Goal: Information Seeking & Learning: Learn about a topic

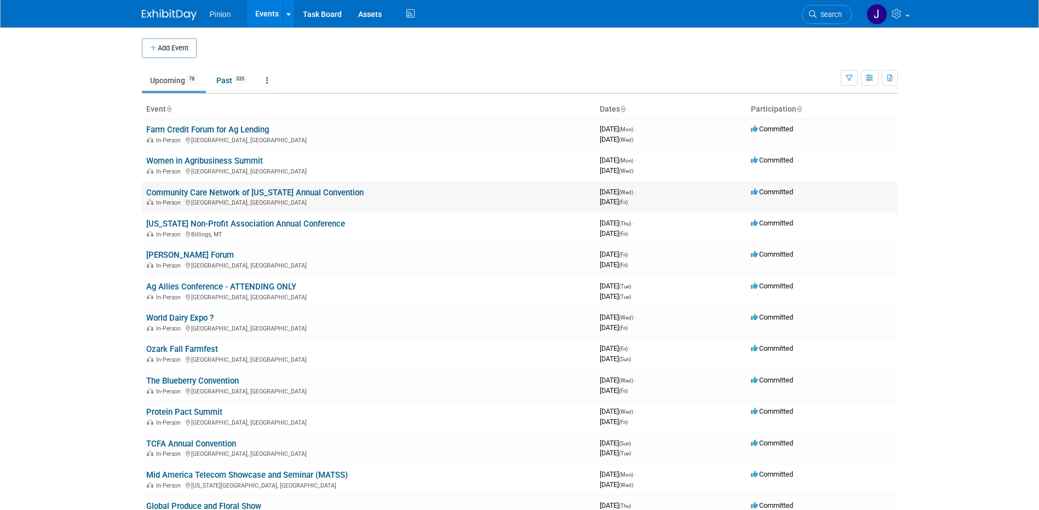
click at [205, 191] on link "Community Care Network of [US_STATE] Annual Convention" at bounding box center [254, 193] width 217 height 10
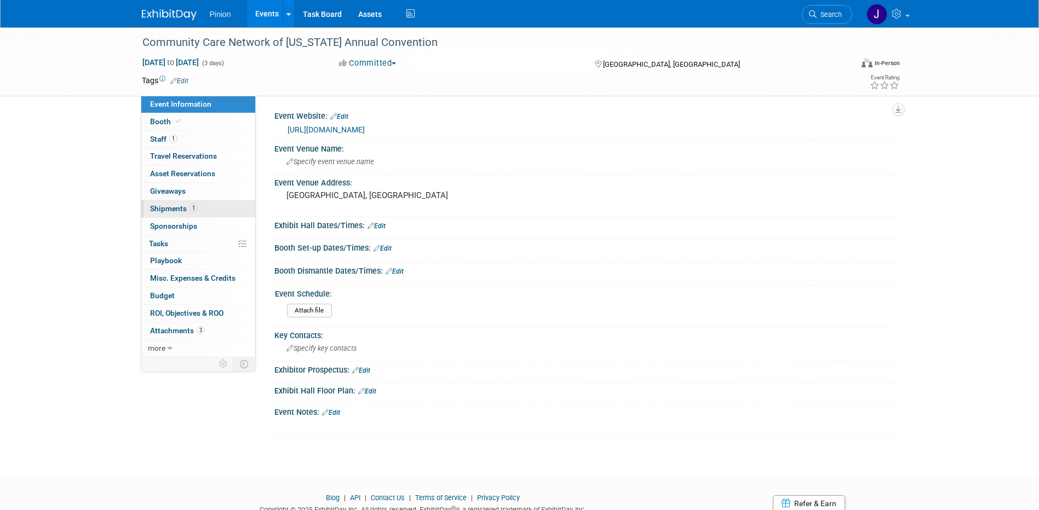
click at [187, 212] on span "Shipments 1" at bounding box center [174, 208] width 48 height 9
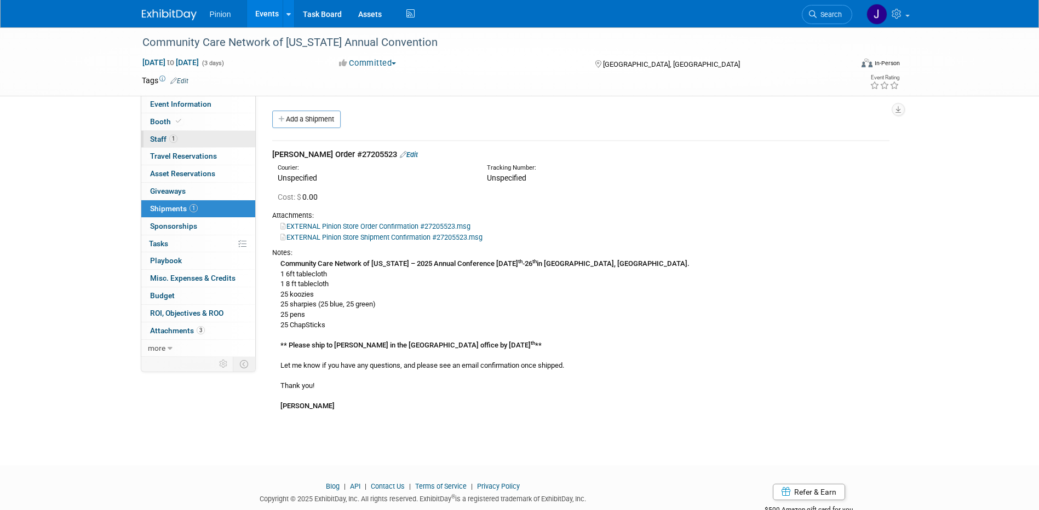
click at [182, 137] on link "1 Staff 1" at bounding box center [198, 139] width 114 height 17
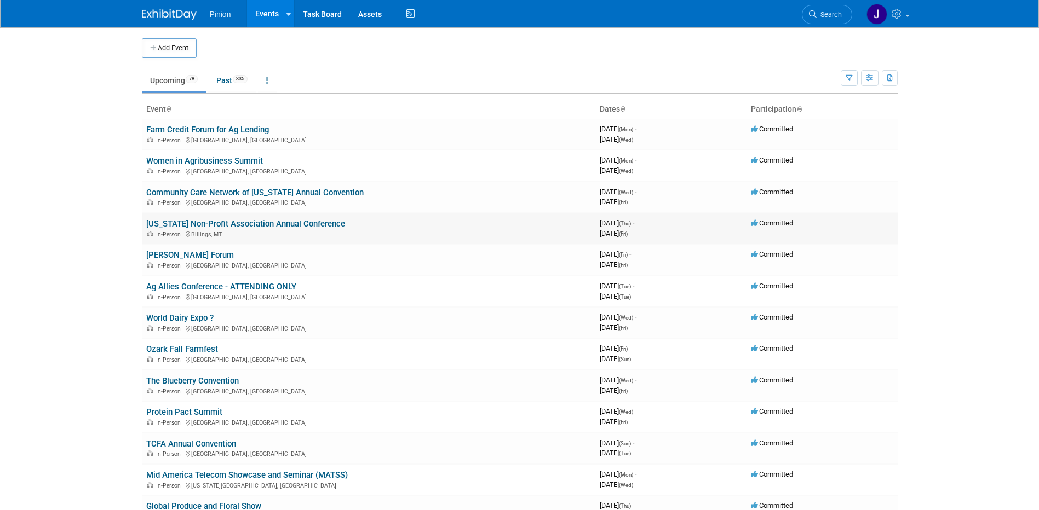
click at [232, 222] on link "[US_STATE] Non-Profit Association Annual Conference" at bounding box center [245, 224] width 199 height 10
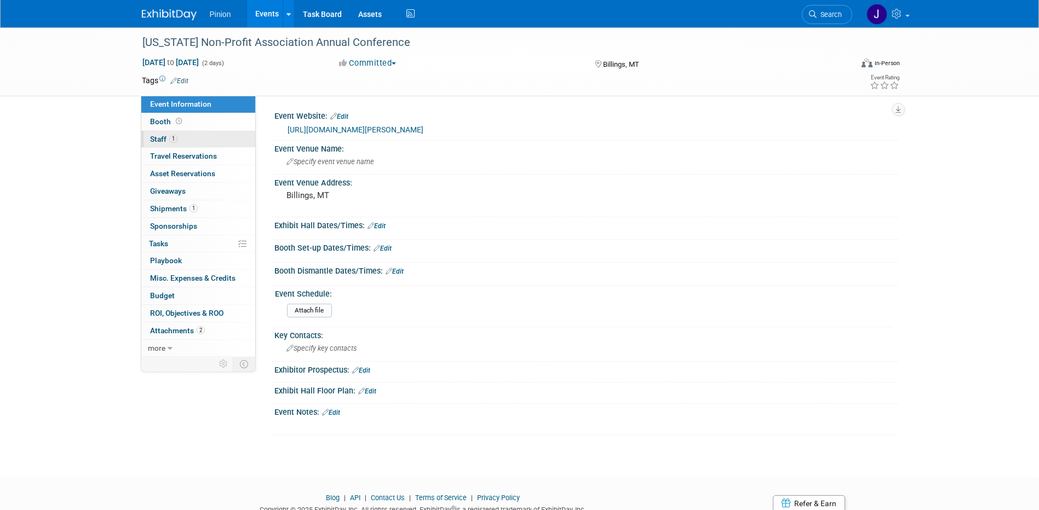
click at [180, 137] on link "1 Staff 1" at bounding box center [198, 139] width 114 height 17
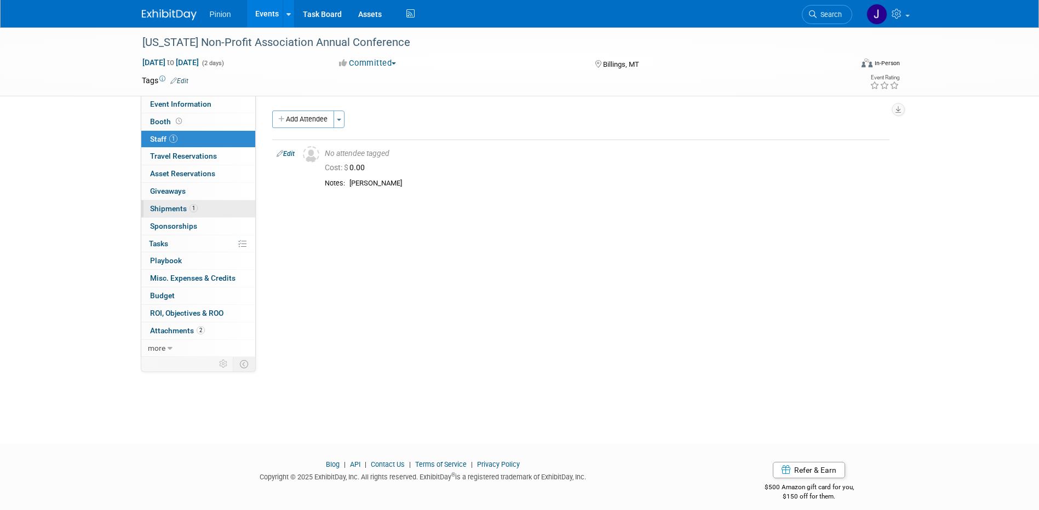
click at [187, 206] on span "Shipments 1" at bounding box center [174, 208] width 48 height 9
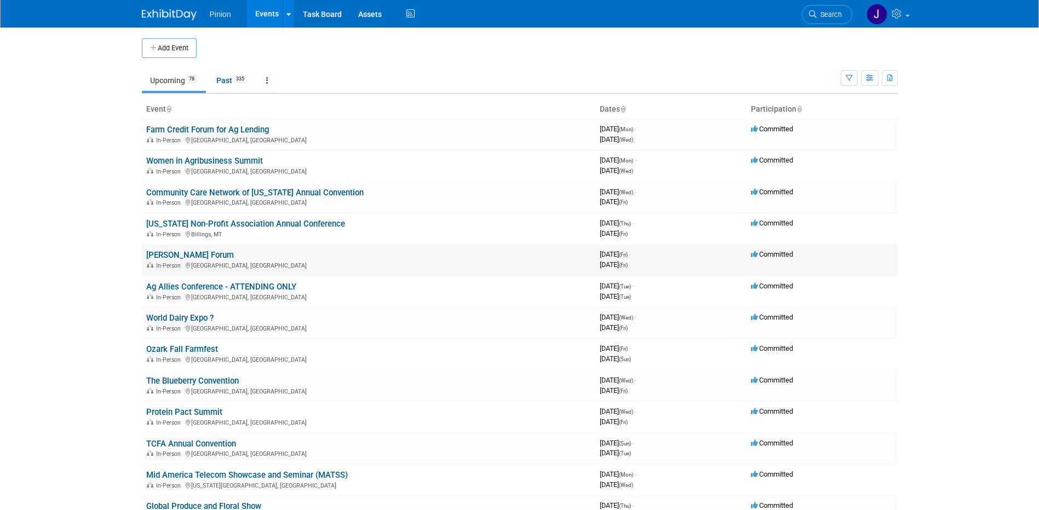
click at [181, 251] on link "[PERSON_NAME] Forum" at bounding box center [190, 255] width 88 height 10
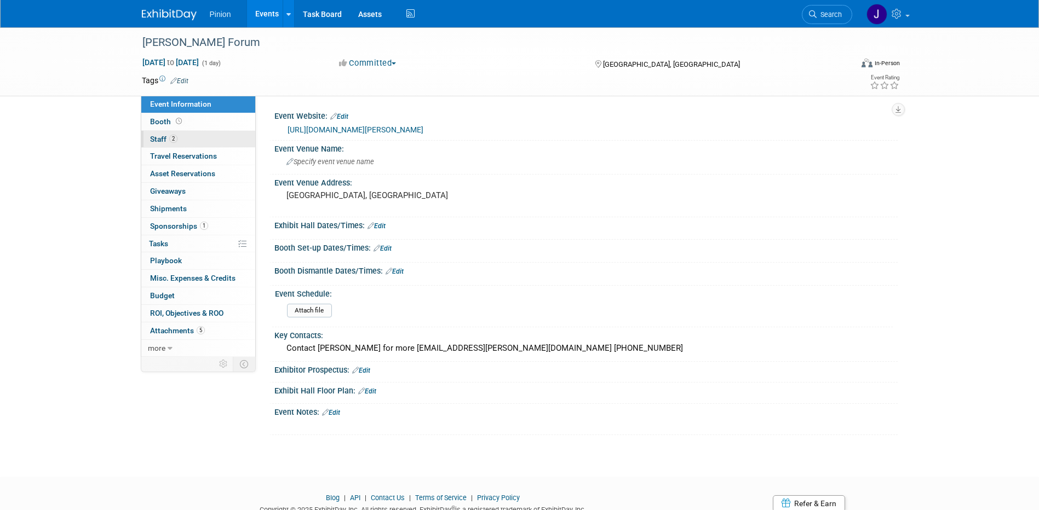
click at [165, 137] on span "Staff 2" at bounding box center [163, 139] width 27 height 9
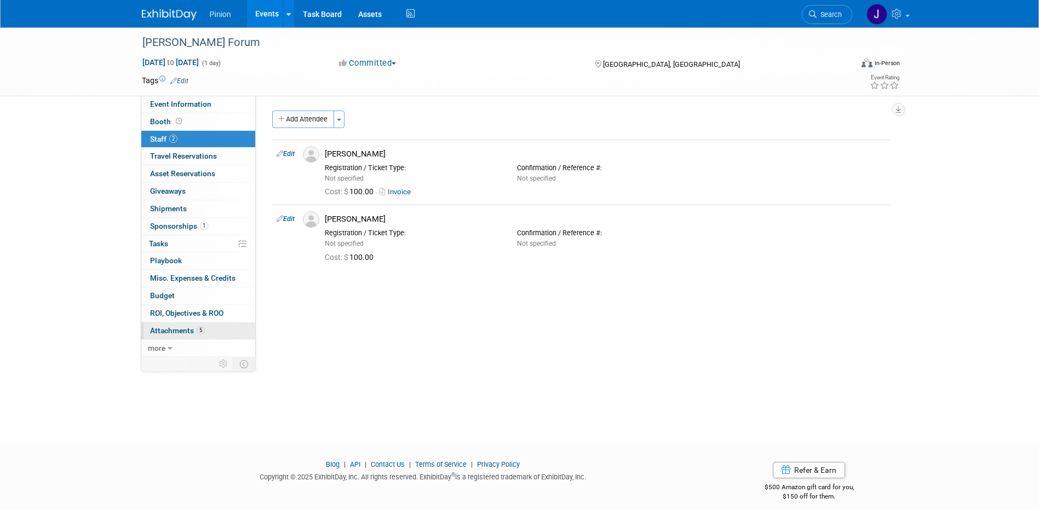
click at [180, 331] on span "Attachments 5" at bounding box center [177, 330] width 55 height 9
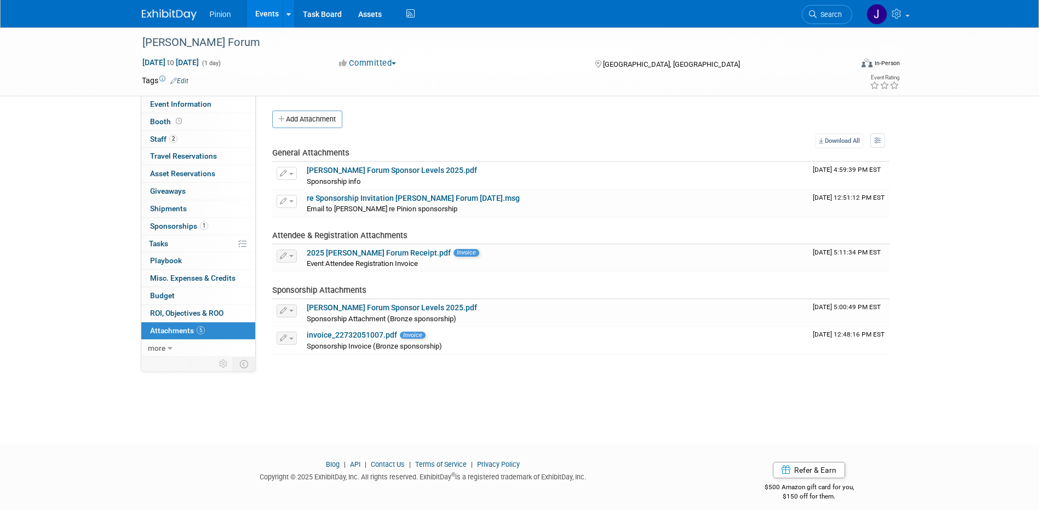
click at [158, 15] on img at bounding box center [169, 14] width 55 height 11
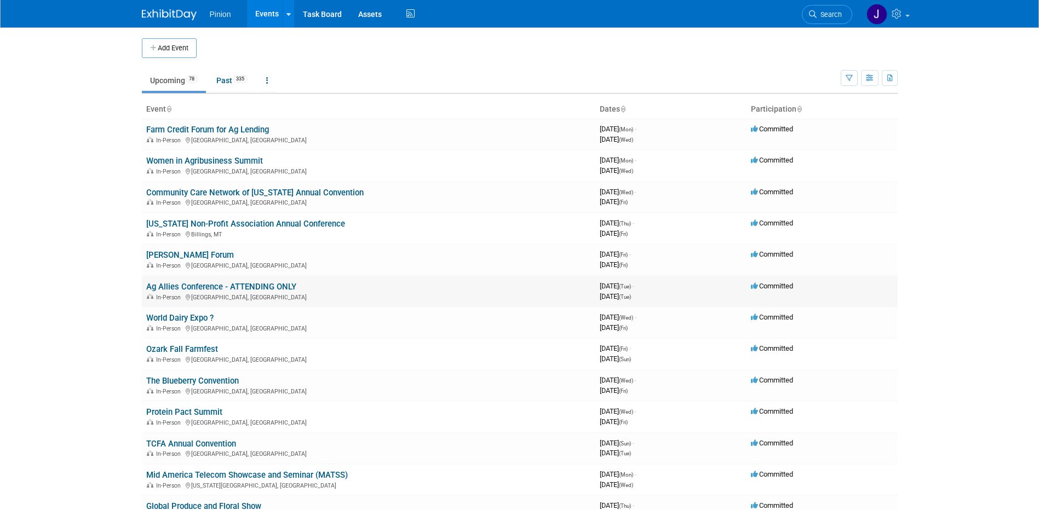
click at [183, 288] on link "Ag Allies Conference - ATTENDING ONLY" at bounding box center [221, 287] width 150 height 10
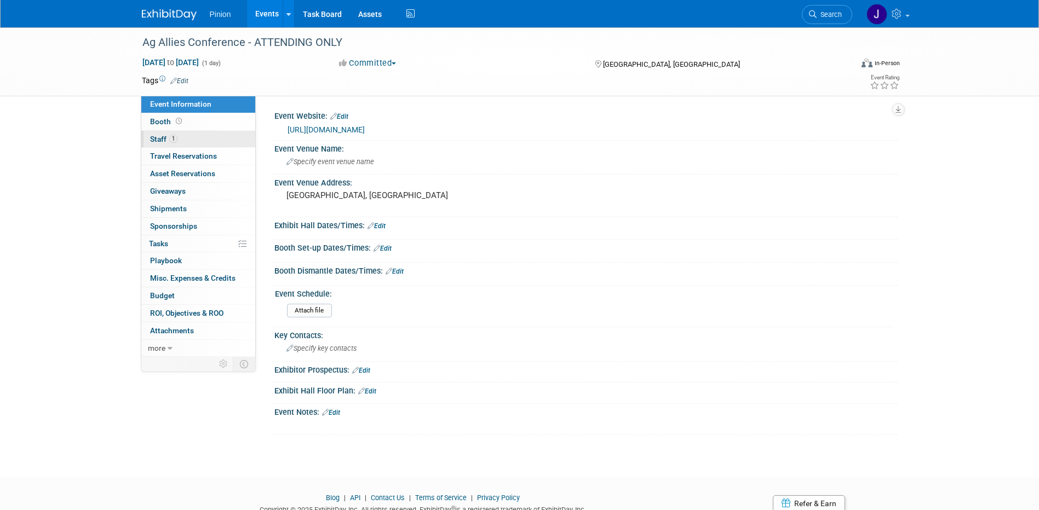
click at [182, 138] on link "1 Staff 1" at bounding box center [198, 139] width 114 height 17
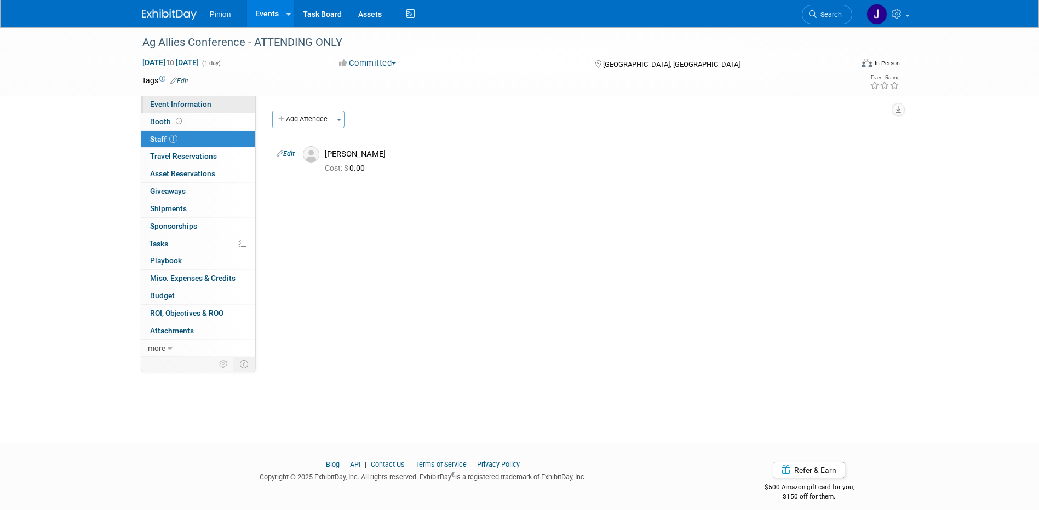
click at [192, 107] on span "Event Information" at bounding box center [180, 104] width 61 height 9
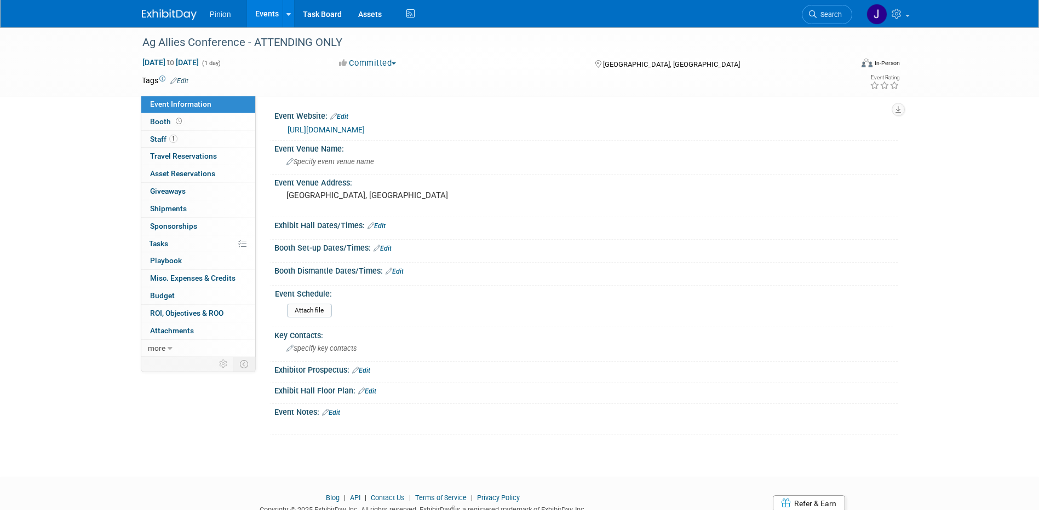
click at [156, 9] on link at bounding box center [176, 9] width 68 height 9
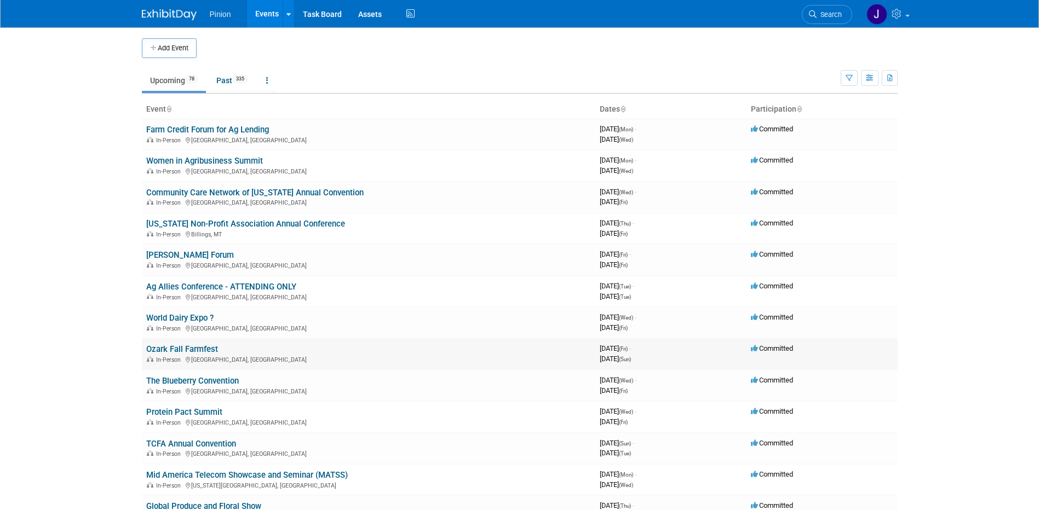
click at [202, 347] on link "Ozark Fall Farmfest" at bounding box center [182, 349] width 72 height 10
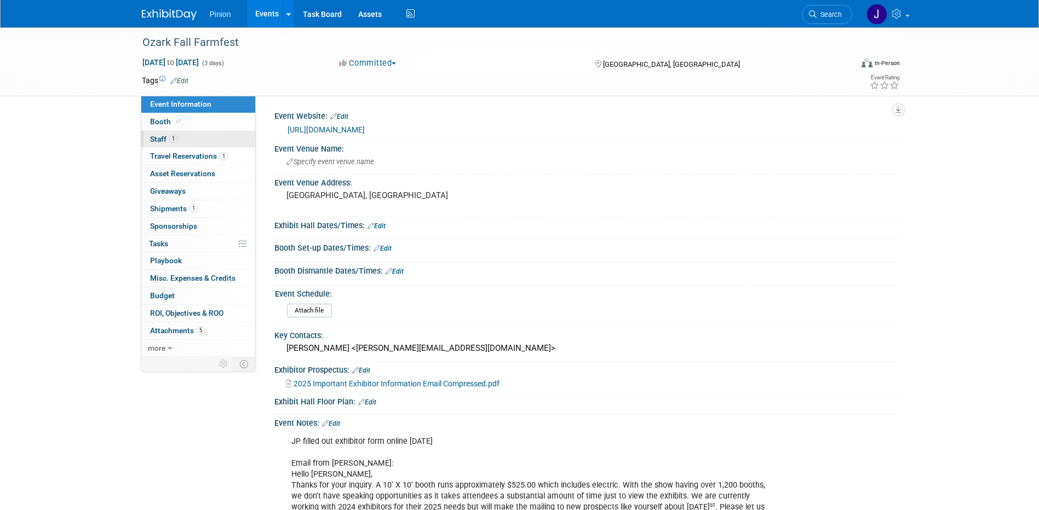
click at [166, 136] on span "Staff 1" at bounding box center [163, 139] width 27 height 9
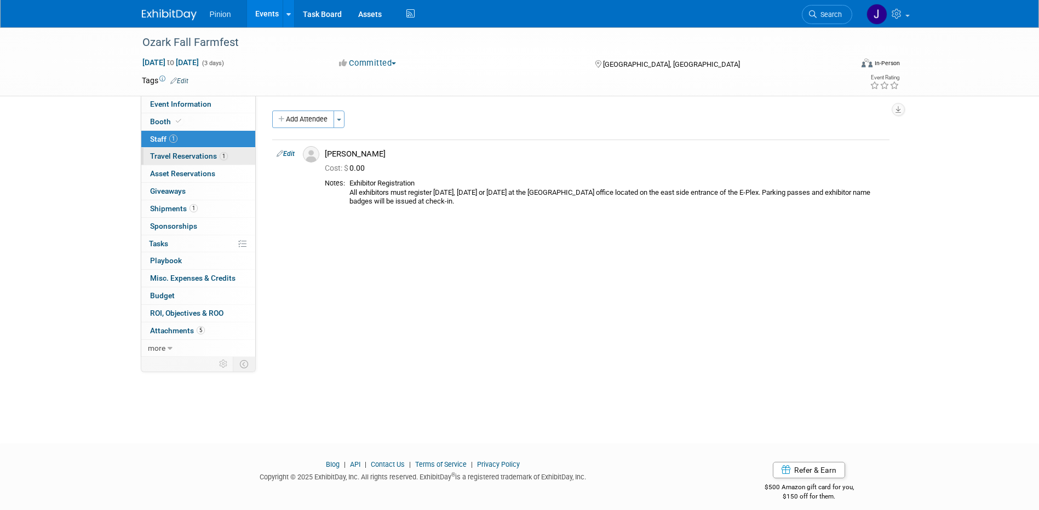
click at [208, 154] on span "Travel Reservations 1" at bounding box center [189, 156] width 78 height 9
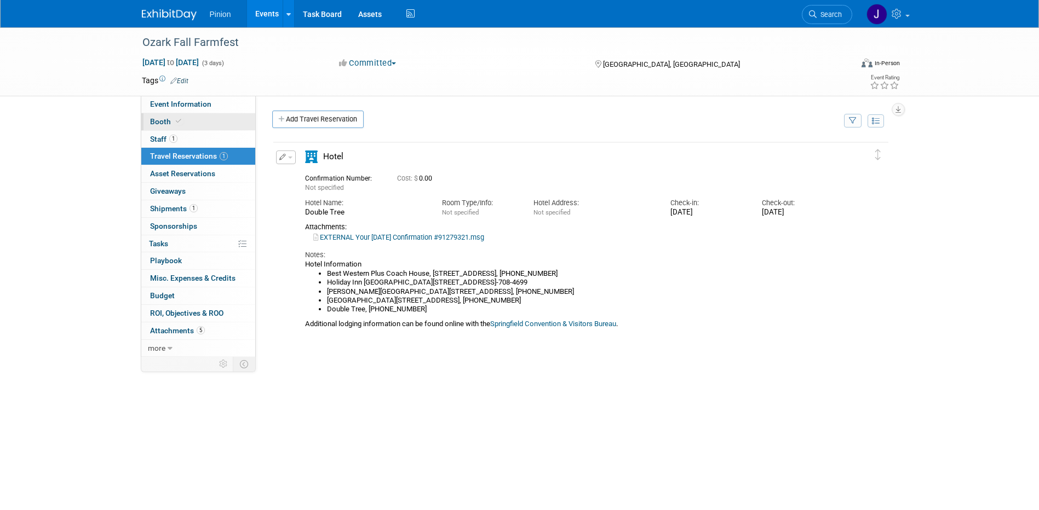
click at [187, 124] on link "Booth" at bounding box center [198, 121] width 114 height 17
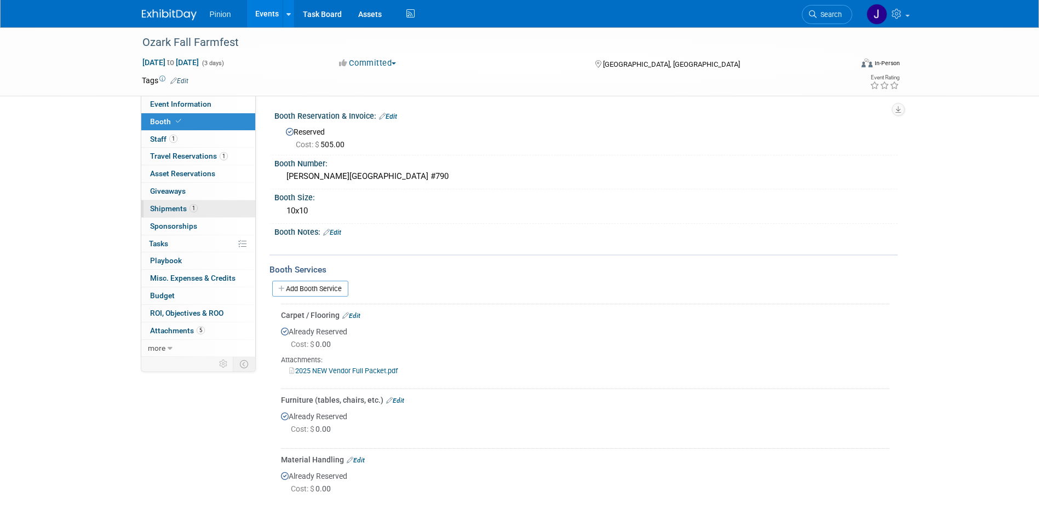
click at [180, 207] on span "Shipments 1" at bounding box center [174, 208] width 48 height 9
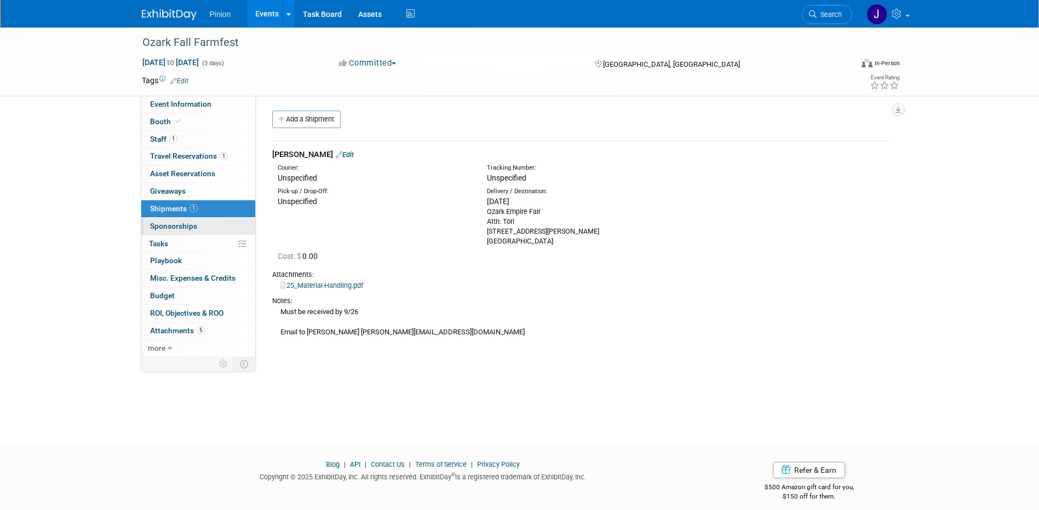
click at [190, 230] on span "Sponsorships 0" at bounding box center [173, 226] width 47 height 9
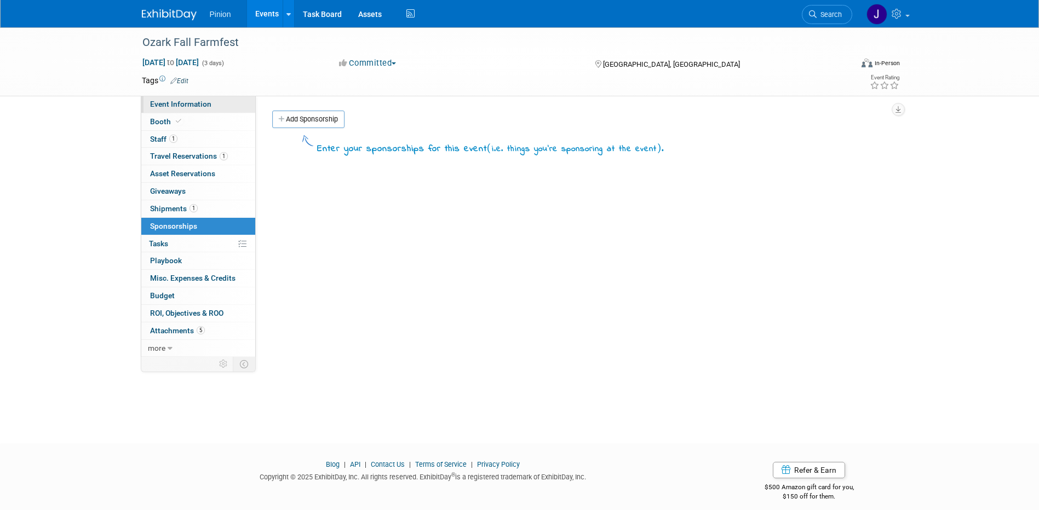
click at [168, 102] on span "Event Information" at bounding box center [180, 104] width 61 height 9
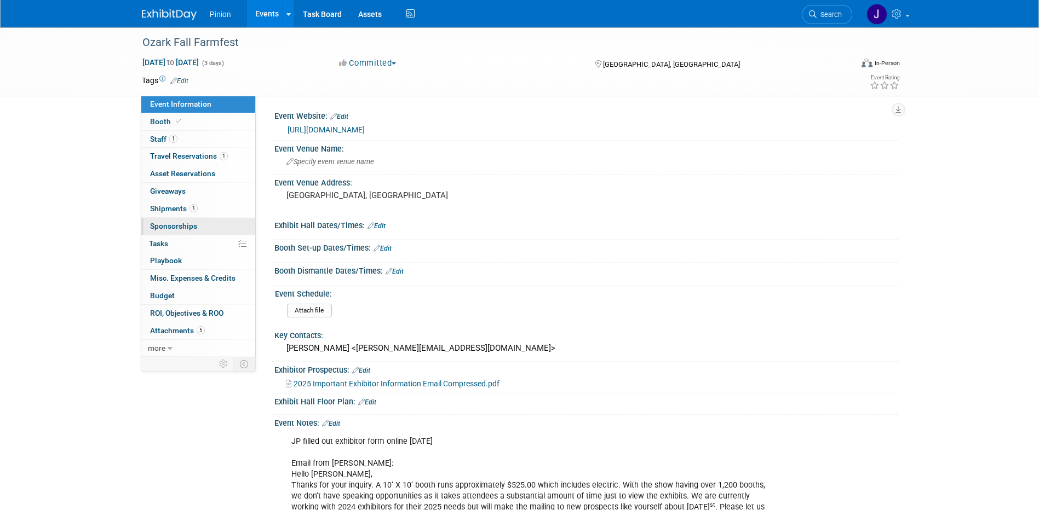
click at [176, 223] on span "Sponsorships 0" at bounding box center [173, 226] width 47 height 9
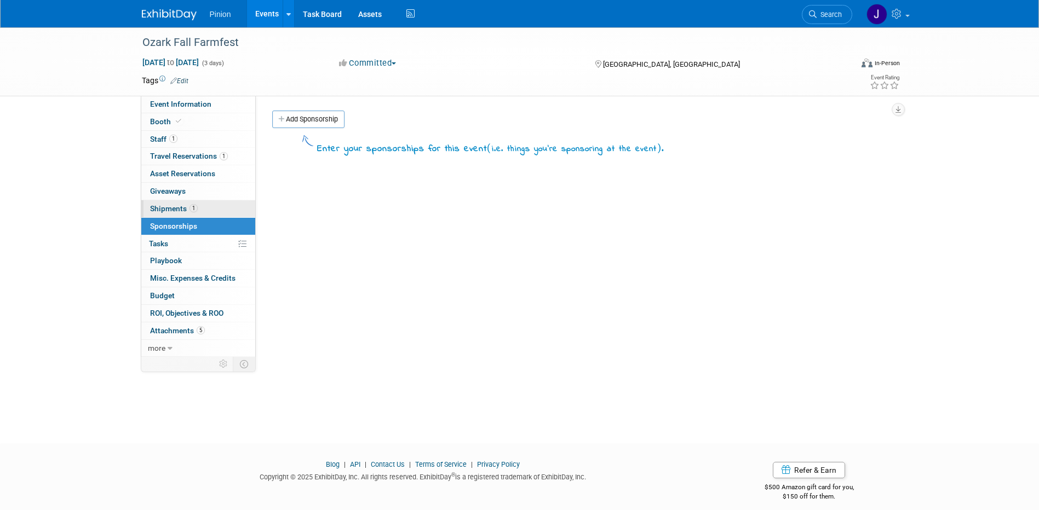
click at [179, 204] on span "Shipments 1" at bounding box center [174, 208] width 48 height 9
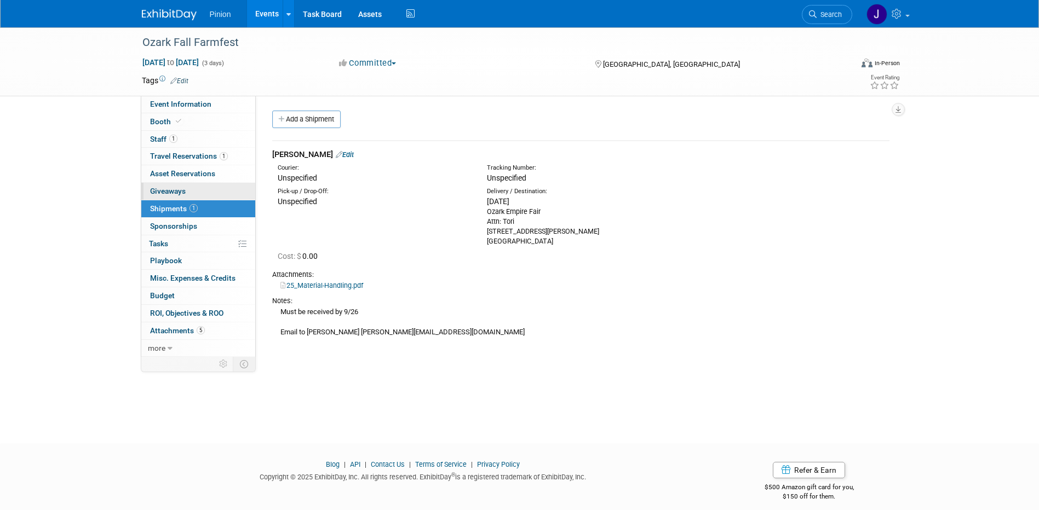
click at [183, 188] on span "Giveaways 0" at bounding box center [168, 191] width 36 height 9
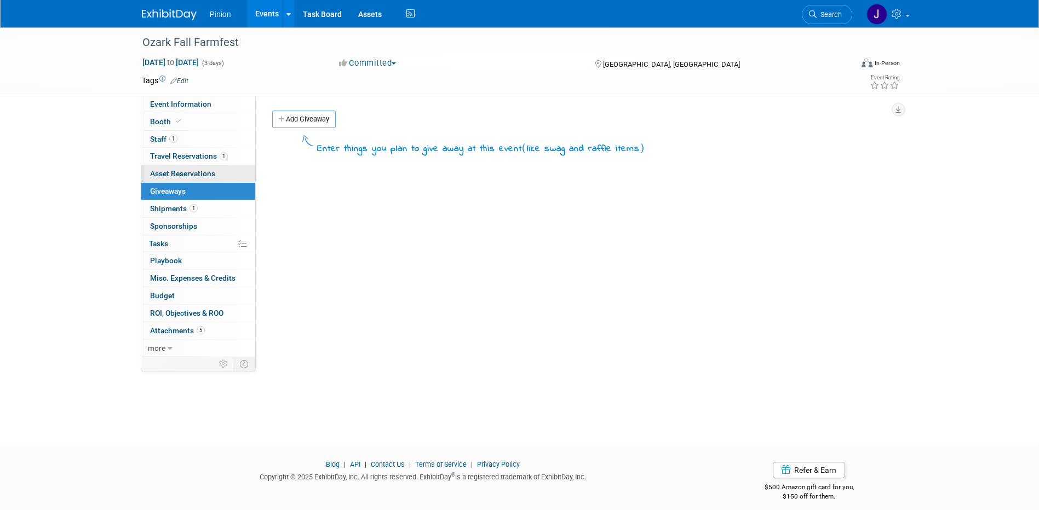
click at [186, 179] on link "0 Asset Reservations 0" at bounding box center [198, 173] width 114 height 17
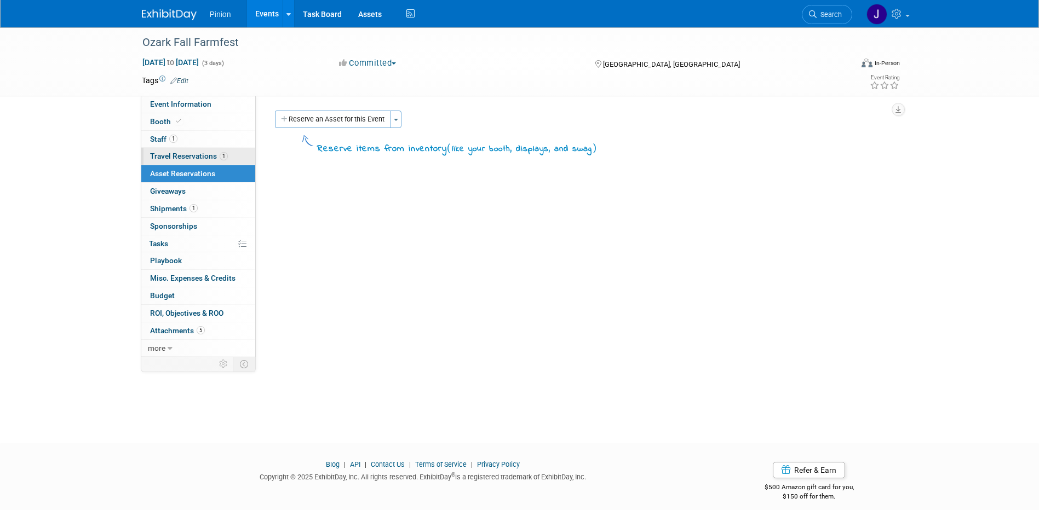
click at [189, 154] on span "Travel Reservations 1" at bounding box center [189, 156] width 78 height 9
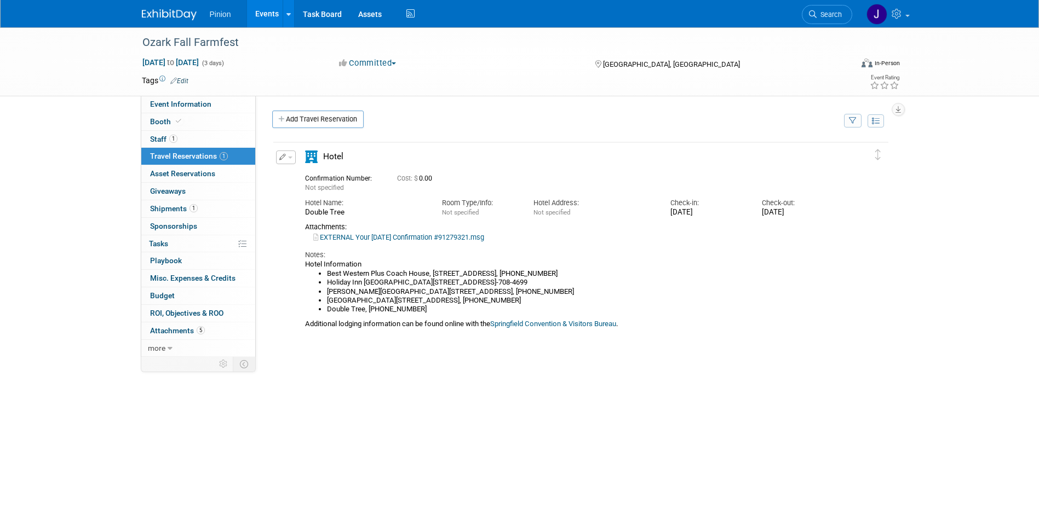
scroll to position [79, 0]
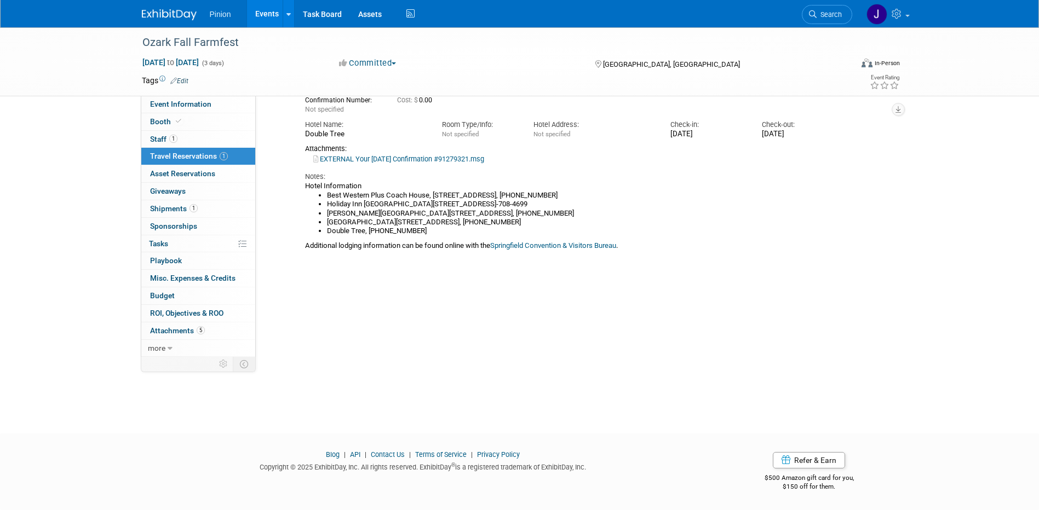
click at [153, 14] on img at bounding box center [169, 14] width 55 height 11
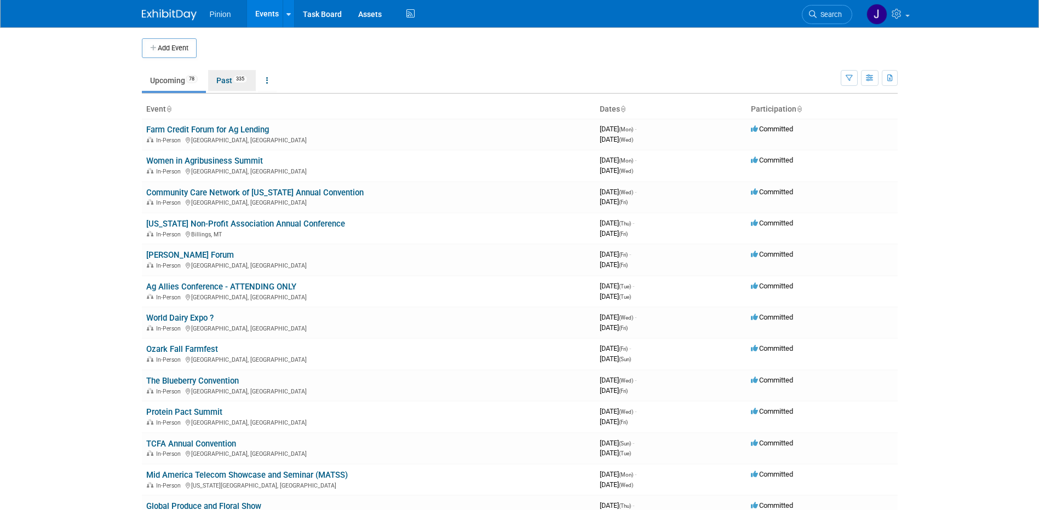
click at [227, 78] on link "Past 335" at bounding box center [232, 80] width 48 height 21
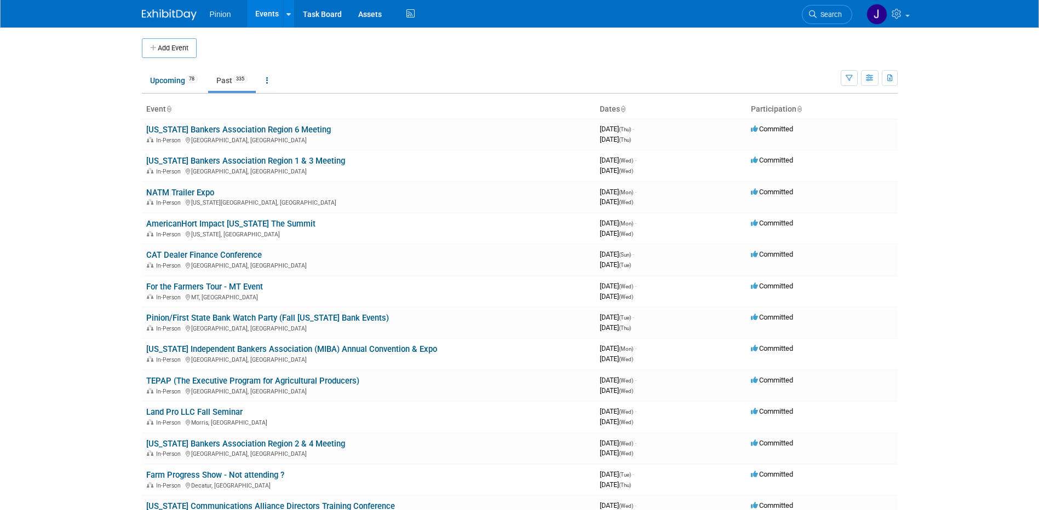
click at [170, 110] on icon at bounding box center [168, 109] width 5 height 7
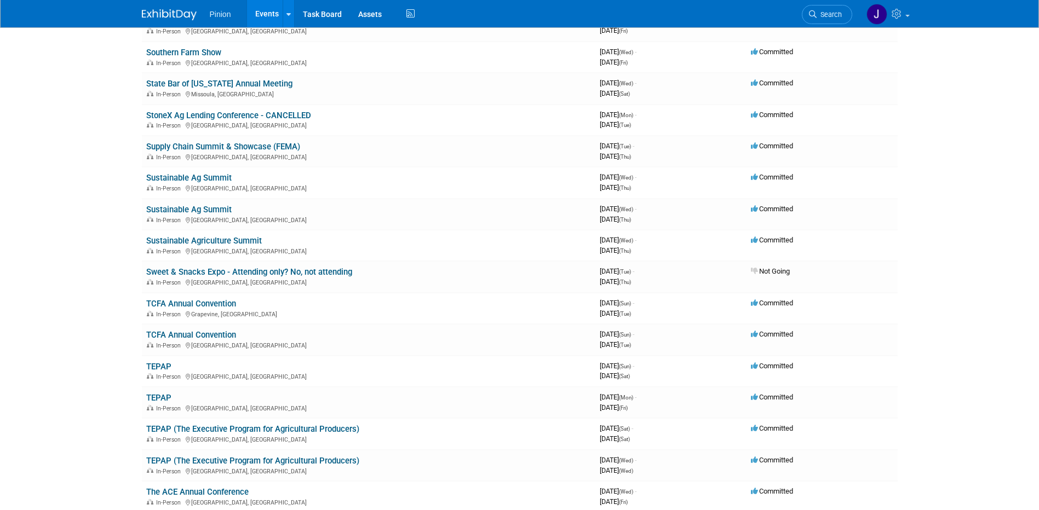
scroll to position [8740, 0]
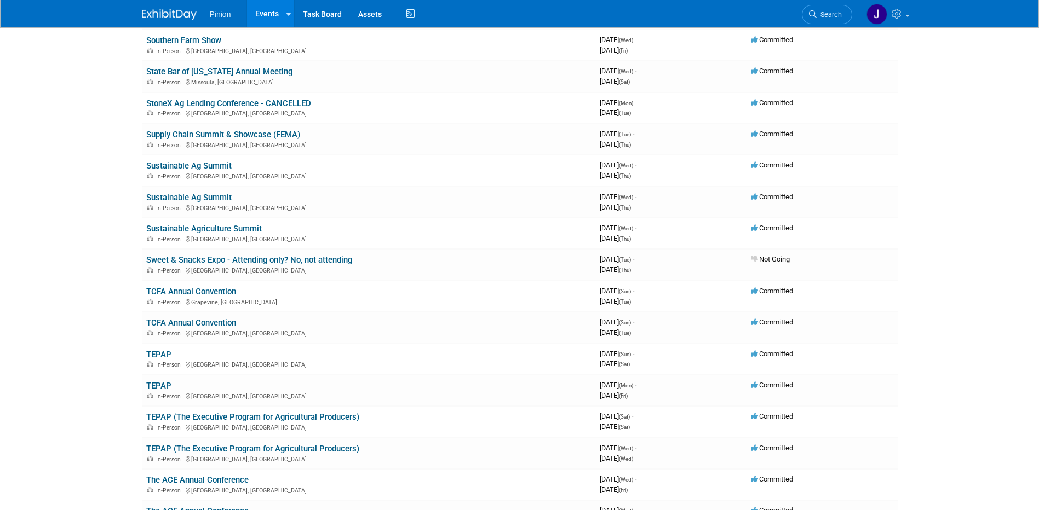
click at [210, 322] on link "TCFA Annual Convention" at bounding box center [191, 323] width 90 height 10
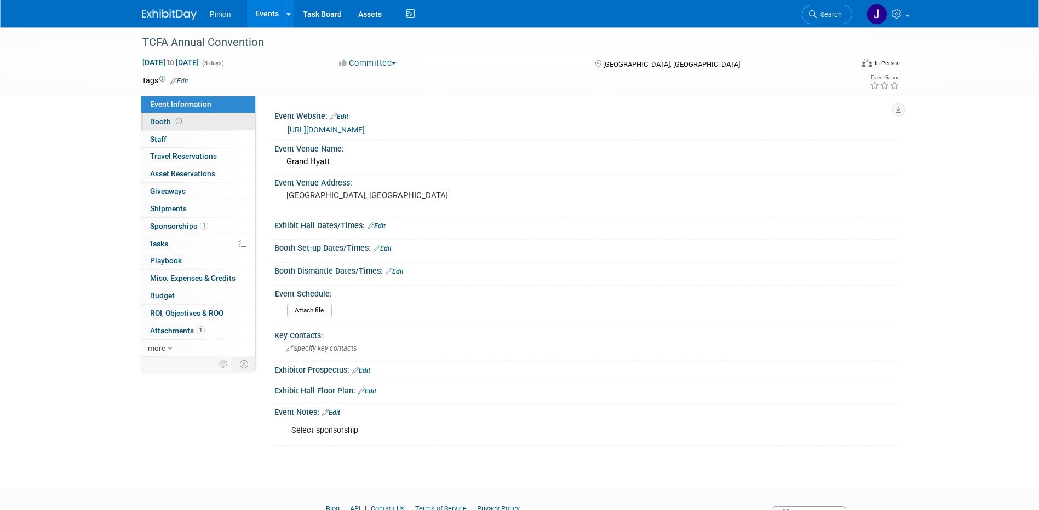
click at [158, 122] on span "Booth" at bounding box center [167, 121] width 34 height 9
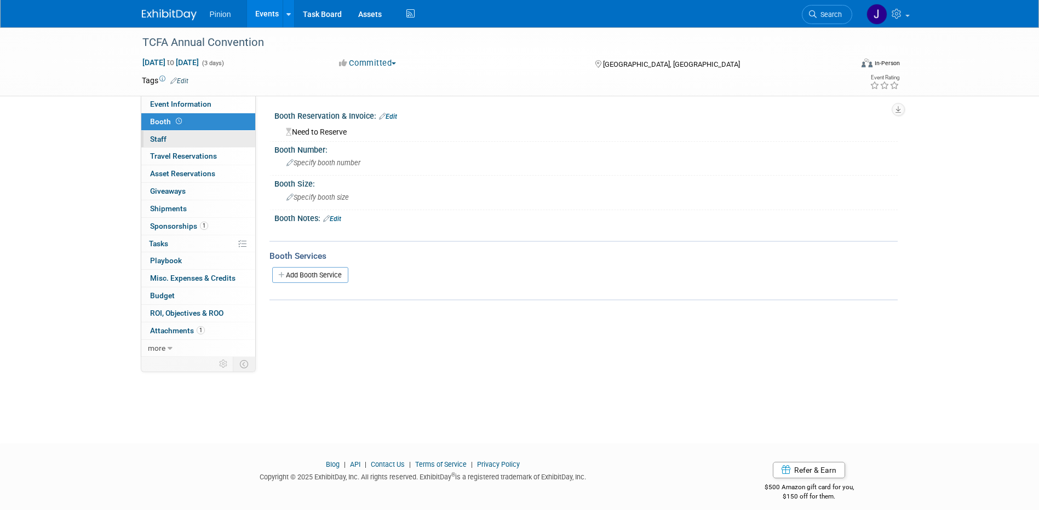
click at [168, 137] on link "0 Staff 0" at bounding box center [198, 139] width 114 height 17
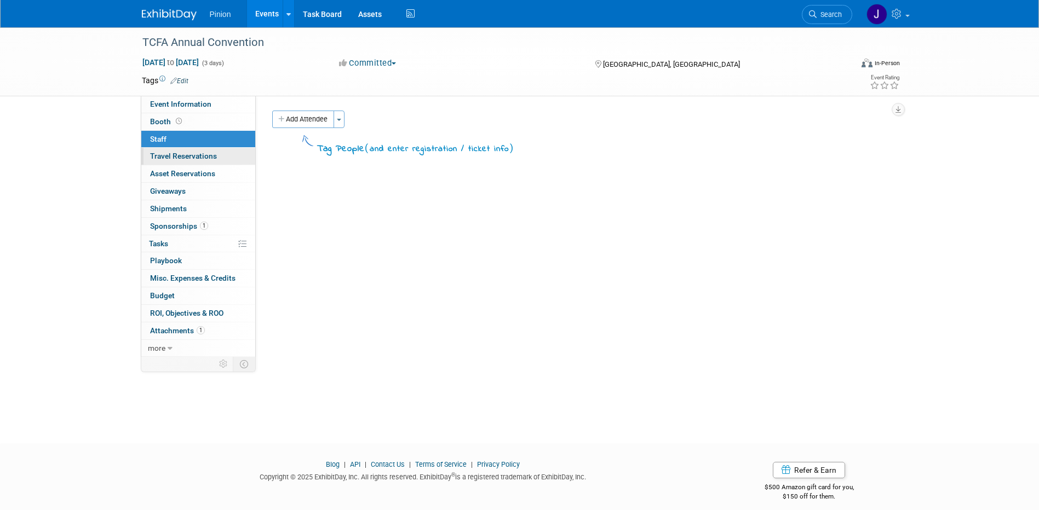
click at [172, 154] on span "Travel Reservations 0" at bounding box center [183, 156] width 67 height 9
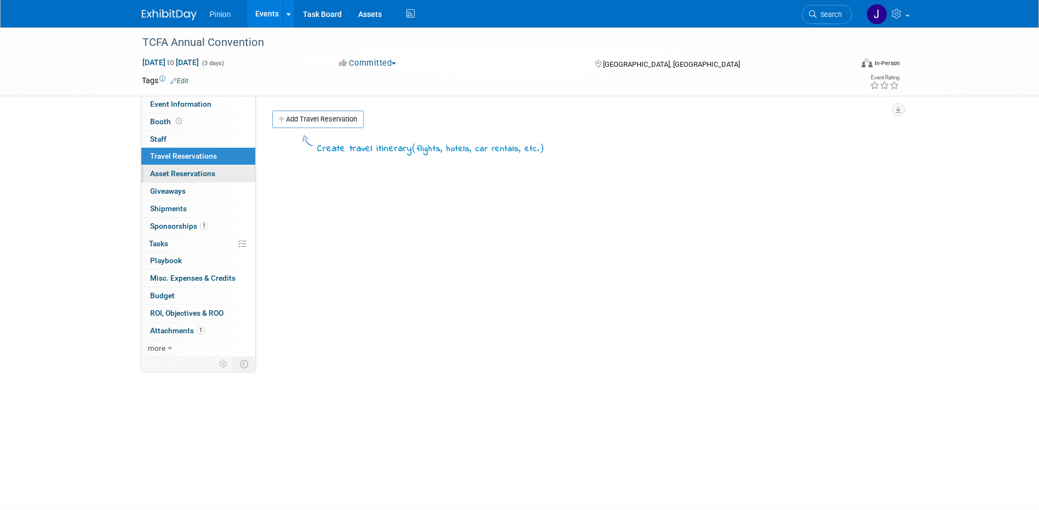
click at [179, 166] on link "0 Asset Reservations 0" at bounding box center [198, 173] width 114 height 17
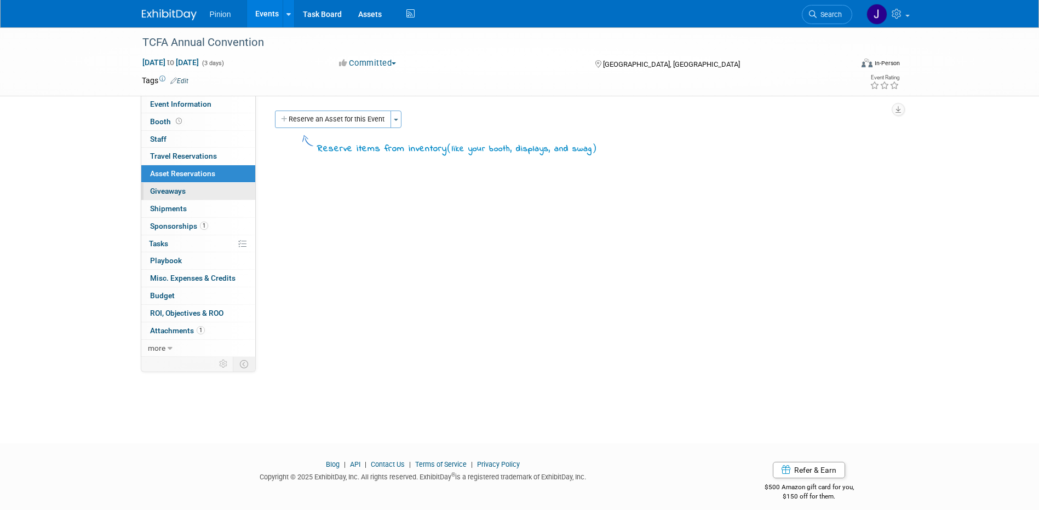
click at [173, 185] on link "0 Giveaways 0" at bounding box center [198, 191] width 114 height 17
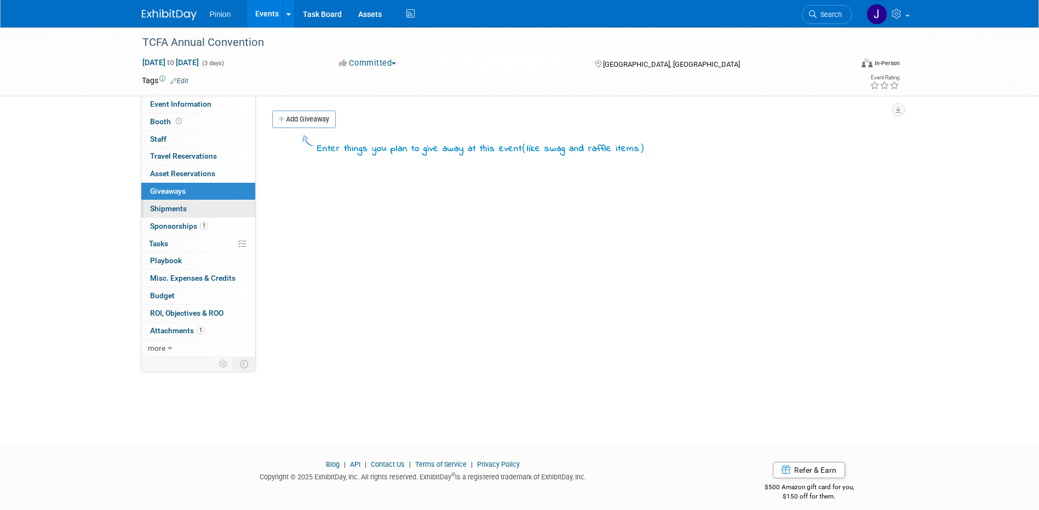
click at [166, 206] on span "Shipments 0" at bounding box center [168, 208] width 37 height 9
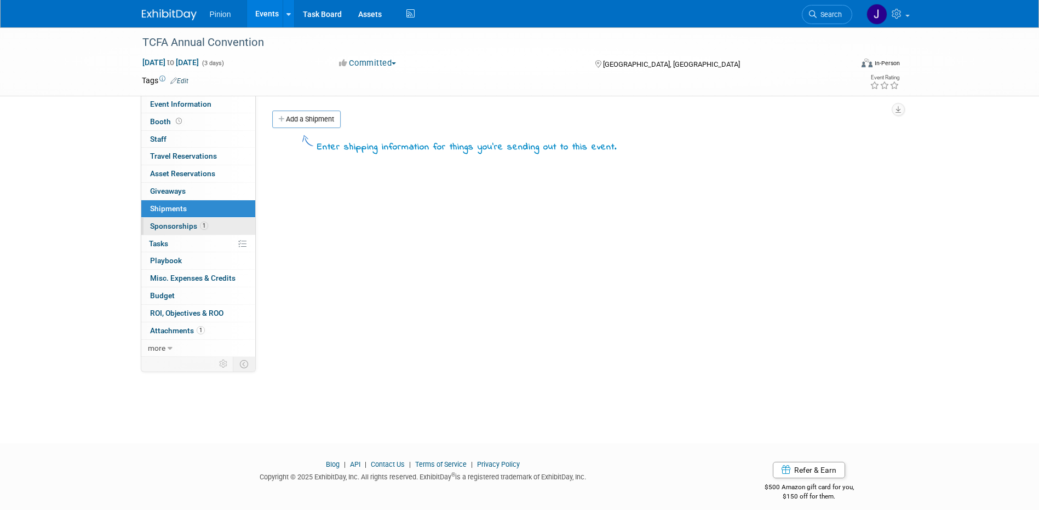
click at [172, 223] on span "Sponsorships 1" at bounding box center [179, 226] width 58 height 9
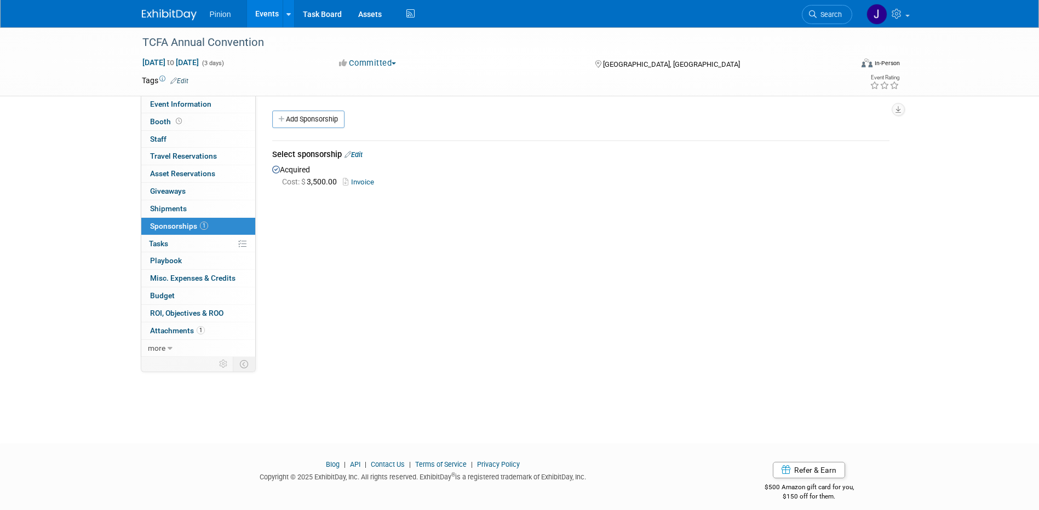
click at [364, 182] on link "Invoice" at bounding box center [361, 182] width 36 height 8
click at [180, 335] on span "Attachments 1" at bounding box center [177, 330] width 55 height 9
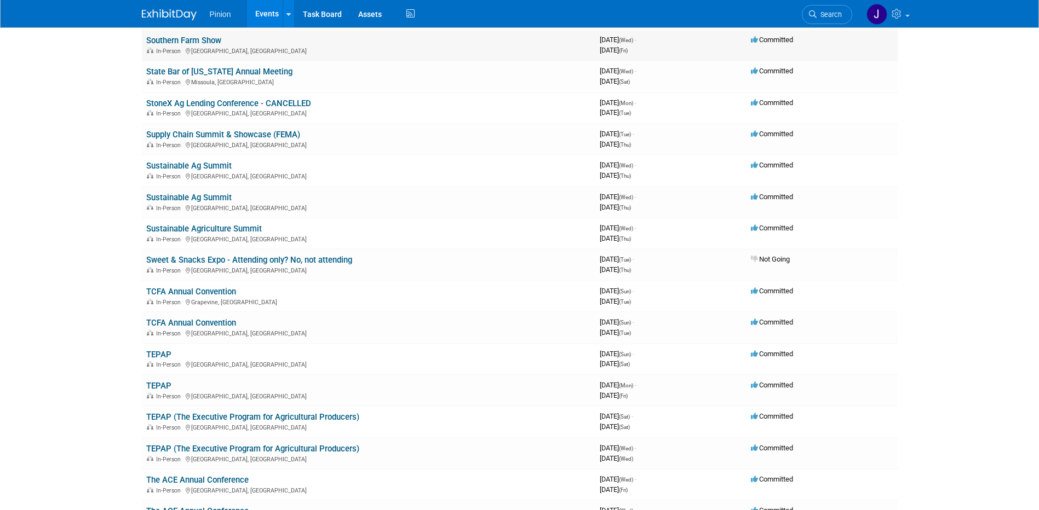
scroll to position [8740, 0]
click at [171, 14] on img at bounding box center [169, 14] width 55 height 11
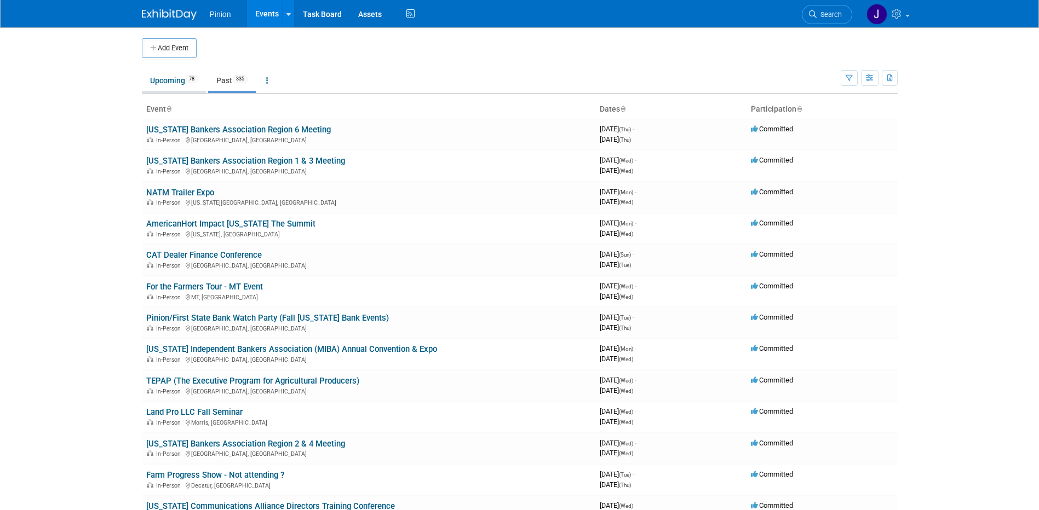
click at [176, 77] on link "Upcoming 78" at bounding box center [174, 80] width 64 height 21
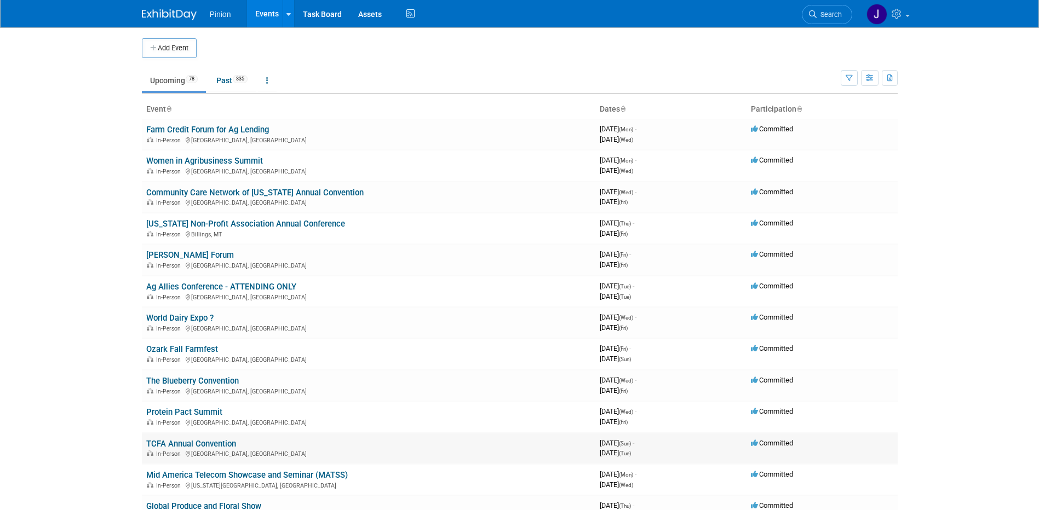
click at [184, 441] on link "TCFA Annual Convention" at bounding box center [191, 444] width 90 height 10
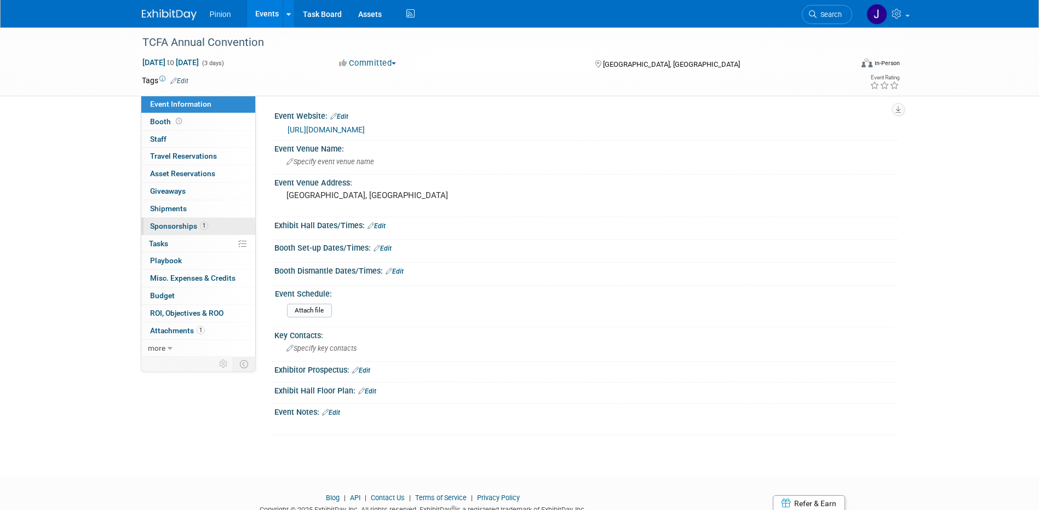
click at [176, 227] on span "Sponsorships 1" at bounding box center [179, 226] width 58 height 9
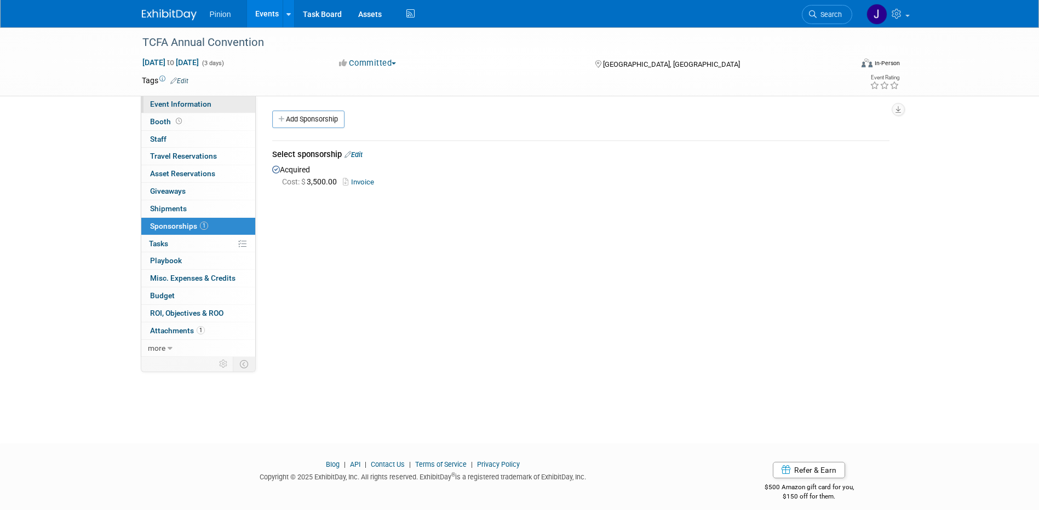
click at [182, 106] on span "Event Information" at bounding box center [180, 104] width 61 height 9
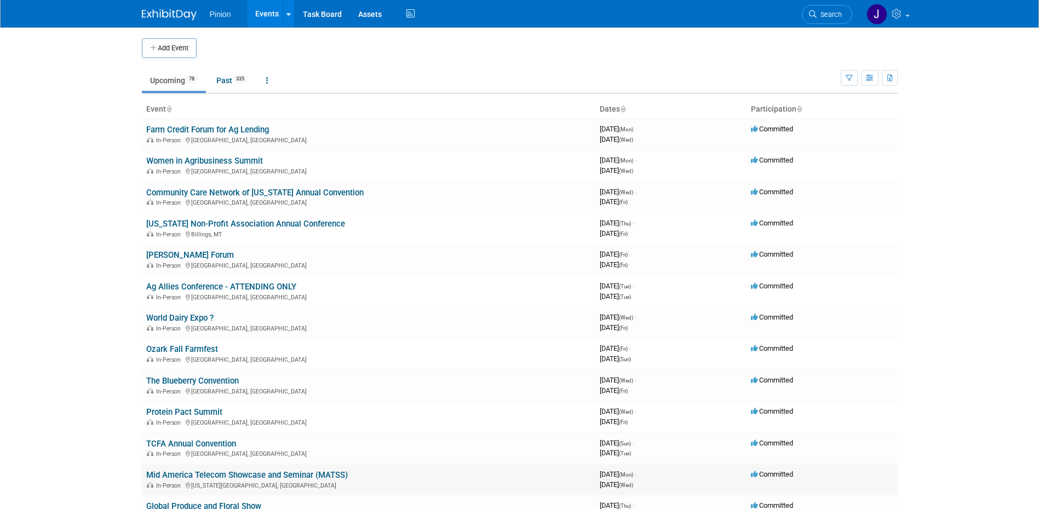
click at [234, 475] on link "Mid America Telecom Showcase and Seminar (MATSS)" at bounding box center [247, 475] width 202 height 10
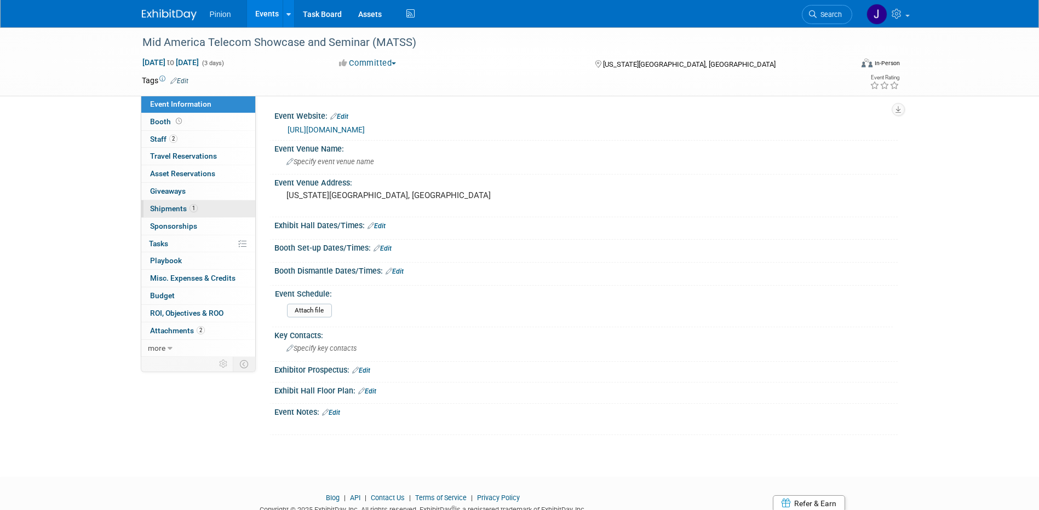
click at [187, 205] on span "Shipments 1" at bounding box center [174, 208] width 48 height 9
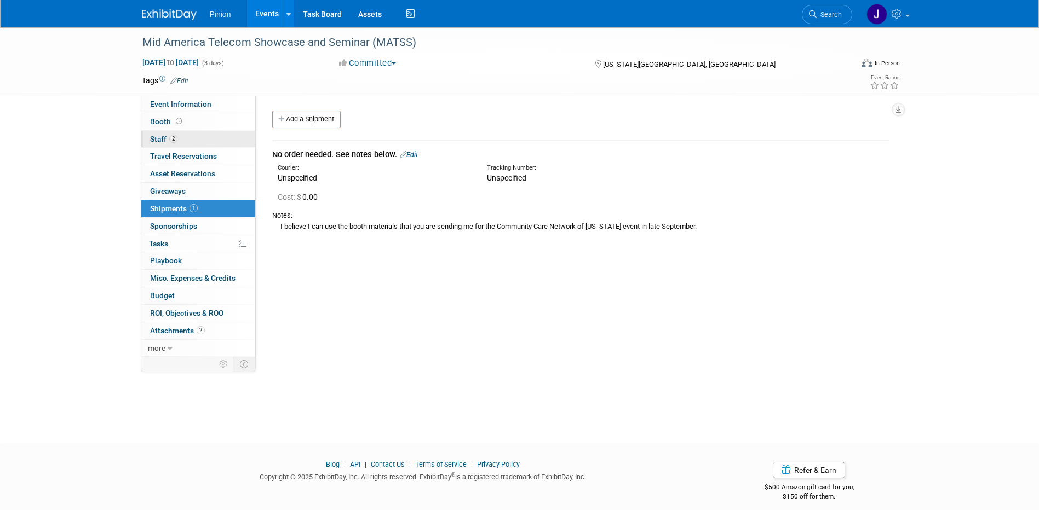
click at [186, 134] on link "2 Staff 2" at bounding box center [198, 139] width 114 height 17
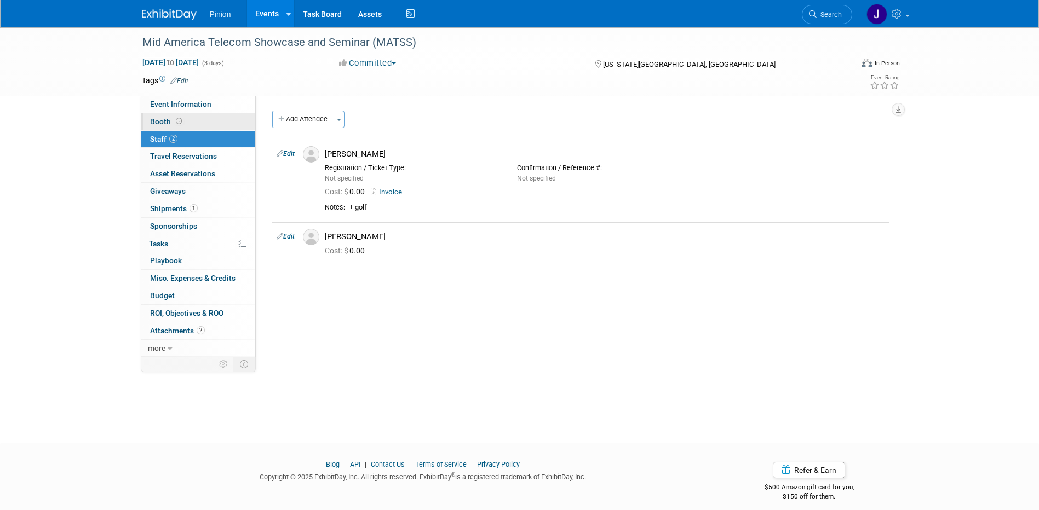
click at [179, 117] on span at bounding box center [179, 121] width 10 height 8
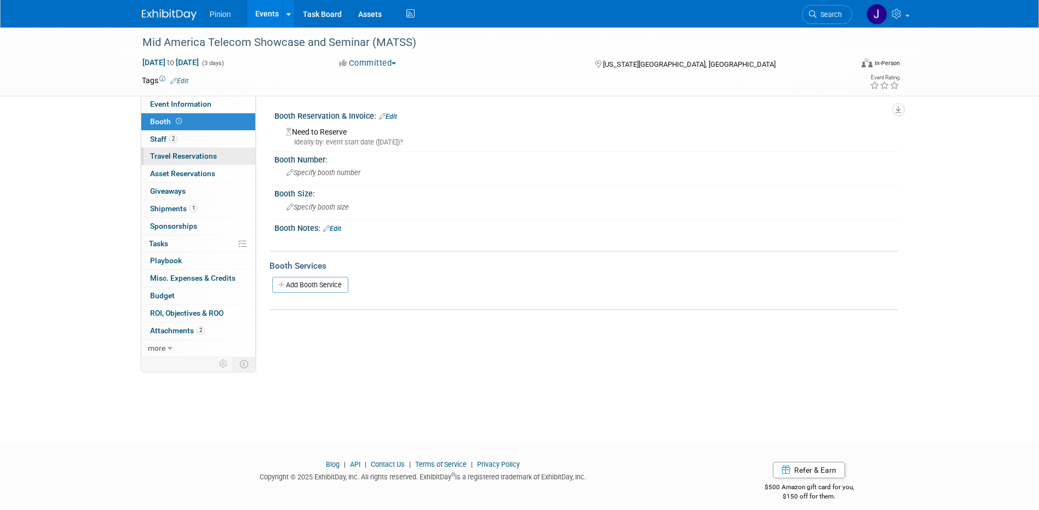
click at [171, 154] on span "Travel Reservations 0" at bounding box center [183, 156] width 67 height 9
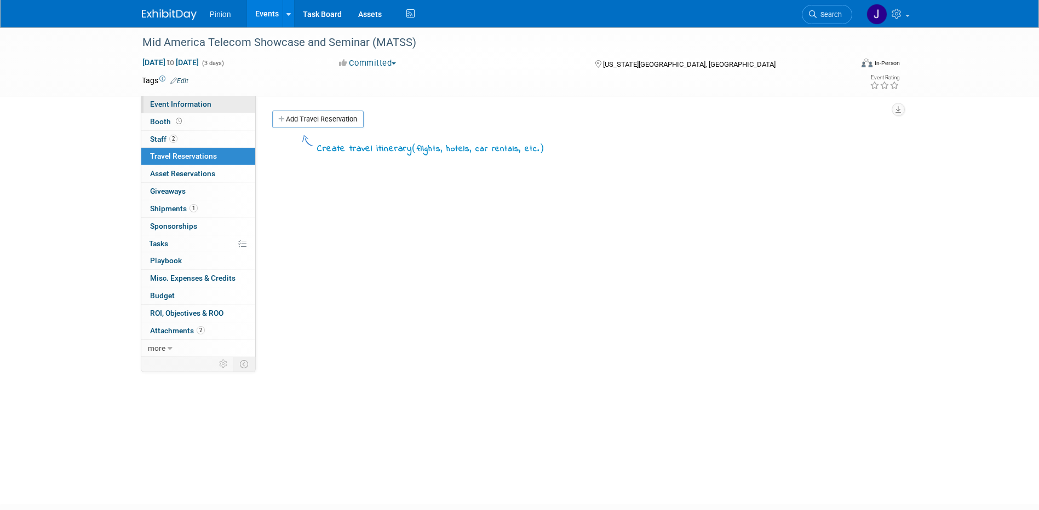
click at [166, 105] on span "Event Information" at bounding box center [180, 104] width 61 height 9
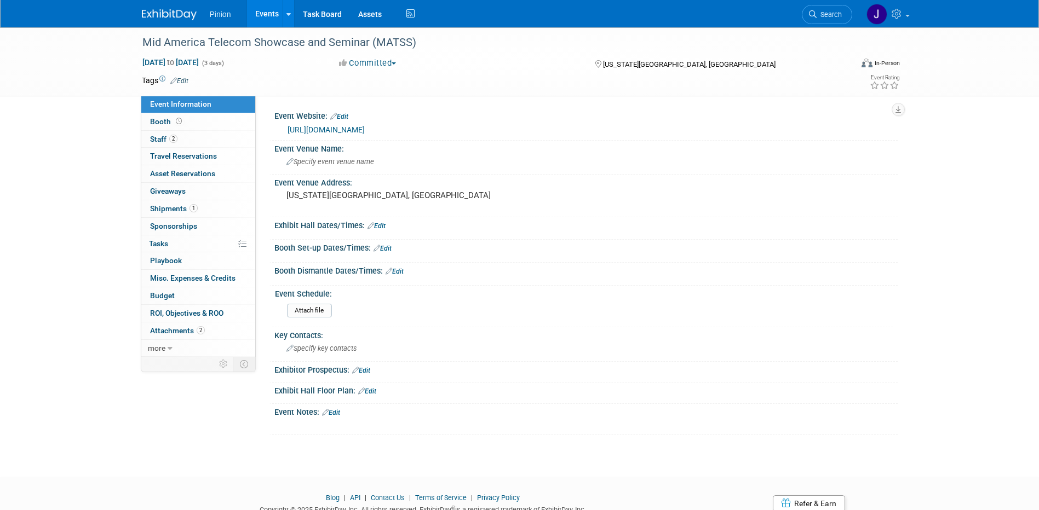
click at [141, 96] on link "Event Information" at bounding box center [198, 104] width 114 height 17
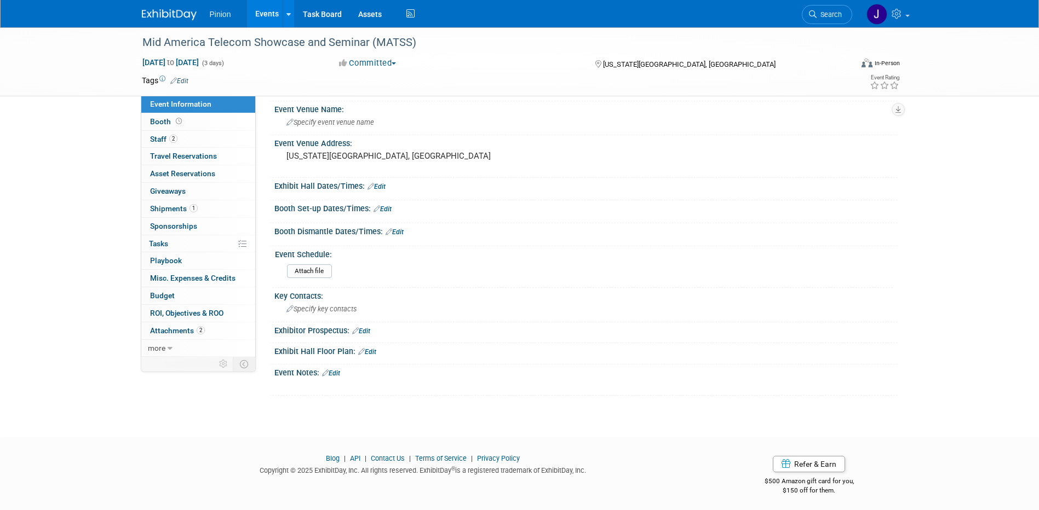
scroll to position [43, 0]
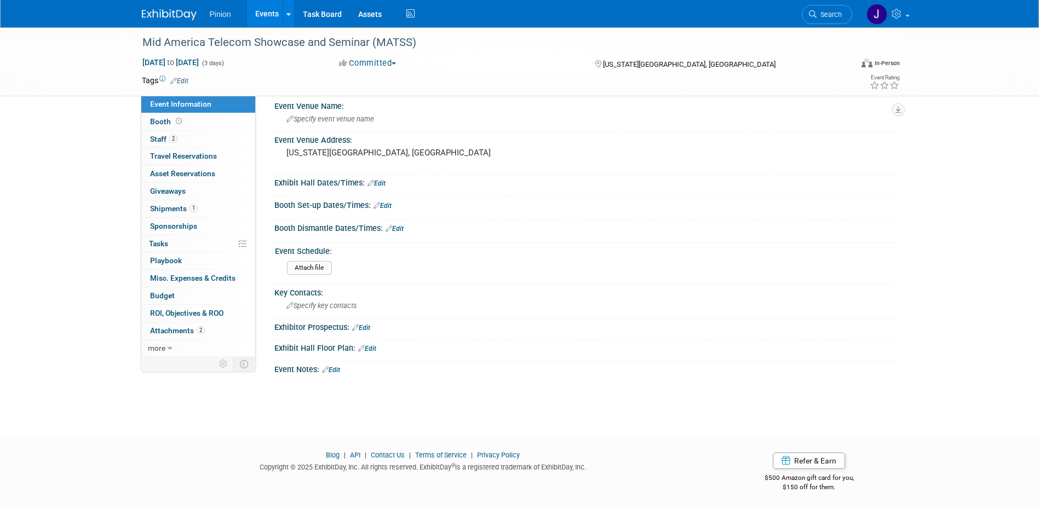
click at [162, 18] on img at bounding box center [169, 14] width 55 height 11
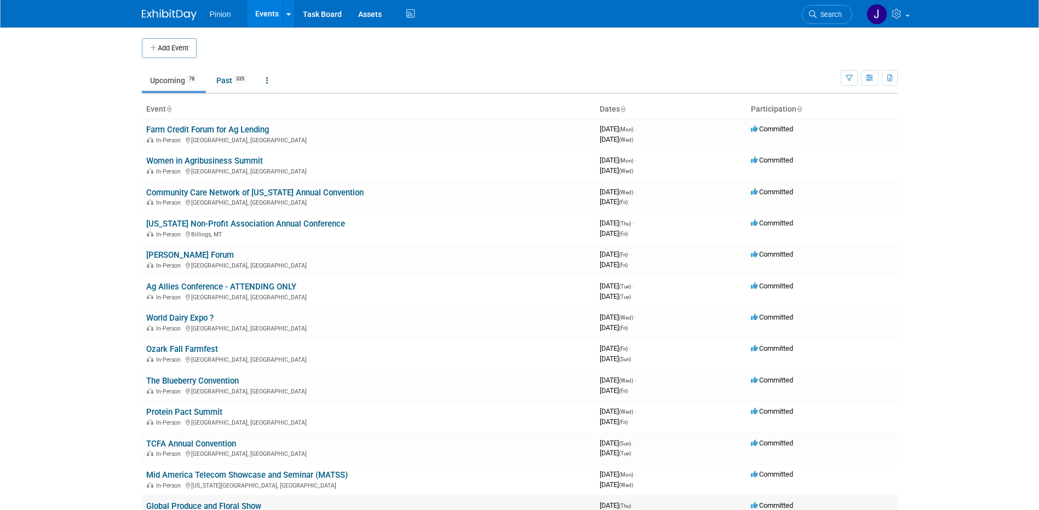
click at [240, 505] on link "Global Produce and Floral Show" at bounding box center [203, 507] width 115 height 10
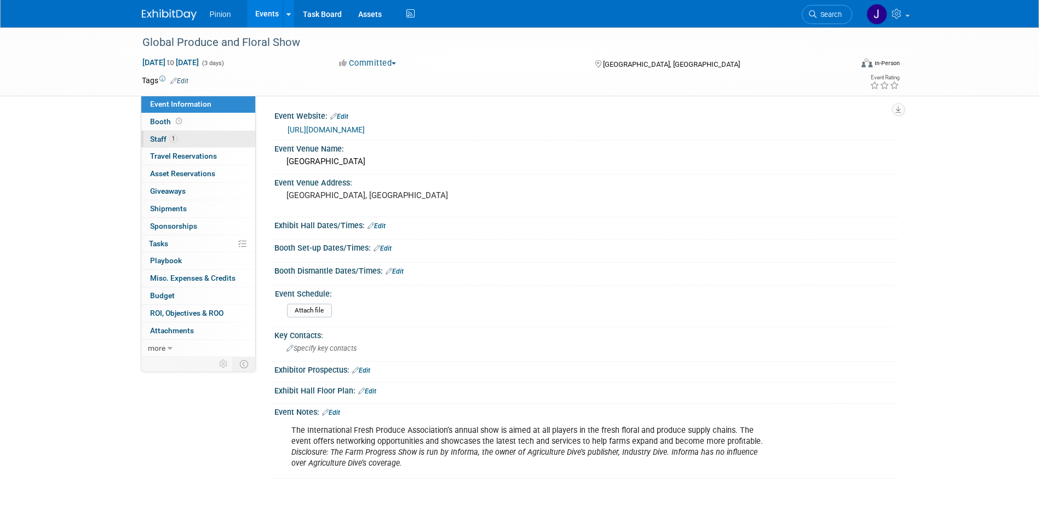
click at [164, 140] on span "Staff 1" at bounding box center [163, 139] width 27 height 9
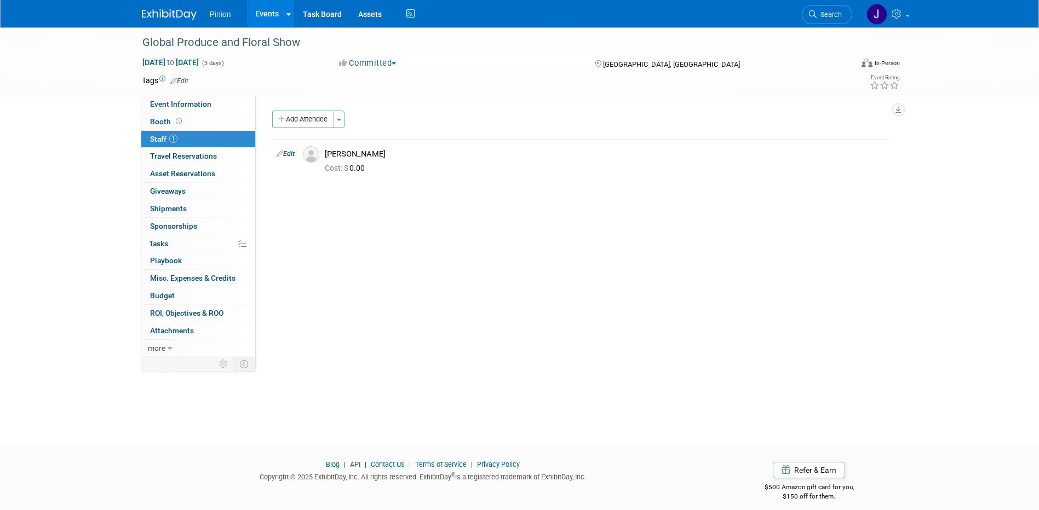
click at [157, 18] on img at bounding box center [169, 14] width 55 height 11
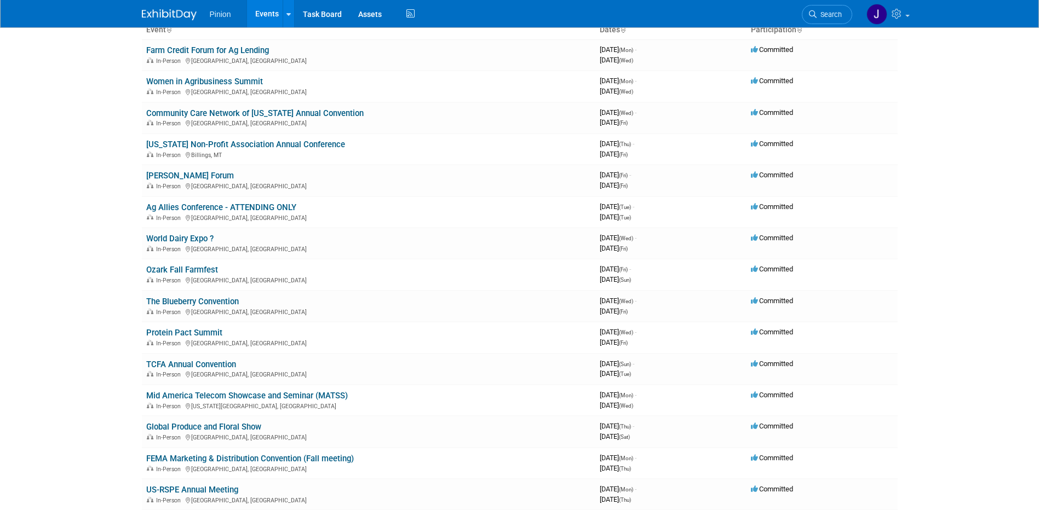
scroll to position [134, 0]
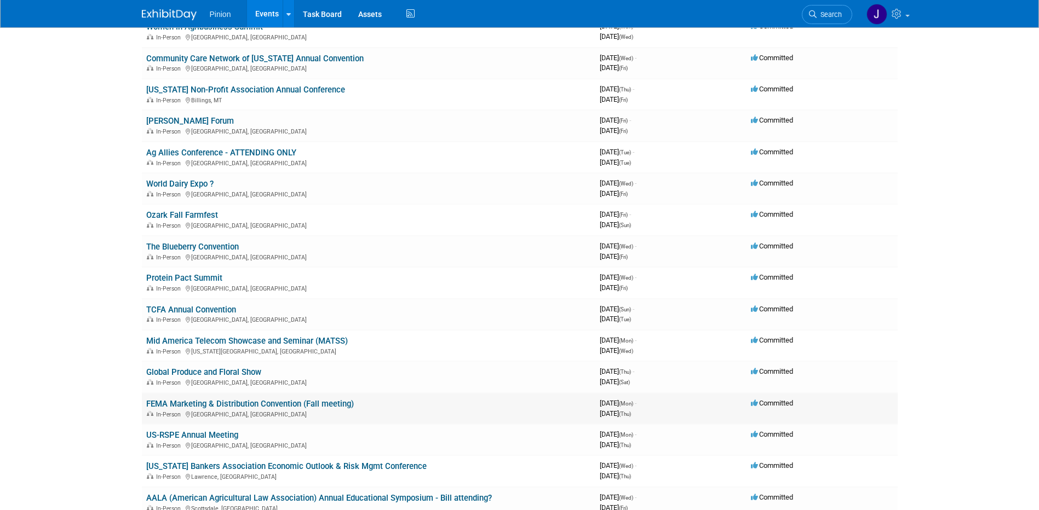
click at [350, 401] on link "FEMA Marketing & Distribution Convention (Fall meeting)" at bounding box center [250, 404] width 208 height 10
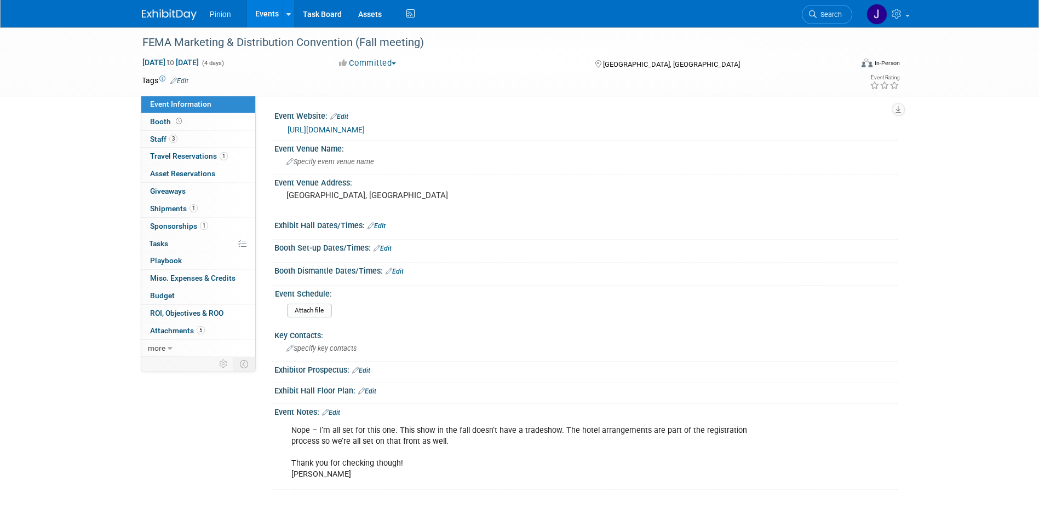
click at [173, 11] on img at bounding box center [169, 14] width 55 height 11
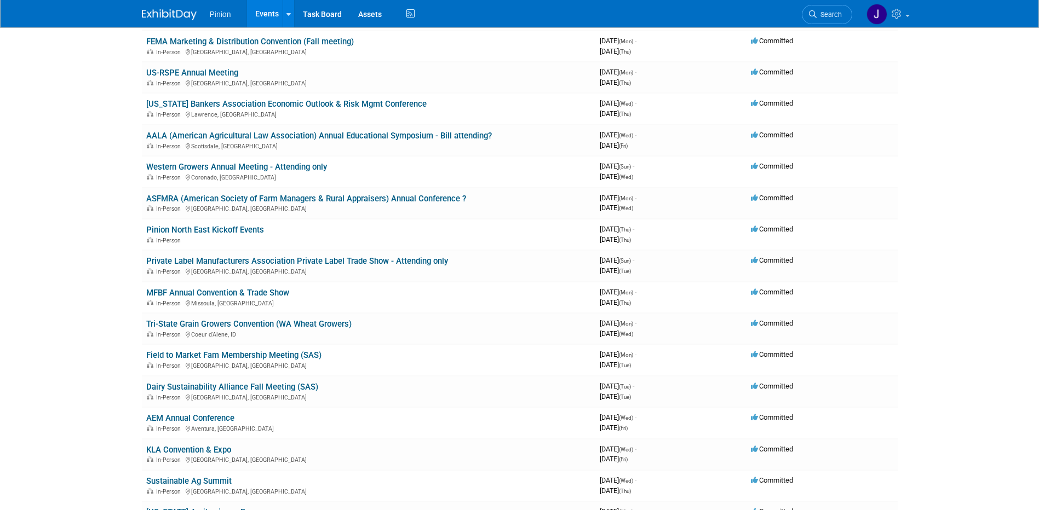
scroll to position [509, 0]
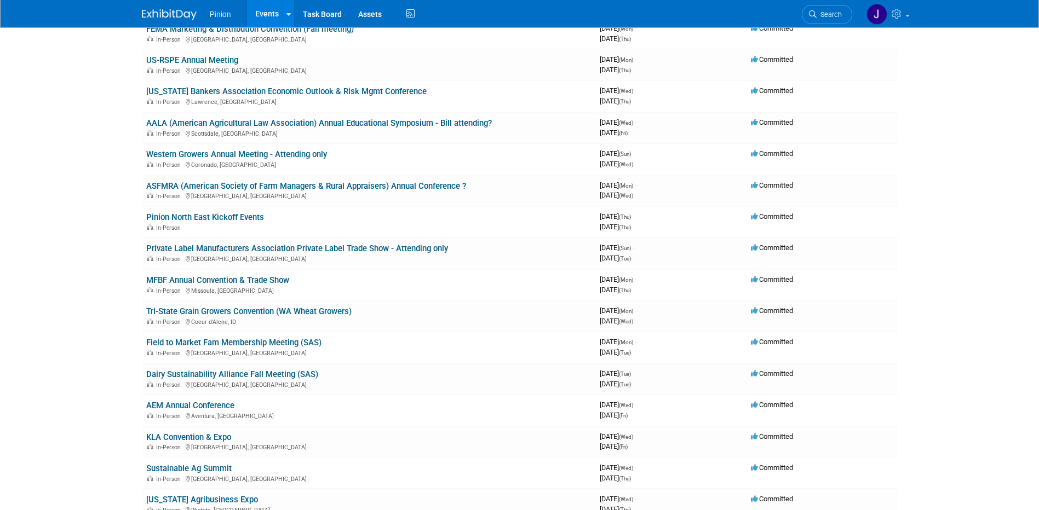
click at [179, 58] on link "US-RSPE Annual Meeting" at bounding box center [192, 60] width 92 height 10
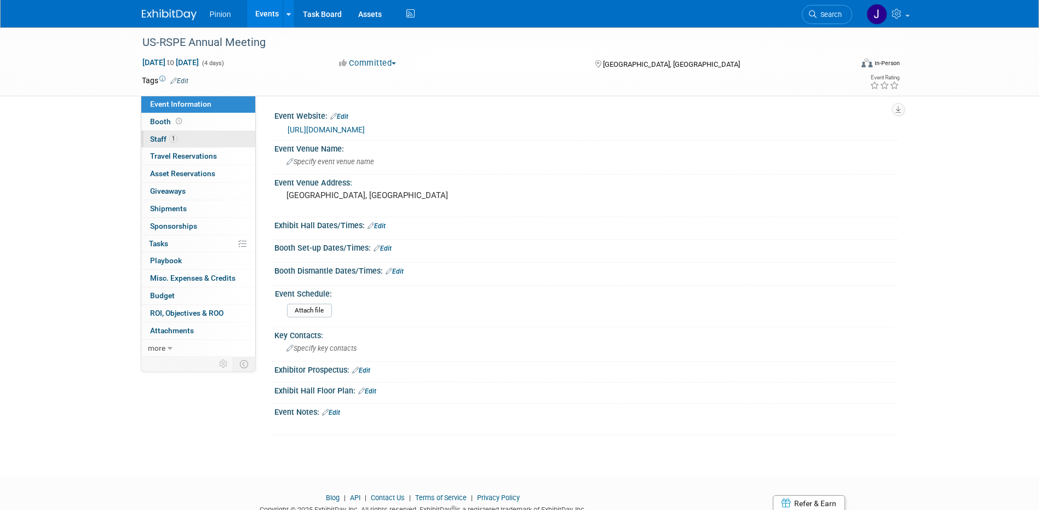
click at [173, 138] on span "1" at bounding box center [173, 139] width 8 height 8
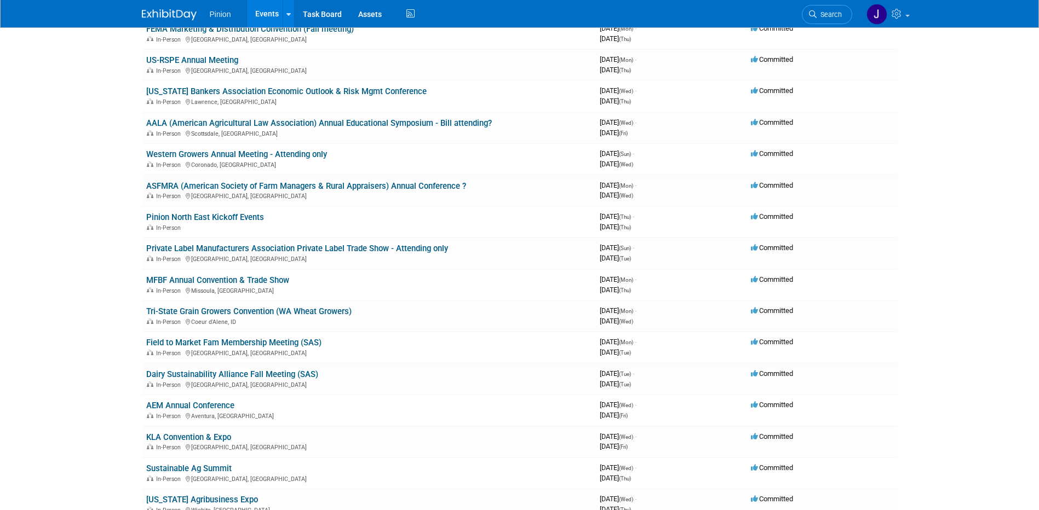
click at [206, 89] on link "[US_STATE] Bankers Association Economic Outlook & Risk Mgmt Conference" at bounding box center [286, 92] width 280 height 10
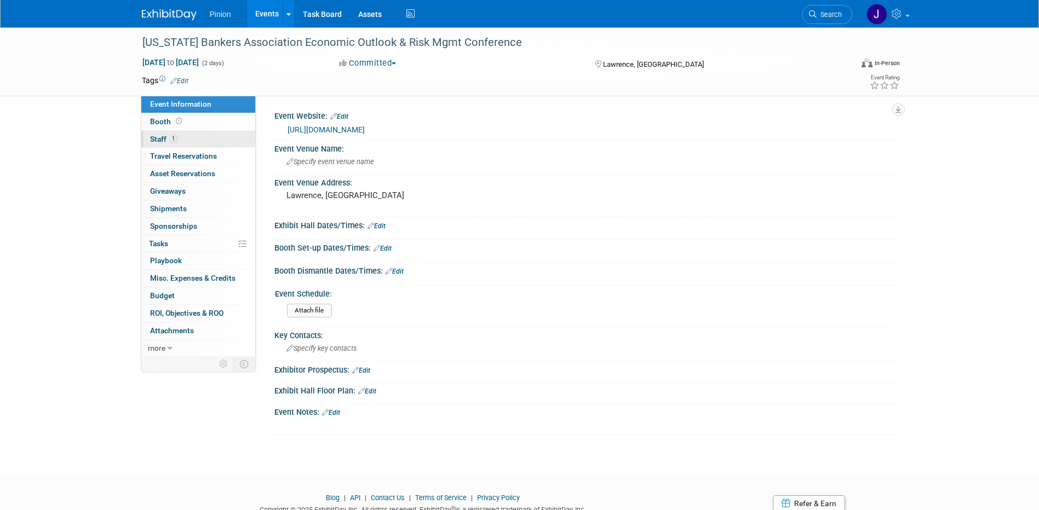
click at [173, 134] on link "1 Staff 1" at bounding box center [198, 139] width 114 height 17
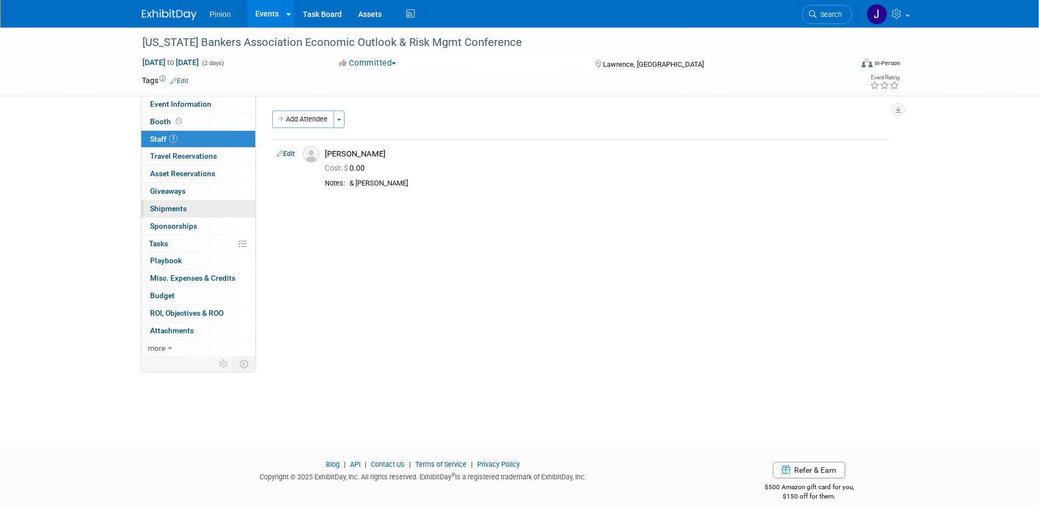
click at [183, 209] on span "Shipments 0" at bounding box center [168, 208] width 37 height 9
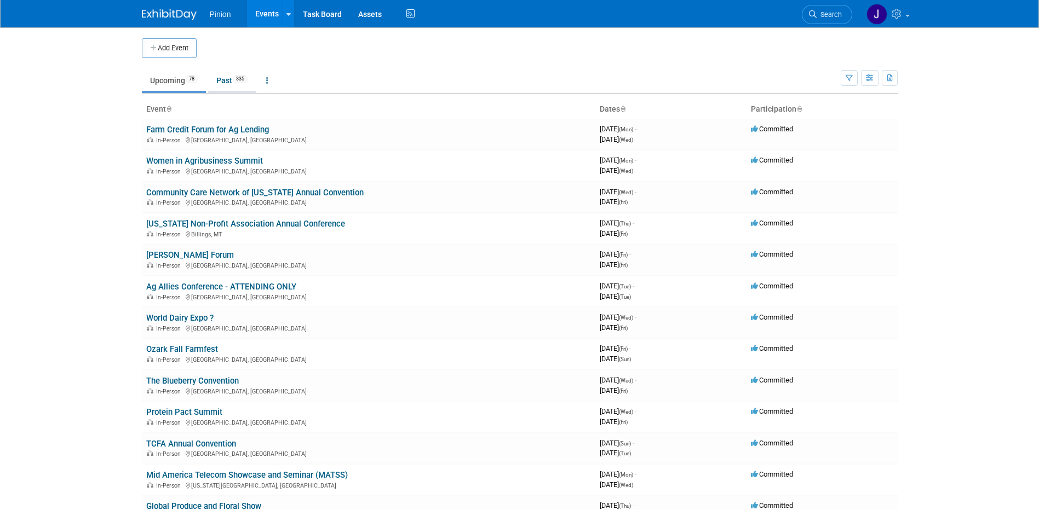
click at [243, 76] on span "335" at bounding box center [240, 79] width 15 height 8
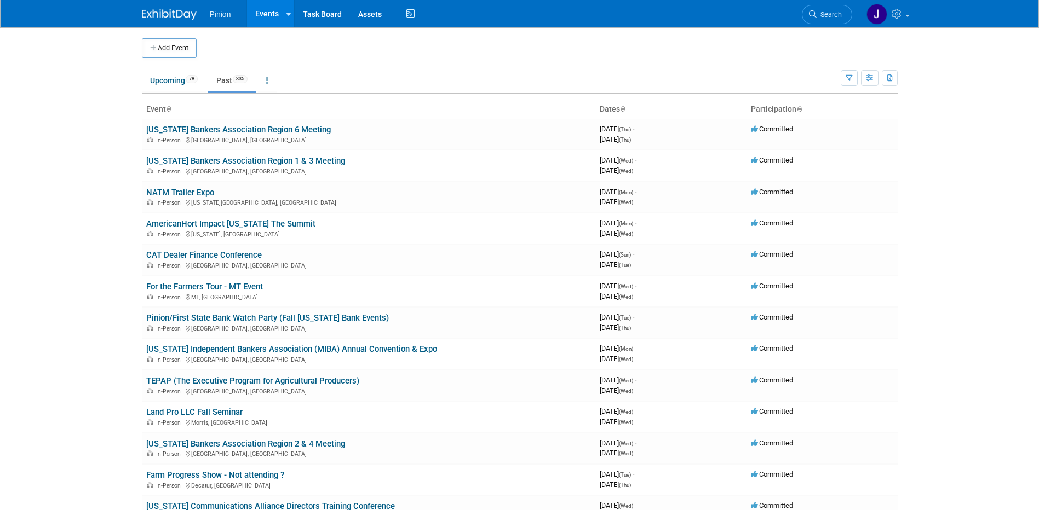
click at [169, 108] on icon at bounding box center [168, 109] width 5 height 7
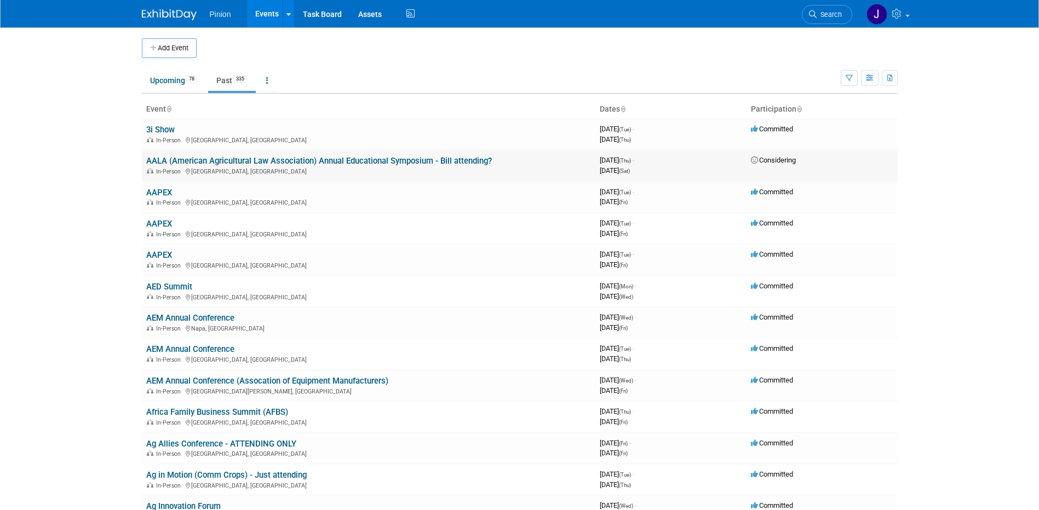
click at [214, 159] on link "AALA (American Agricultural Law Association) Annual Educational Symposium - Bil…" at bounding box center [319, 161] width 346 height 10
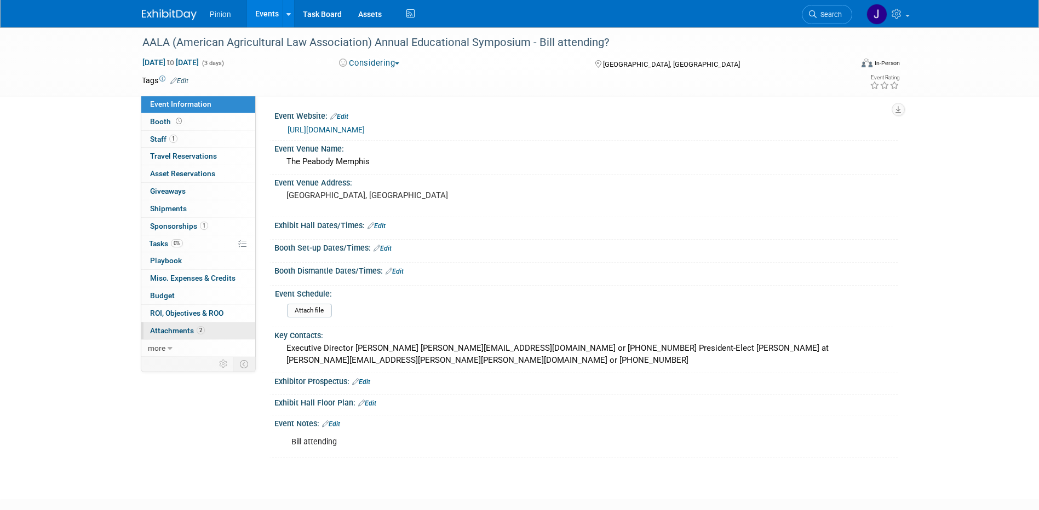
click at [180, 329] on span "Attachments 2" at bounding box center [177, 330] width 55 height 9
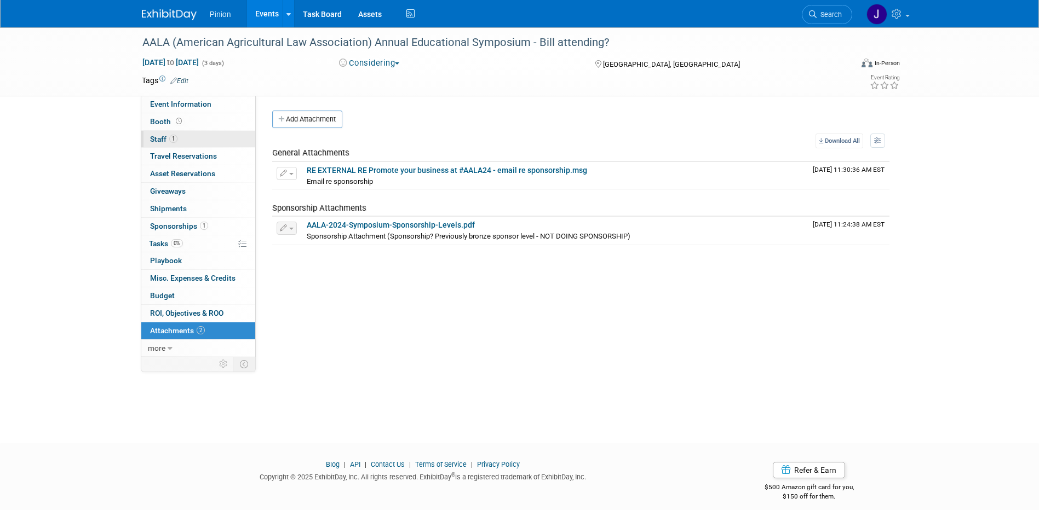
click at [176, 136] on span "1" at bounding box center [173, 139] width 8 height 8
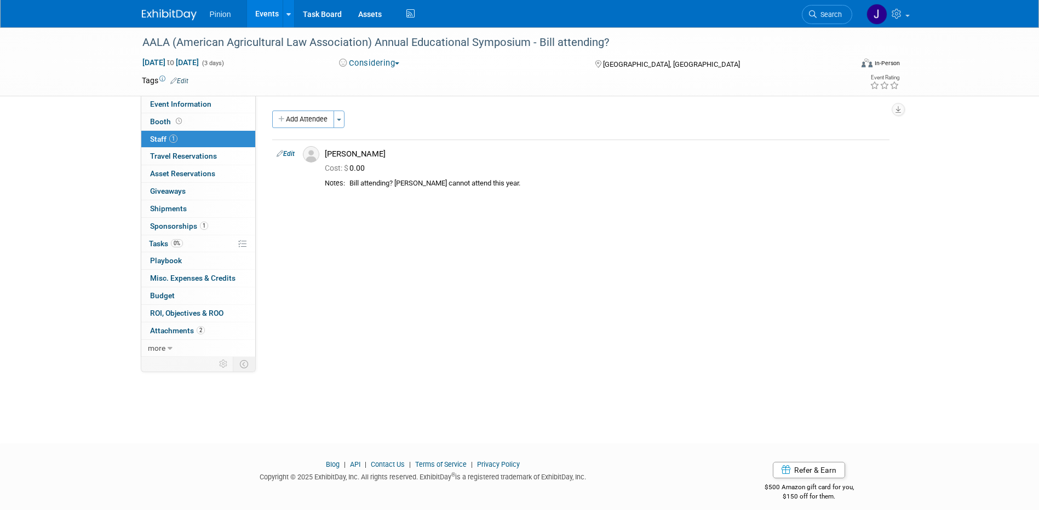
click at [181, 225] on span "Sponsorships 1" at bounding box center [179, 226] width 58 height 9
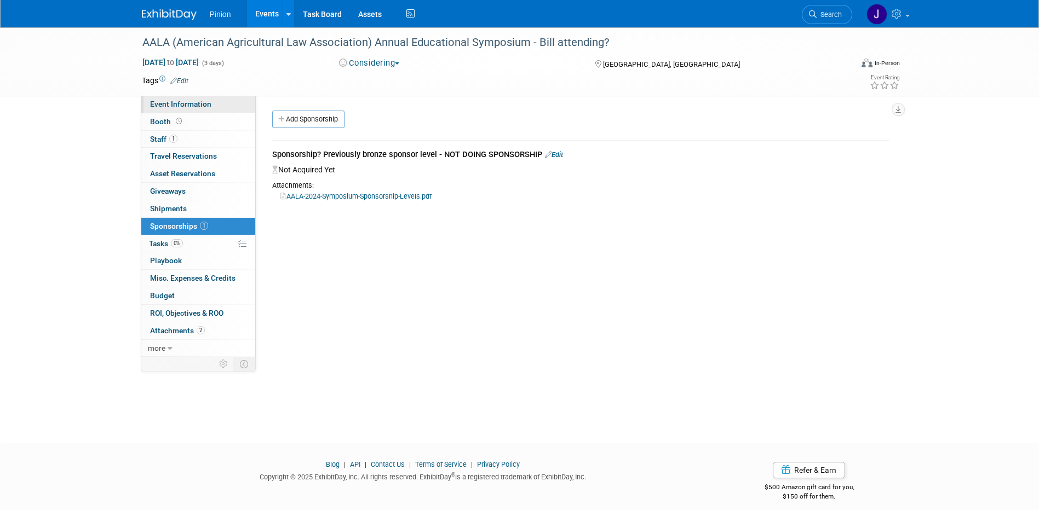
click at [191, 104] on span "Event Information" at bounding box center [180, 104] width 61 height 9
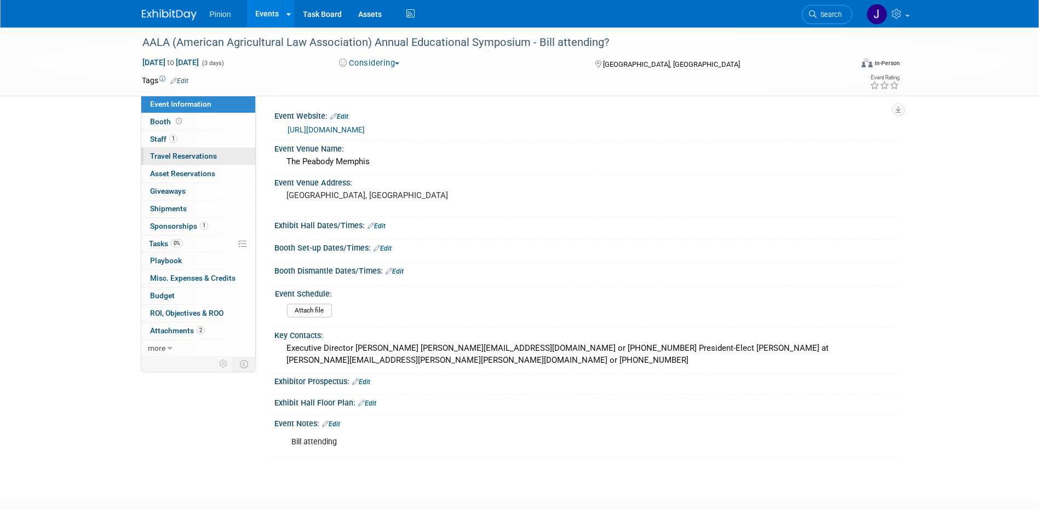
click at [177, 152] on span "Travel Reservations 0" at bounding box center [183, 156] width 67 height 9
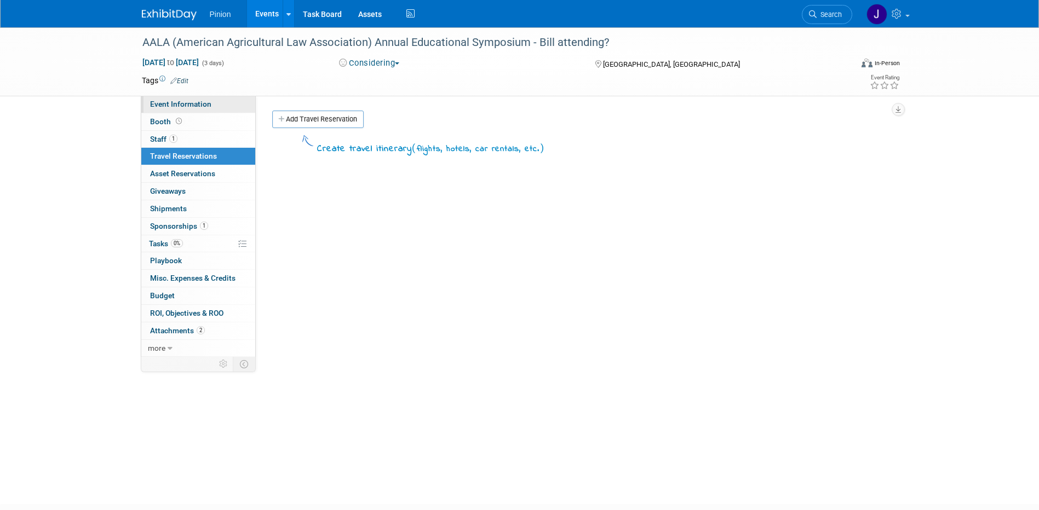
click at [179, 110] on link "Event Information" at bounding box center [198, 104] width 114 height 17
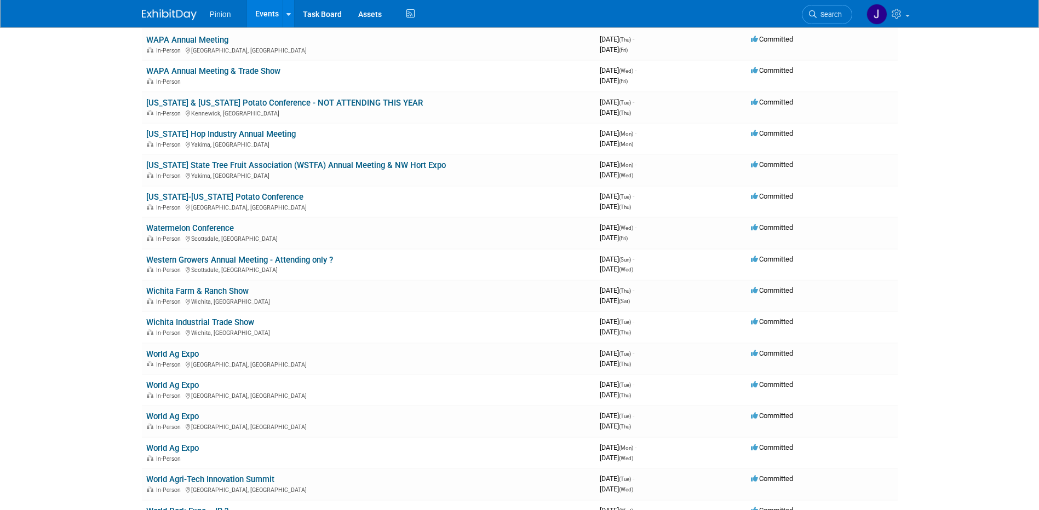
scroll to position [10067, 0]
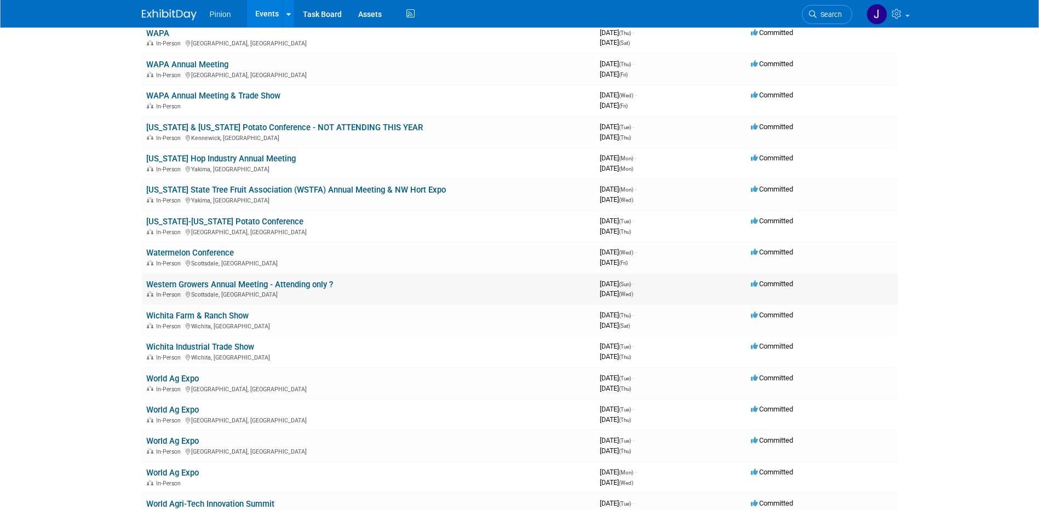
click at [243, 280] on link "Western Growers Annual Meeting - Attending only ?" at bounding box center [239, 285] width 187 height 10
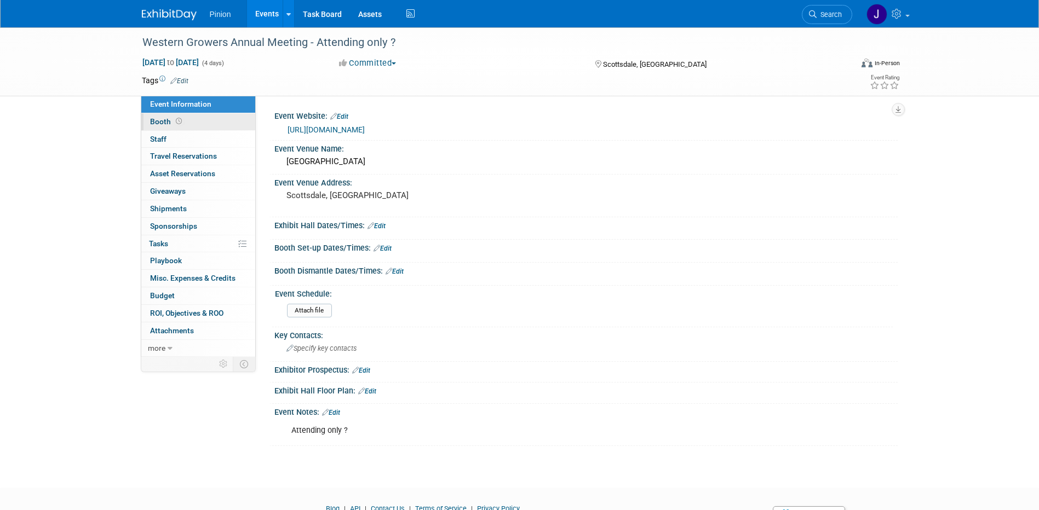
click at [169, 119] on span "Booth" at bounding box center [167, 121] width 34 height 9
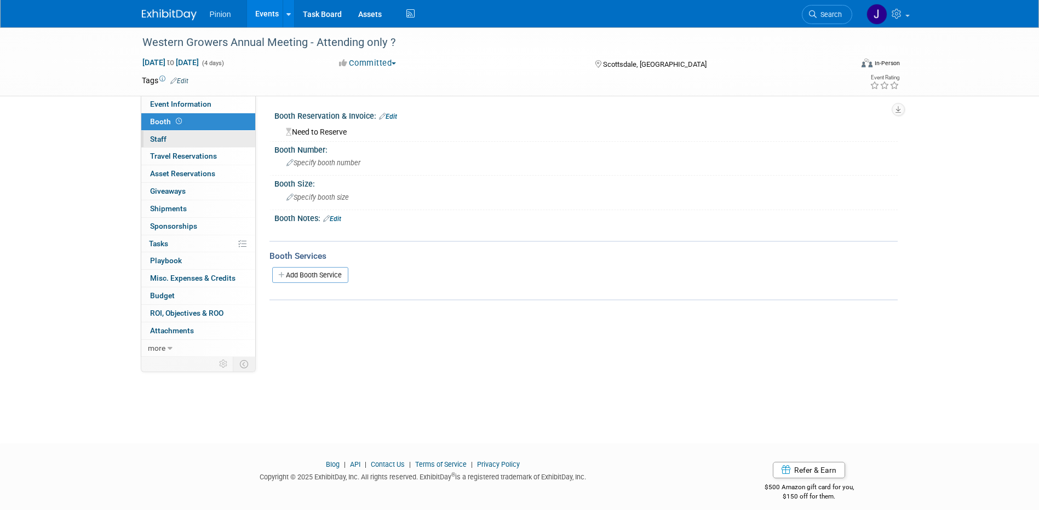
click at [163, 137] on span "Staff 0" at bounding box center [158, 139] width 16 height 9
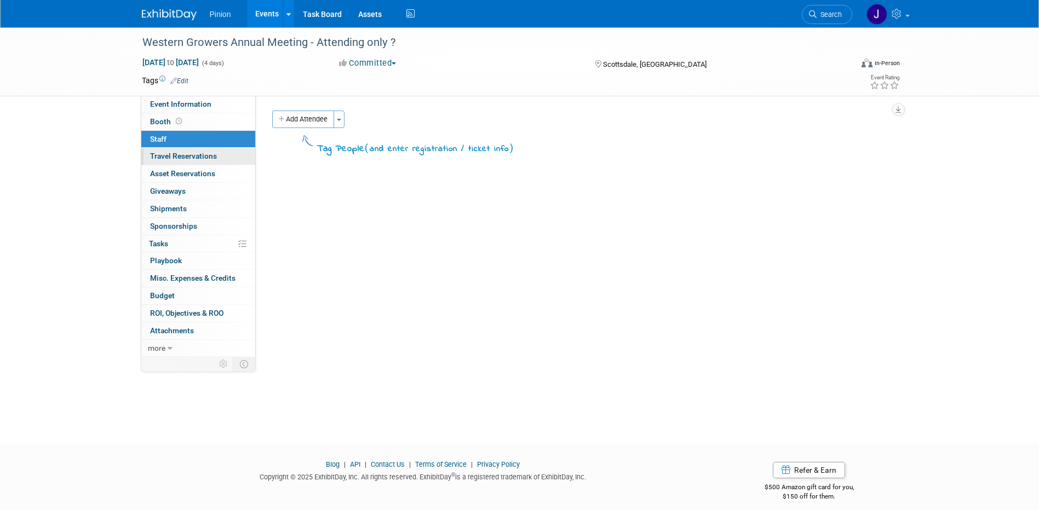
click at [167, 157] on span "Travel Reservations 0" at bounding box center [183, 156] width 67 height 9
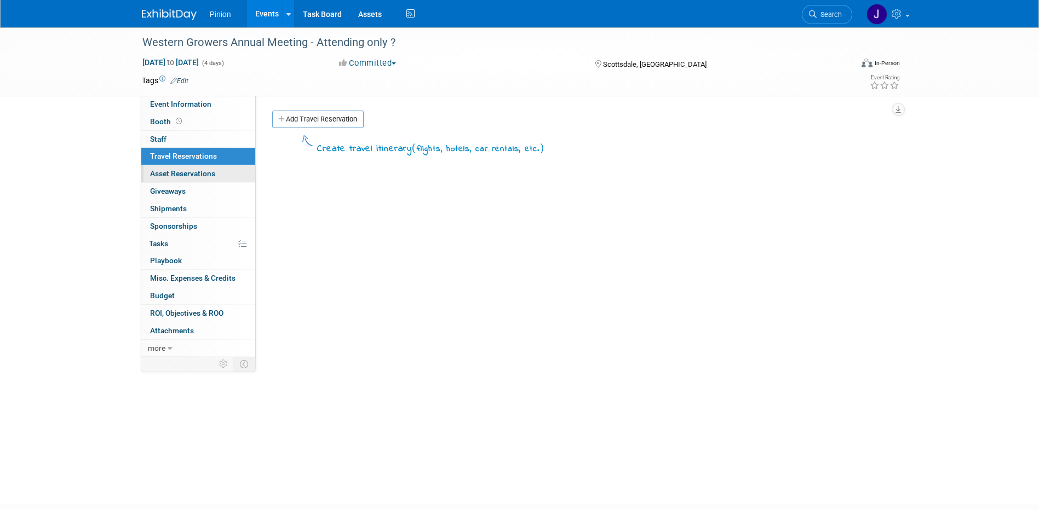
click at [168, 175] on span "Asset Reservations 0" at bounding box center [182, 173] width 65 height 9
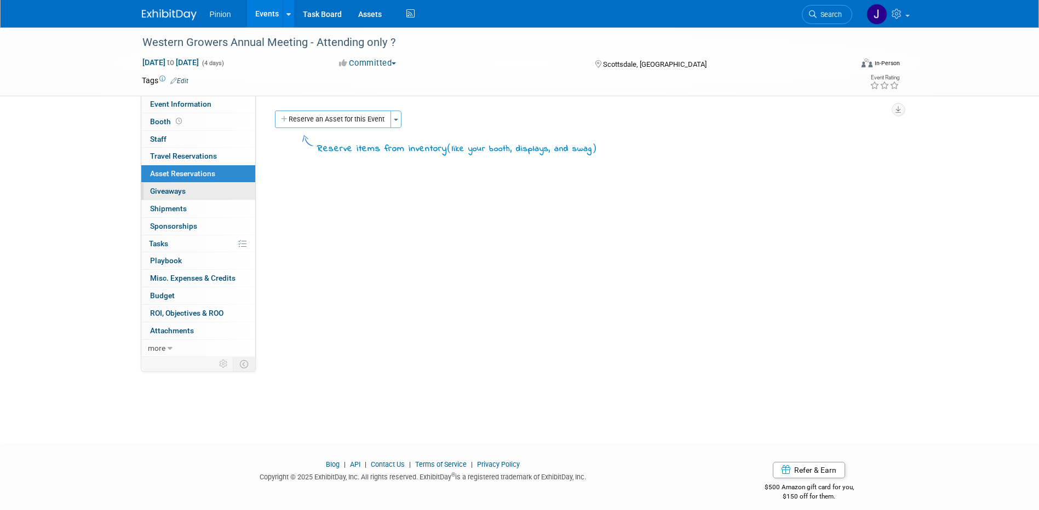
click at [169, 188] on span "Giveaways 0" at bounding box center [168, 191] width 36 height 9
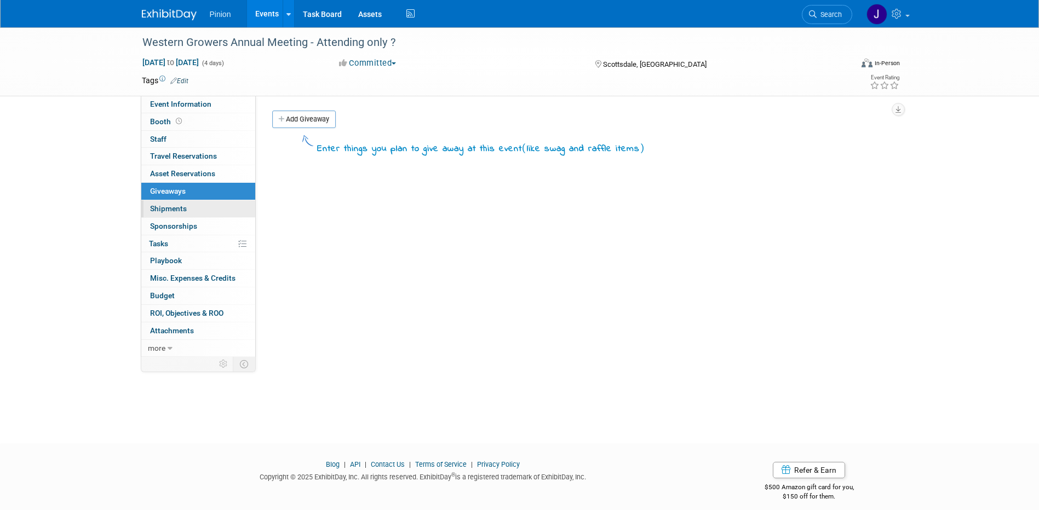
click at [171, 202] on link "0 Shipments 0" at bounding box center [198, 208] width 114 height 17
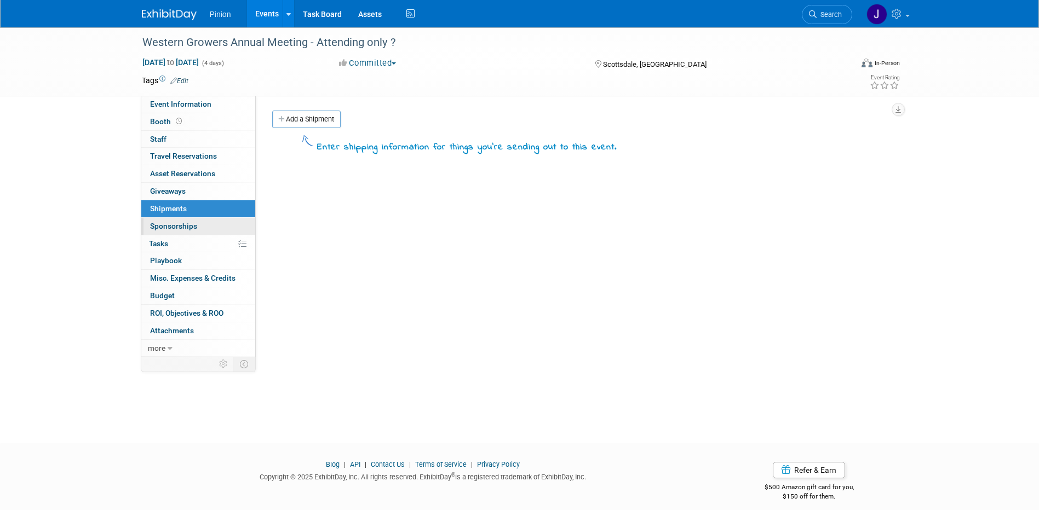
click at [169, 219] on link "0 Sponsorships 0" at bounding box center [198, 226] width 114 height 17
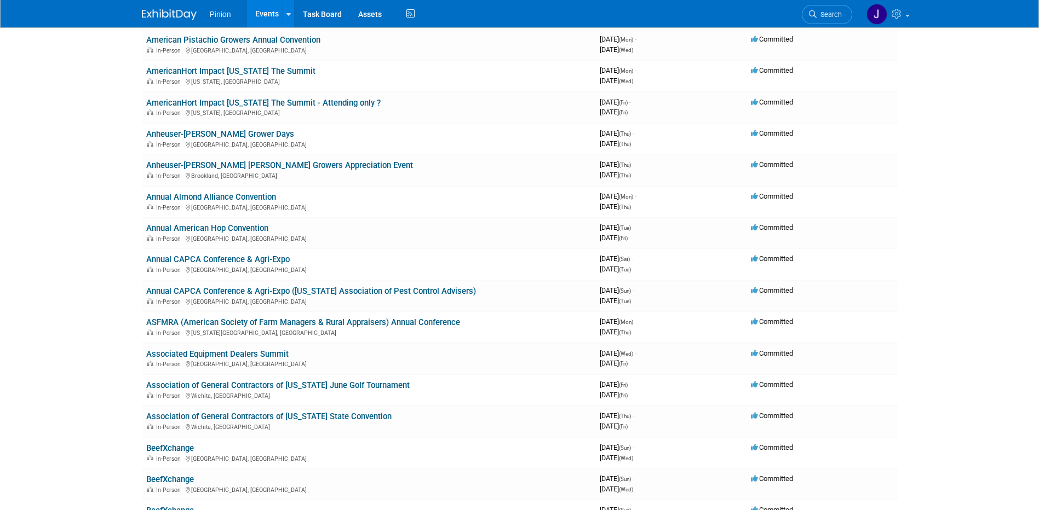
scroll to position [1144, 0]
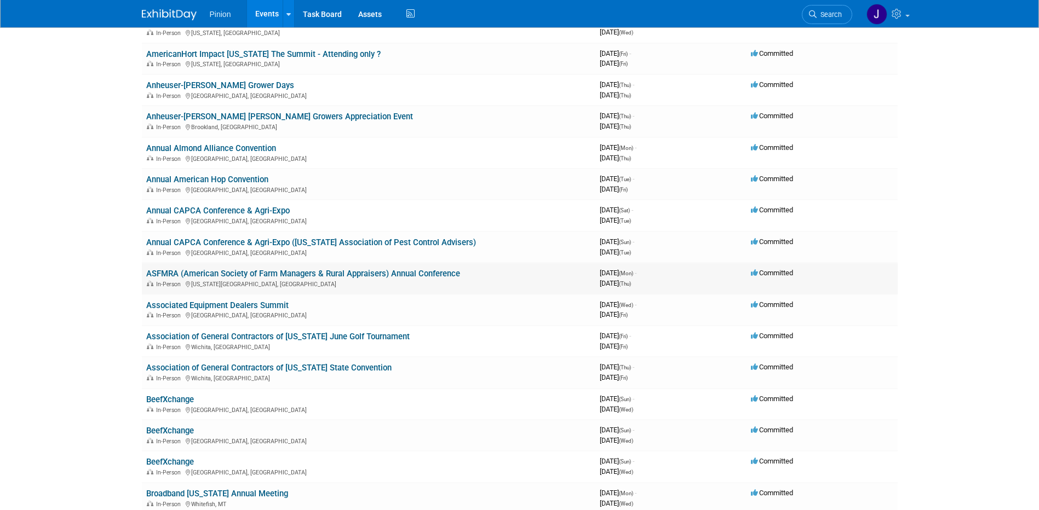
click at [219, 272] on link "ASFMRA (American Society of Farm Managers & Rural Appraisers) Annual Conference" at bounding box center [303, 274] width 314 height 10
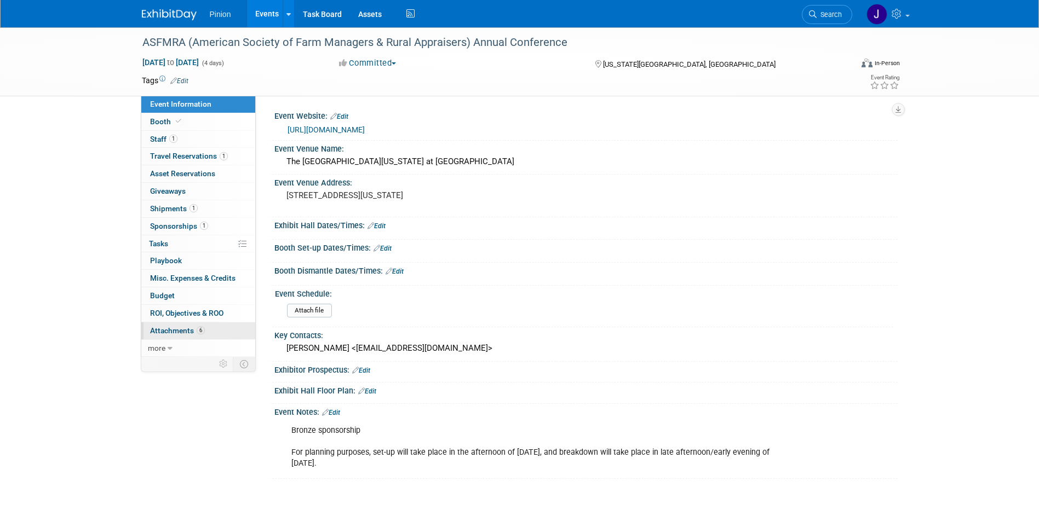
click at [186, 326] on span "Attachments 6" at bounding box center [177, 330] width 55 height 9
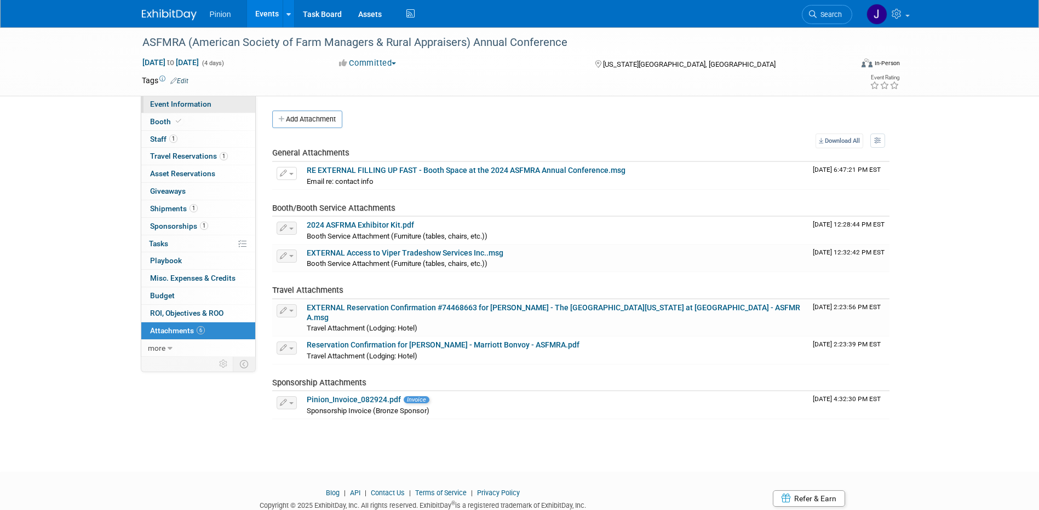
click at [188, 104] on span "Event Information" at bounding box center [180, 104] width 61 height 9
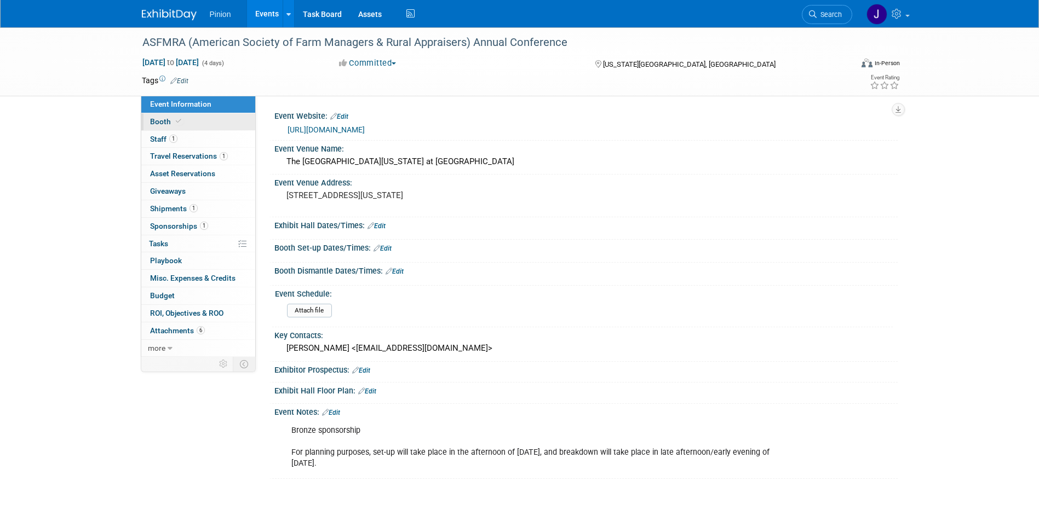
click at [180, 123] on span at bounding box center [179, 121] width 10 height 8
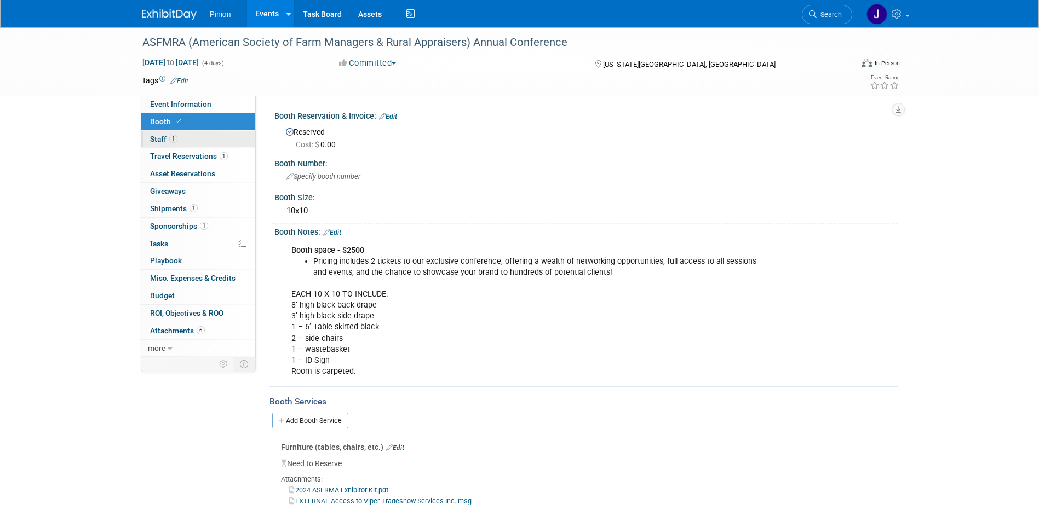
click at [169, 138] on span "1" at bounding box center [173, 139] width 8 height 8
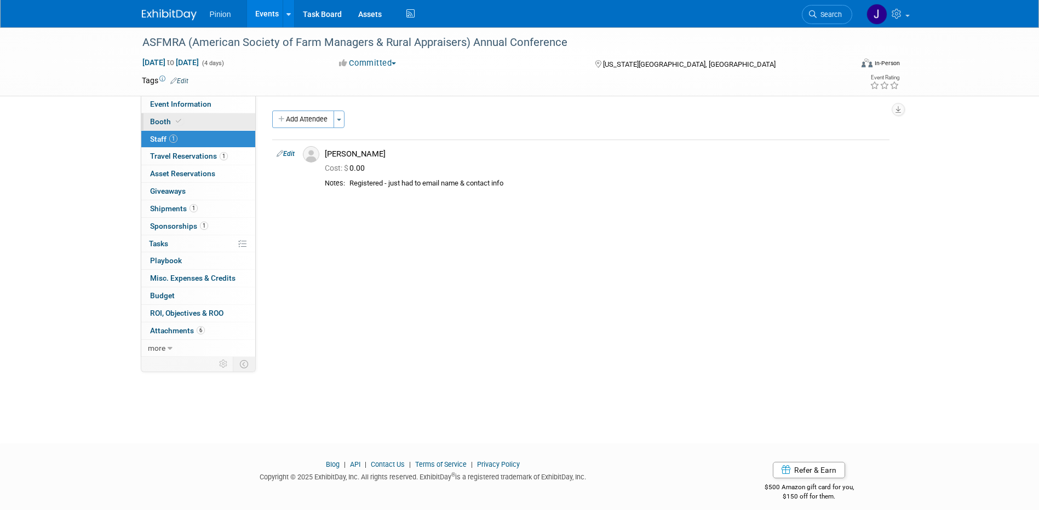
click at [169, 124] on span "Booth" at bounding box center [166, 121] width 33 height 9
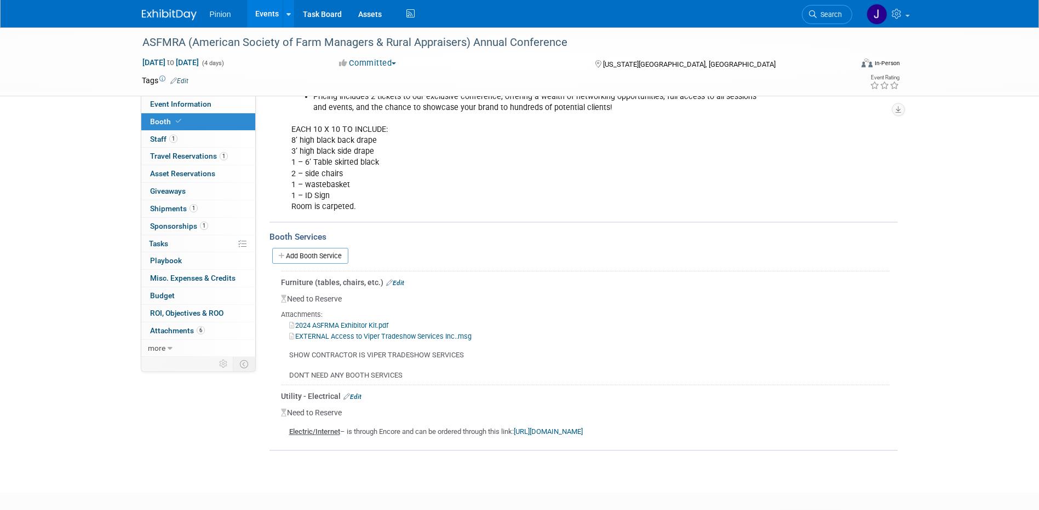
scroll to position [166, 0]
click at [197, 332] on span "6" at bounding box center [201, 330] width 8 height 8
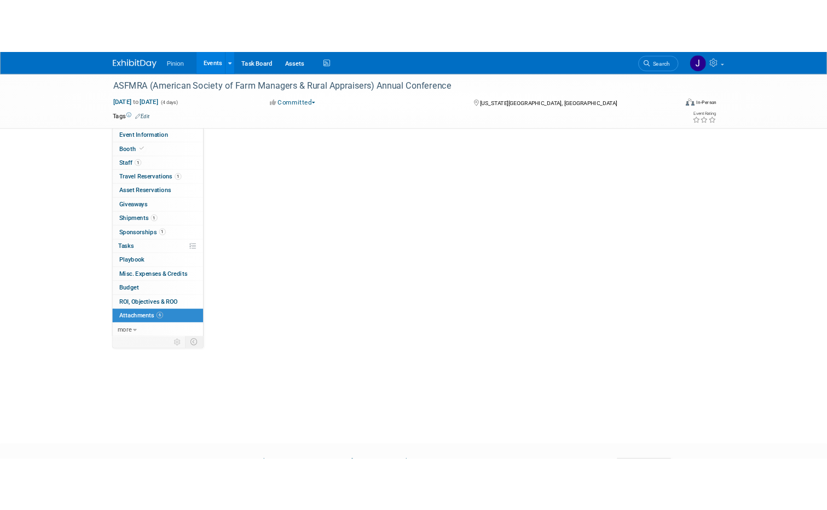
scroll to position [0, 0]
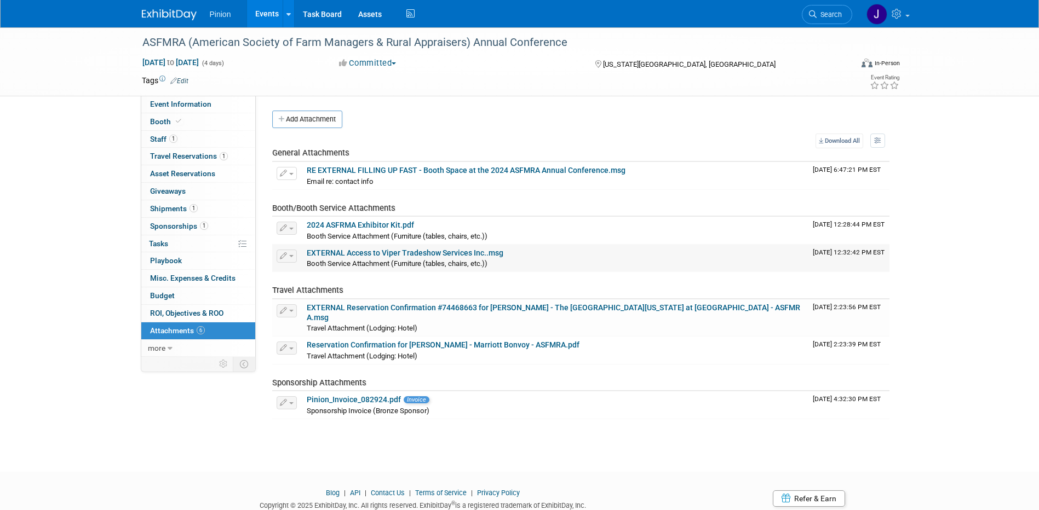
click at [372, 252] on link "EXTERNAL Access to Viper Tradeshow Services Inc..msg" at bounding box center [405, 253] width 197 height 9
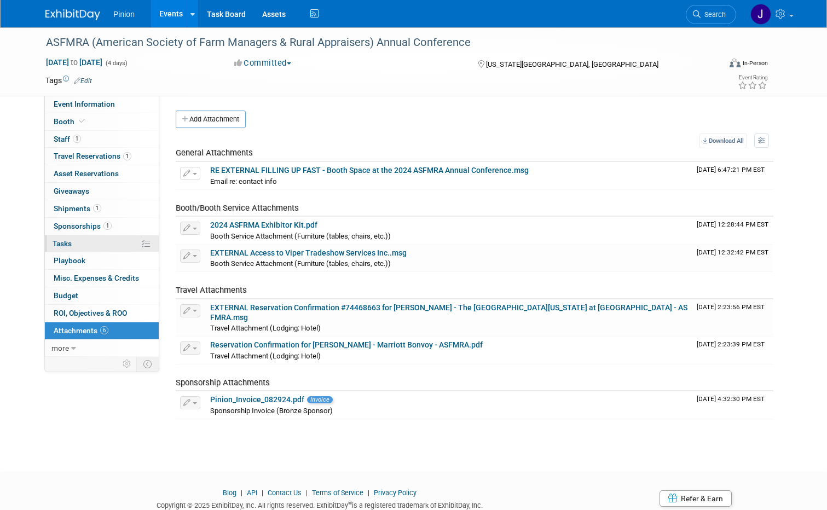
click at [64, 238] on link "0% Tasks 0%" at bounding box center [102, 243] width 114 height 17
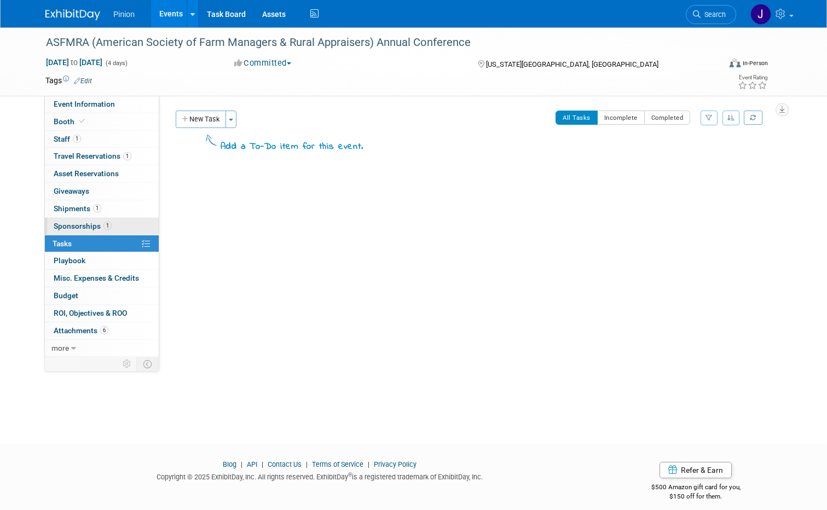
click at [70, 228] on span "Sponsorships 1" at bounding box center [83, 226] width 58 height 9
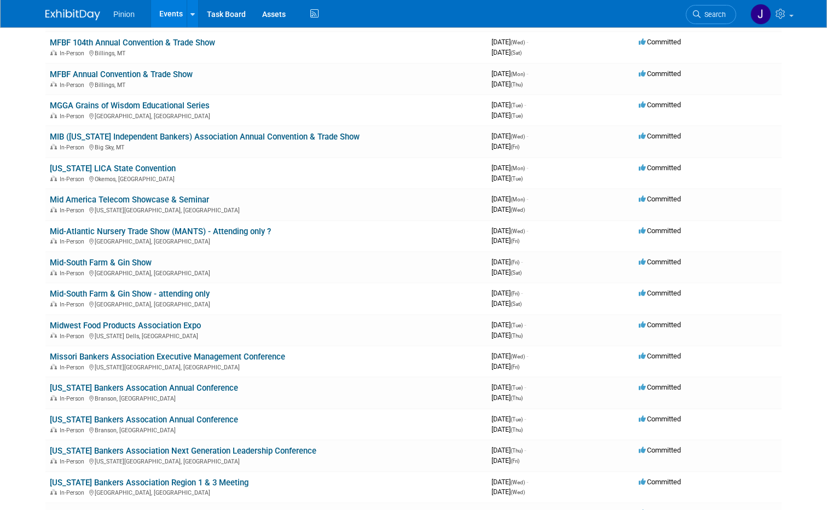
scroll to position [6062, 0]
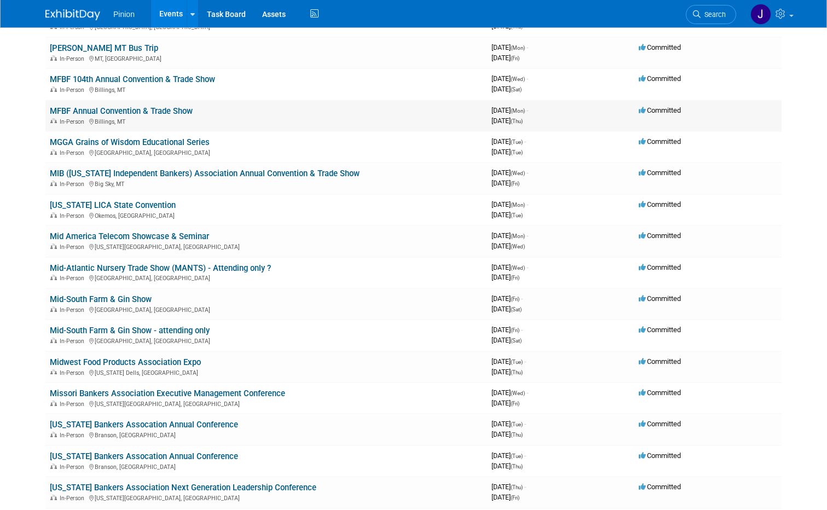
click at [130, 112] on link "MFBF Annual Convention & Trade Show" at bounding box center [121, 111] width 143 height 10
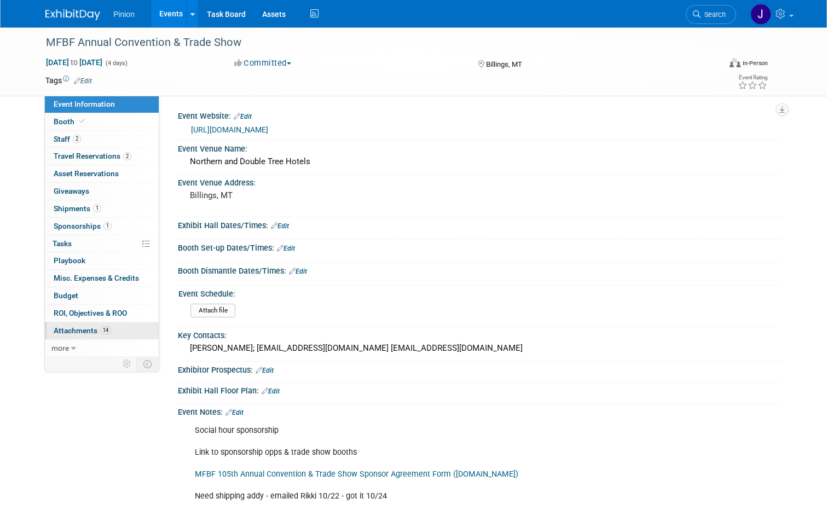
click at [100, 329] on span "14" at bounding box center [105, 330] width 11 height 8
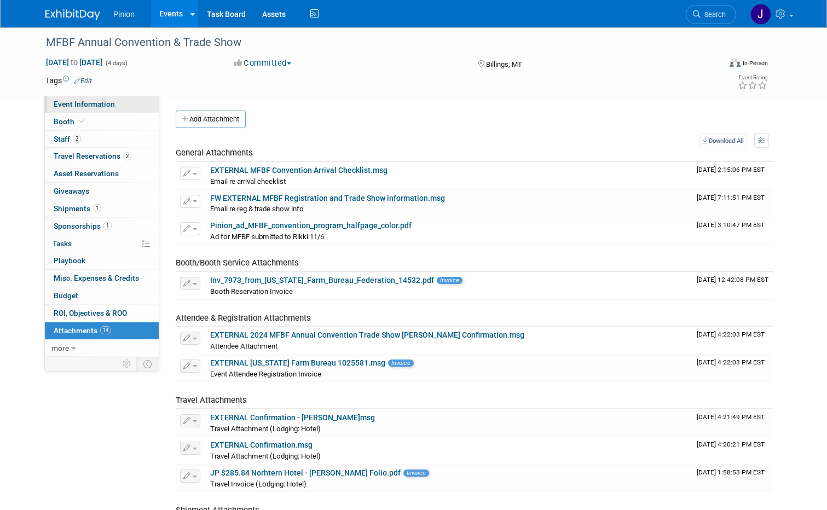
click at [78, 101] on span "Event Information" at bounding box center [84, 104] width 61 height 9
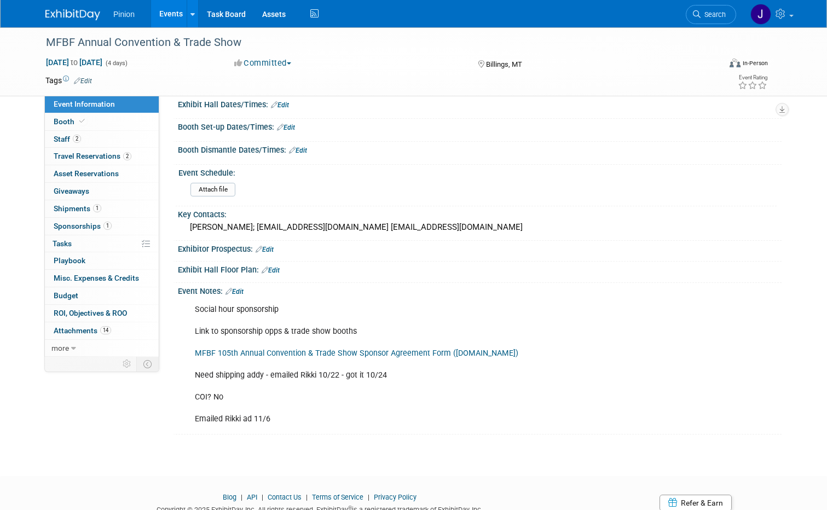
scroll to position [122, 0]
click at [79, 122] on icon at bounding box center [81, 121] width 5 height 6
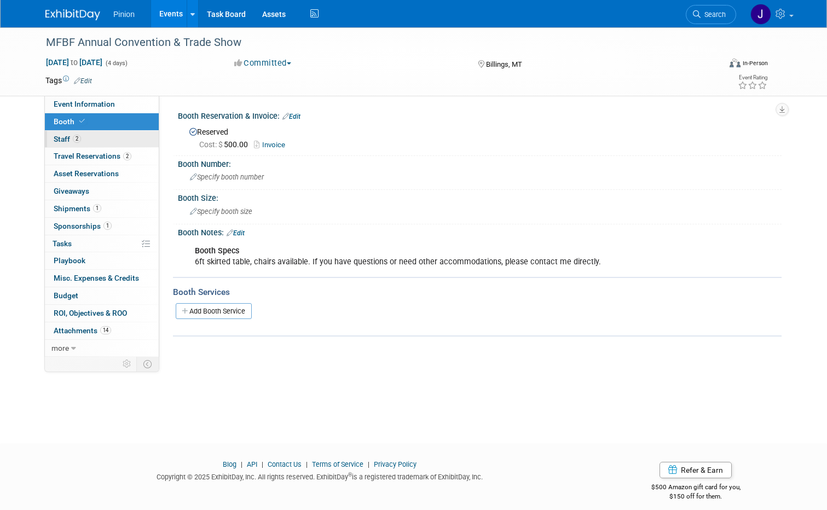
click at [73, 136] on span "2" at bounding box center [77, 139] width 8 height 8
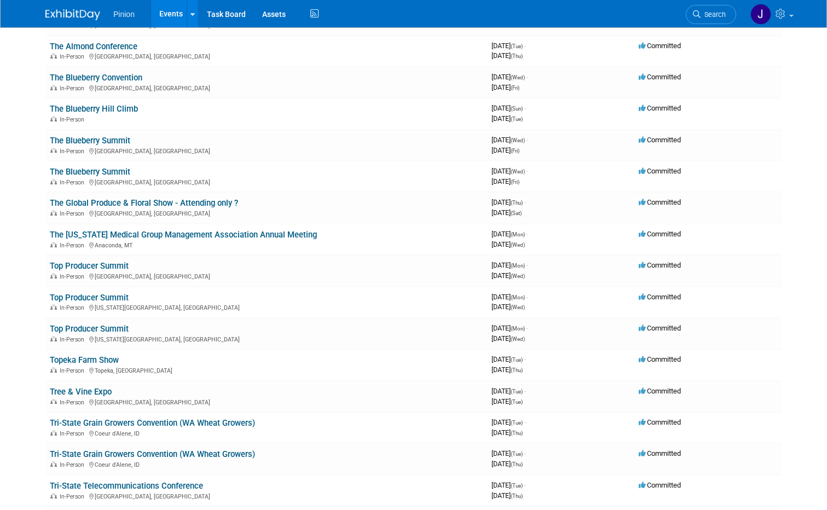
scroll to position [9312, 0]
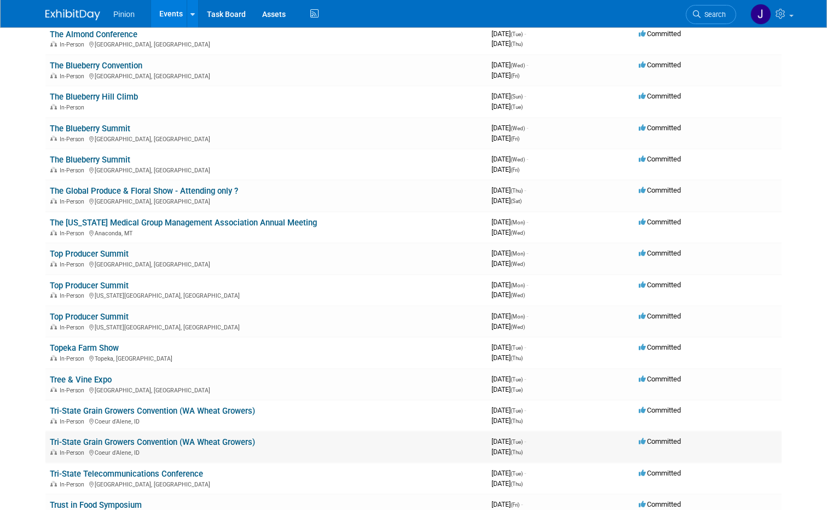
click at [173, 441] on link "Tri-State Grain Growers Convention (WA Wheat Growers)" at bounding box center [152, 443] width 205 height 10
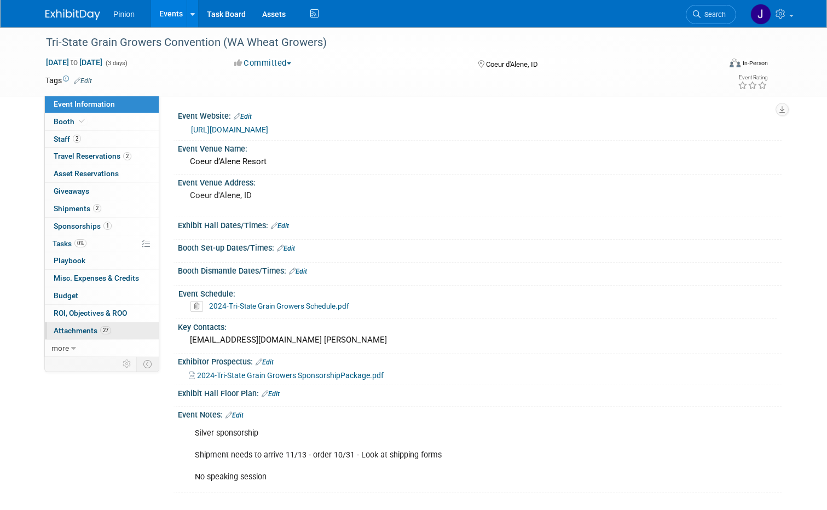
click at [85, 329] on span "Attachments 27" at bounding box center [83, 330] width 58 height 9
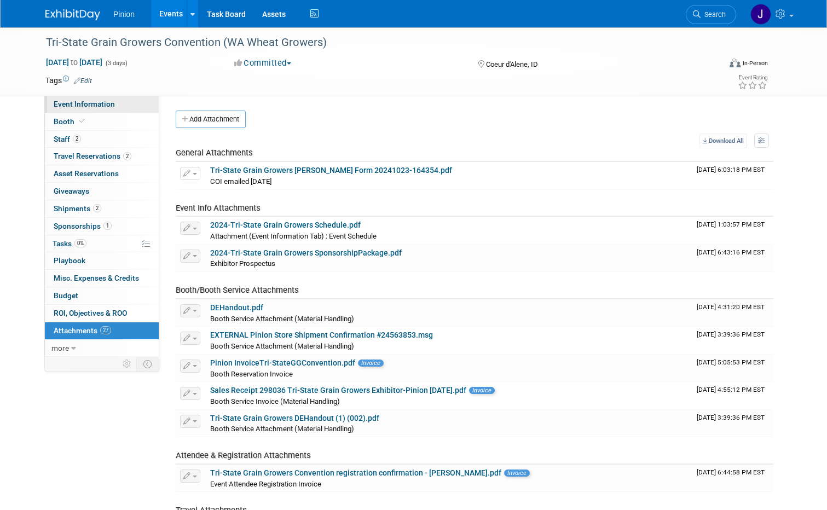
click at [94, 109] on link "Event Information" at bounding box center [102, 104] width 114 height 17
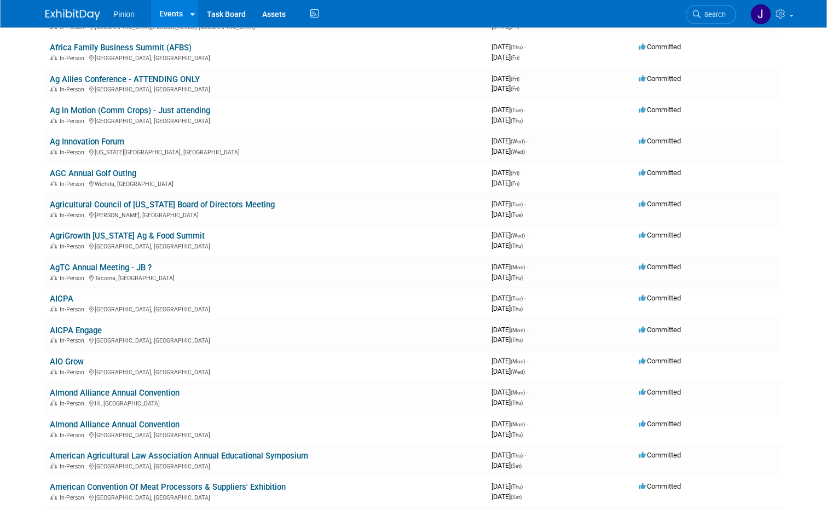
scroll to position [267, 0]
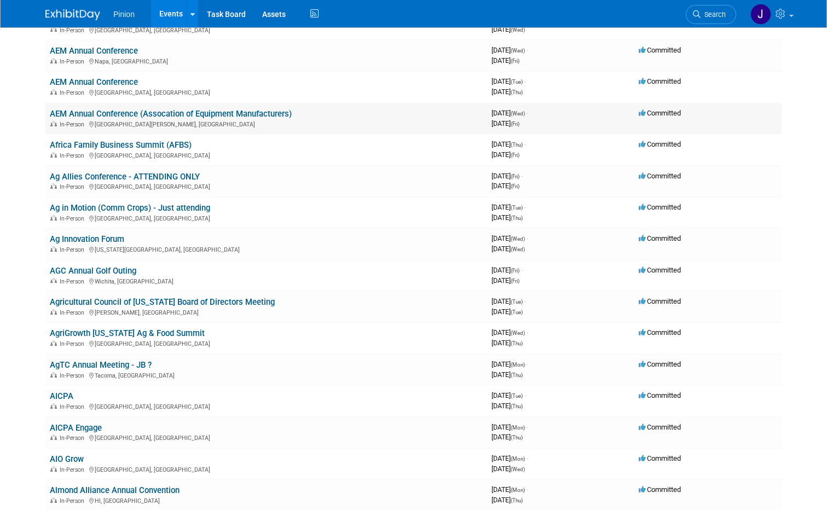
click at [196, 113] on link "AEM Annual Conference (Assocation of Equipment Manufacturers)" at bounding box center [171, 114] width 242 height 10
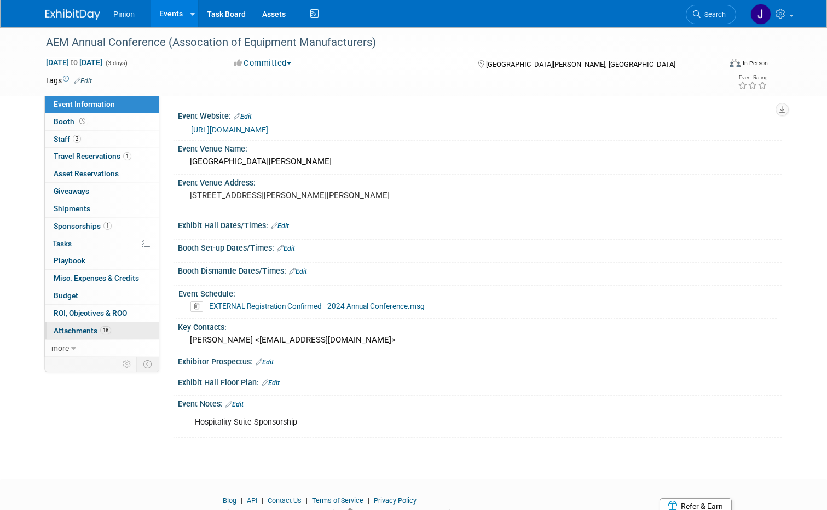
click at [82, 326] on link "18 Attachments 18" at bounding box center [102, 331] width 114 height 17
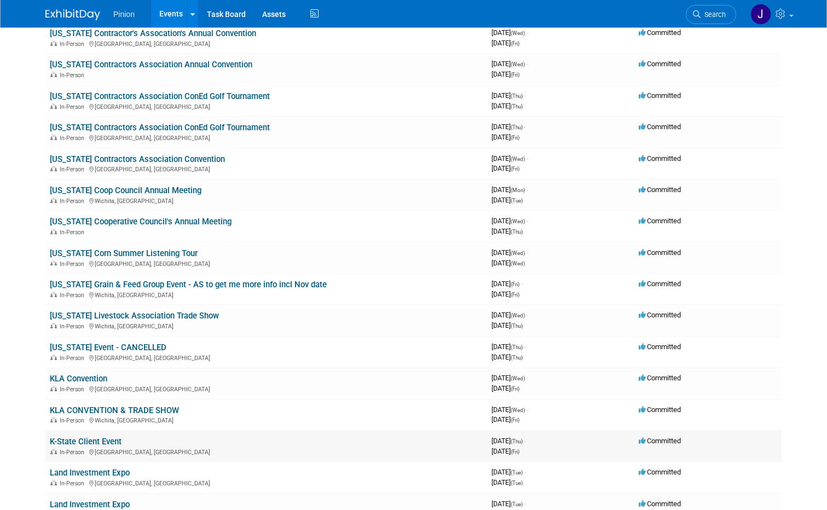
scroll to position [5441, 0]
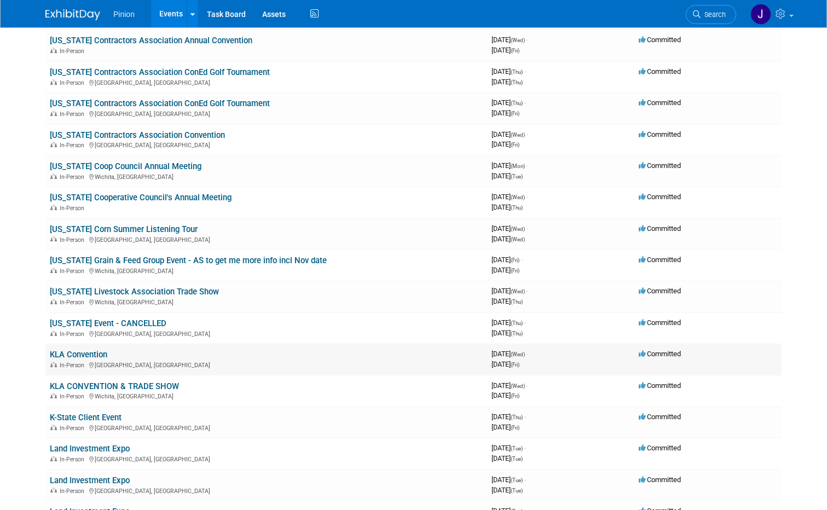
click at [74, 354] on link "KLA Convention" at bounding box center [79, 355] width 58 height 10
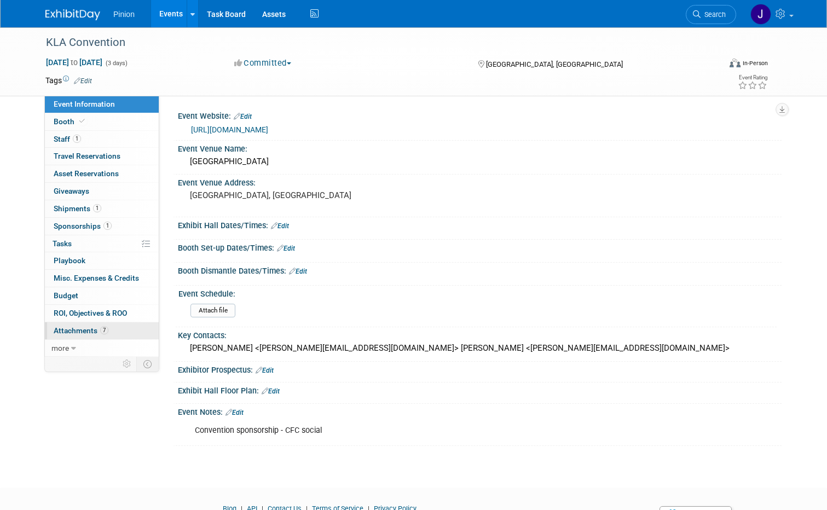
click at [100, 331] on span "7" at bounding box center [104, 330] width 8 height 8
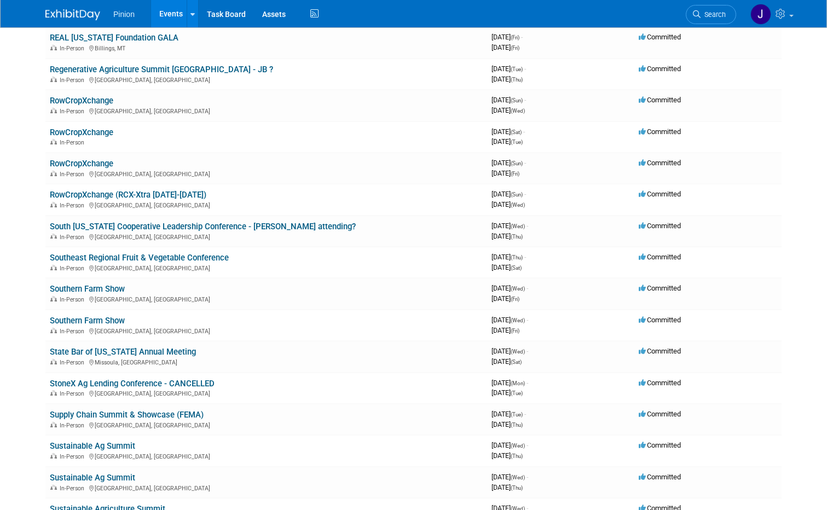
scroll to position [8521, 0]
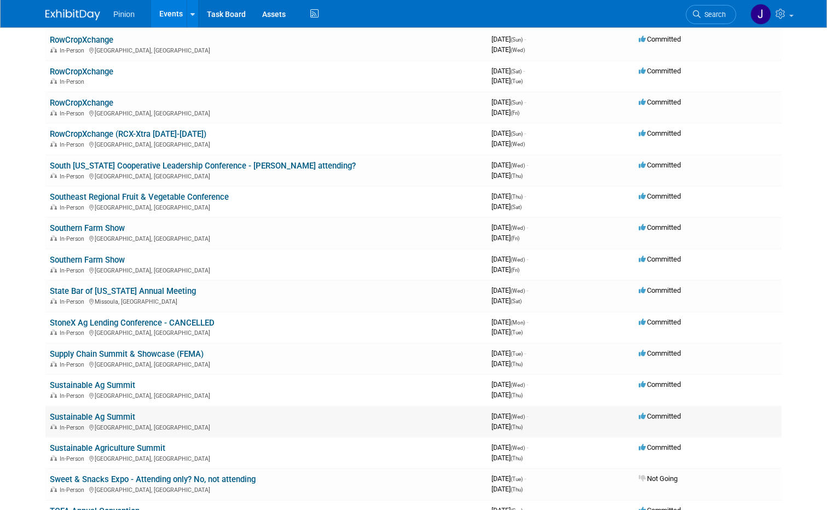
click at [106, 418] on link "Sustainable Ag Summit" at bounding box center [92, 417] width 85 height 10
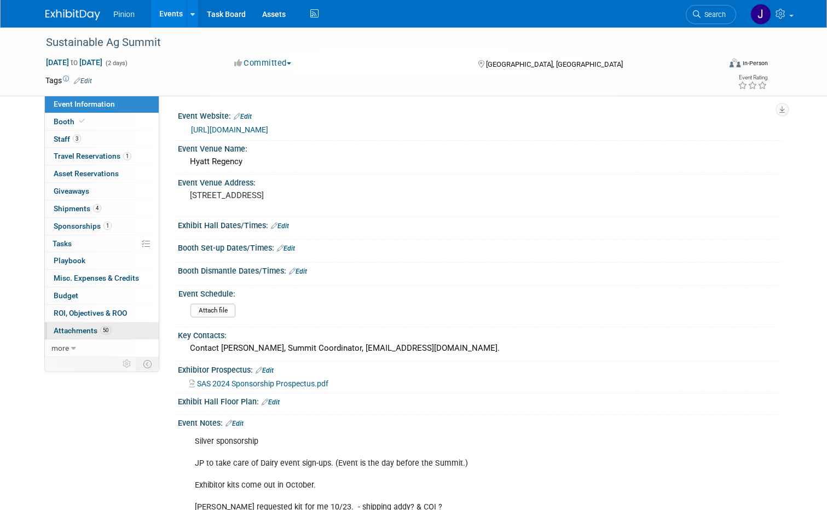
click at [71, 329] on span "Attachments 50" at bounding box center [83, 330] width 58 height 9
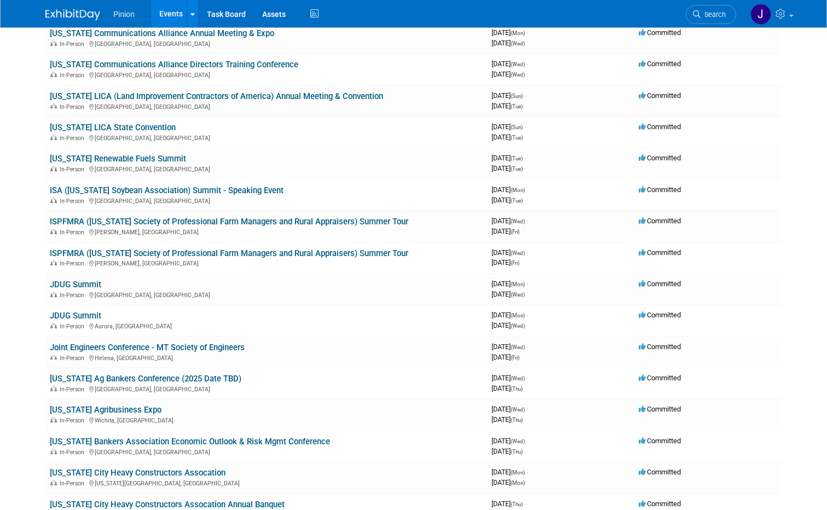
scroll to position [4856, 0]
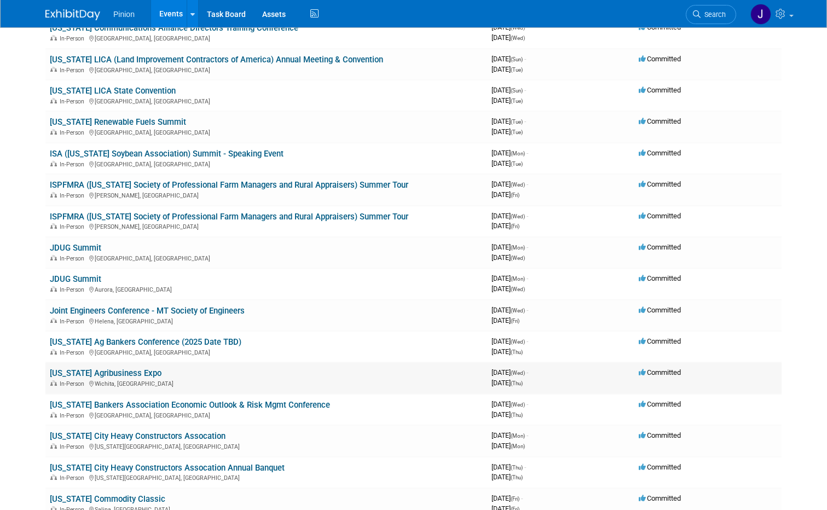
click at [102, 372] on link "[US_STATE] Agribusiness Expo" at bounding box center [106, 374] width 112 height 10
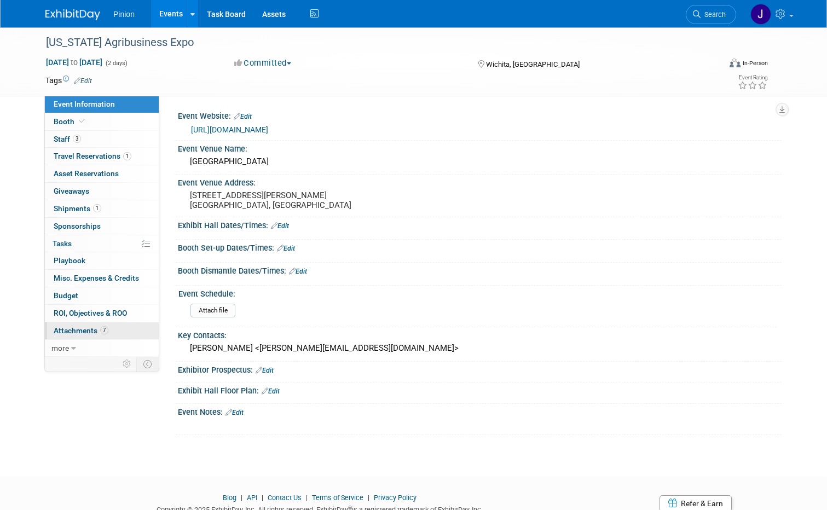
click at [82, 324] on link "7 Attachments 7" at bounding box center [102, 331] width 114 height 17
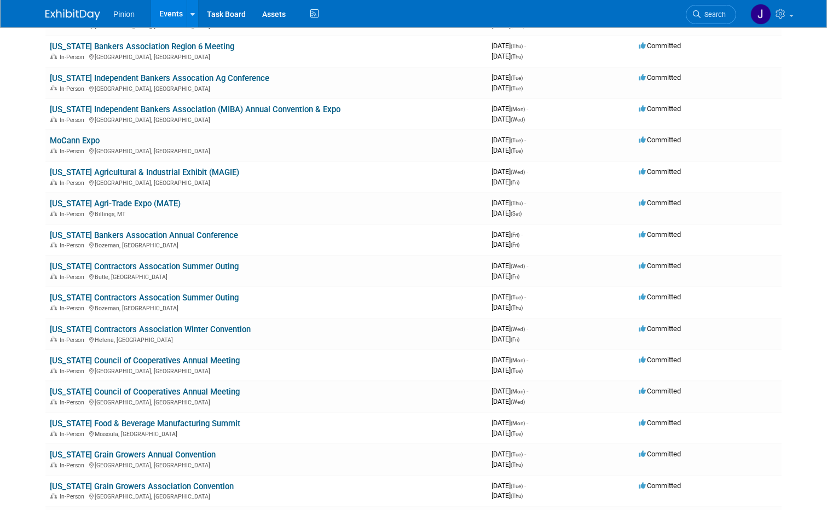
scroll to position [6682, 0]
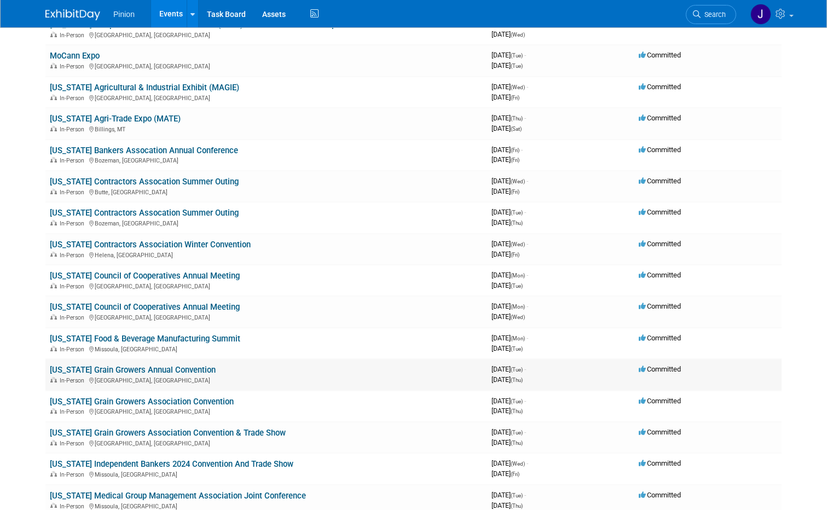
click at [78, 371] on link "[US_STATE] Grain Growers Annual Convention" at bounding box center [133, 370] width 166 height 10
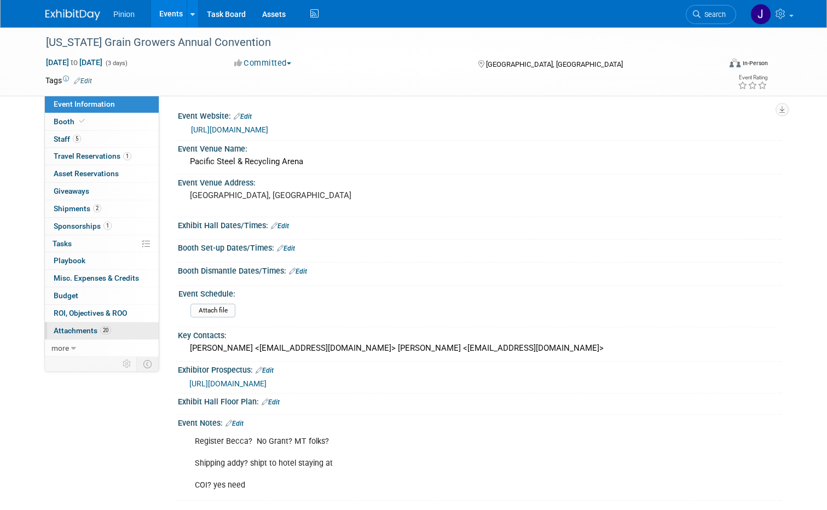
click at [84, 335] on span "Attachments 20" at bounding box center [83, 330] width 58 height 9
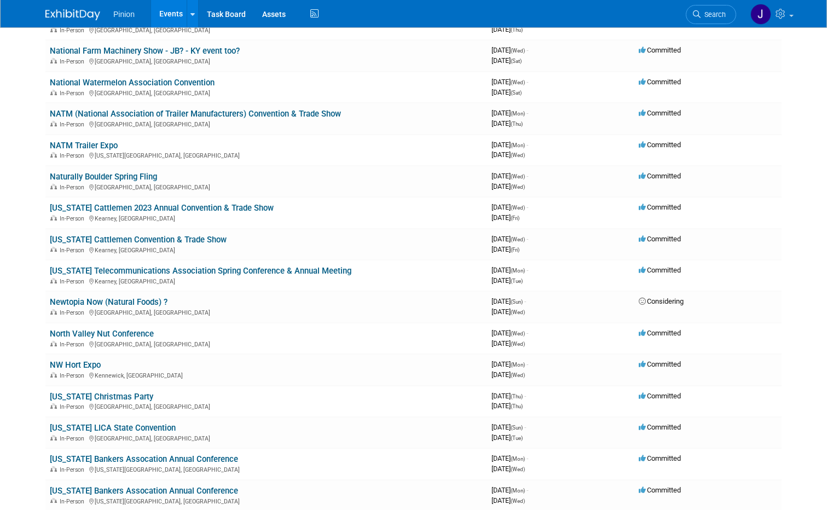
scroll to position [7741, 0]
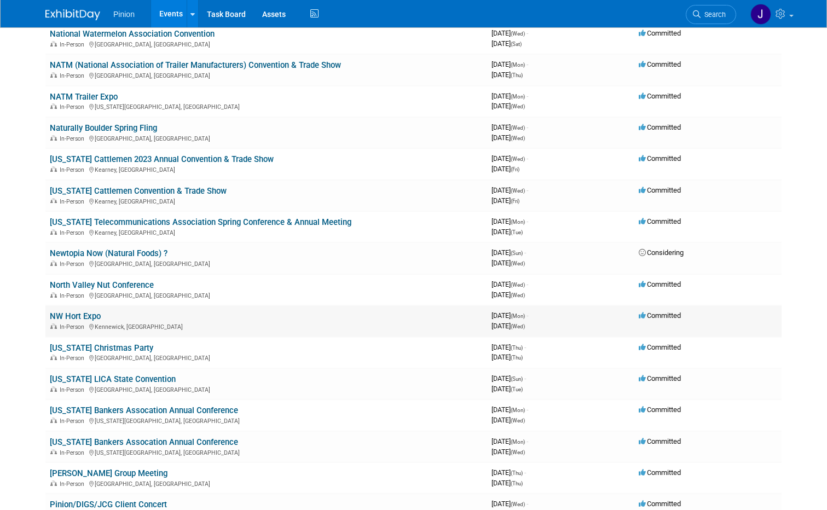
click at [82, 317] on link "NW Hort Expo" at bounding box center [75, 317] width 51 height 10
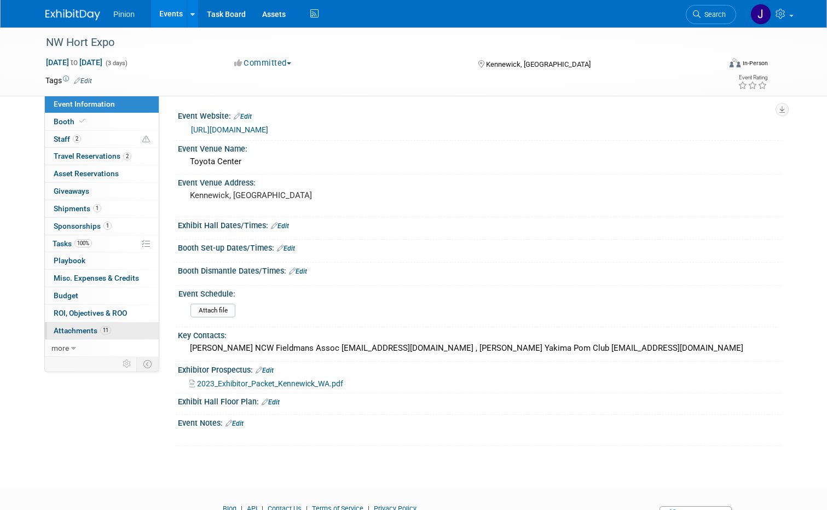
click at [81, 331] on span "Attachments 11" at bounding box center [83, 330] width 58 height 9
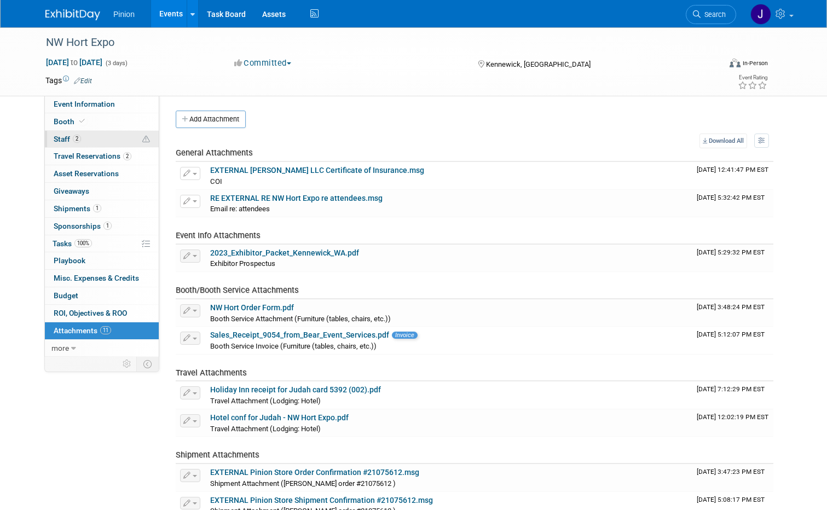
click at [64, 131] on link "2 Staff 2" at bounding box center [102, 139] width 114 height 17
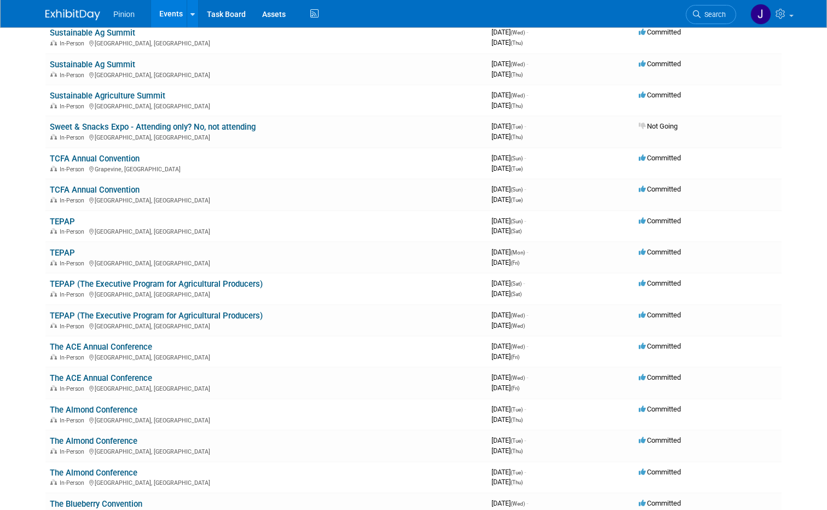
scroll to position [8922, 0]
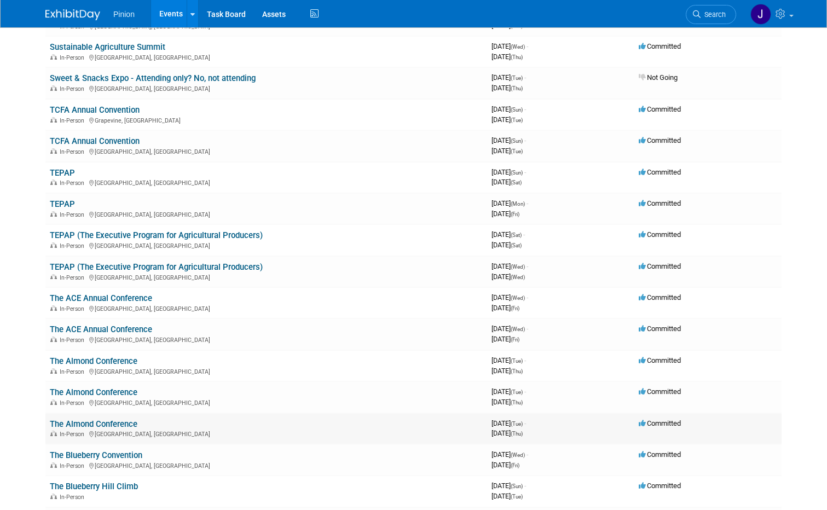
click at [121, 423] on link "The Almond Conference" at bounding box center [94, 424] width 88 height 10
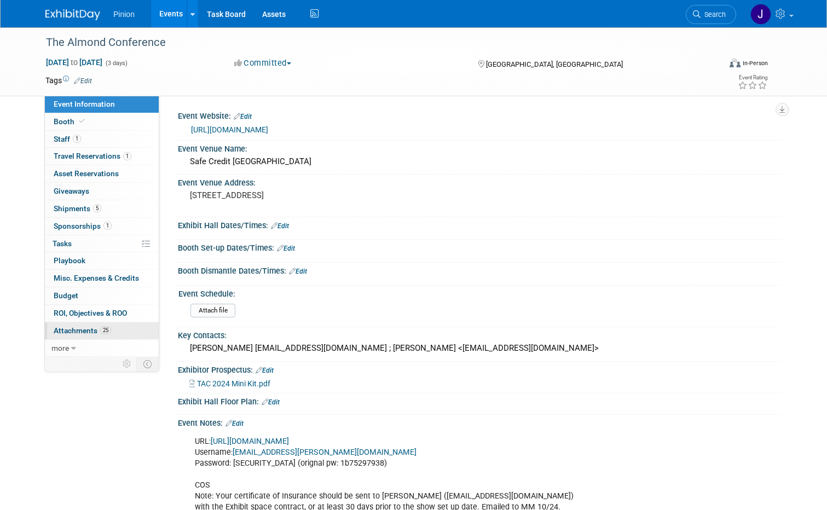
click at [89, 330] on span "Attachments 25" at bounding box center [83, 330] width 58 height 9
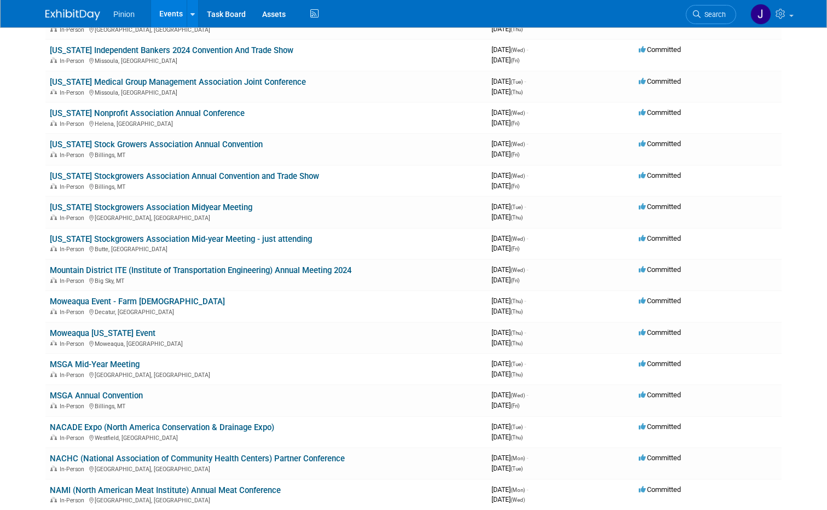
scroll to position [7084, 0]
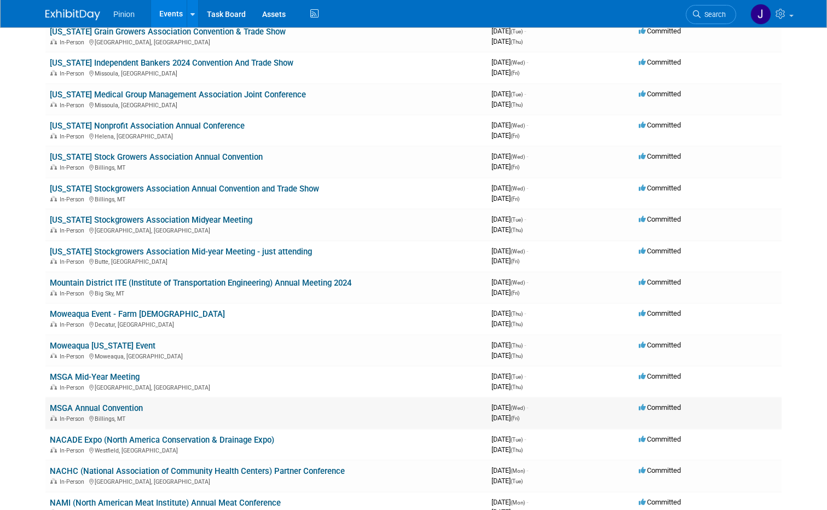
click at [99, 409] on link "MSGA Annual Convention" at bounding box center [96, 409] width 93 height 10
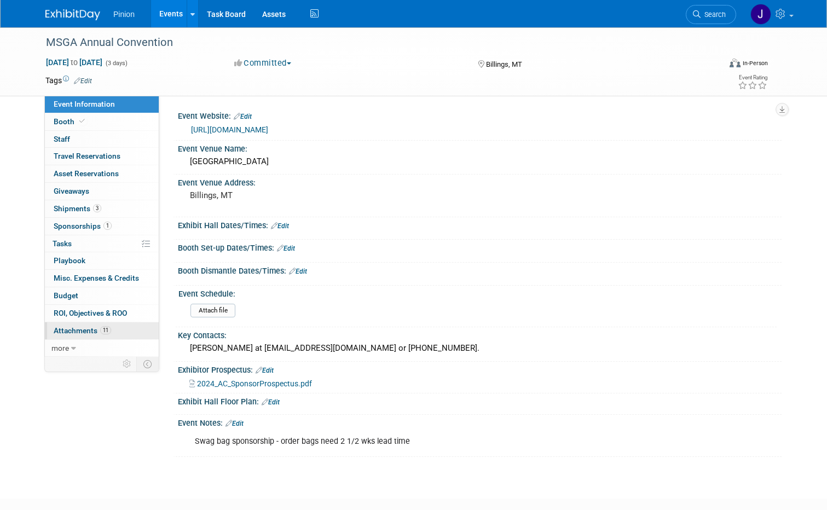
click at [100, 331] on span "11" at bounding box center [105, 330] width 11 height 8
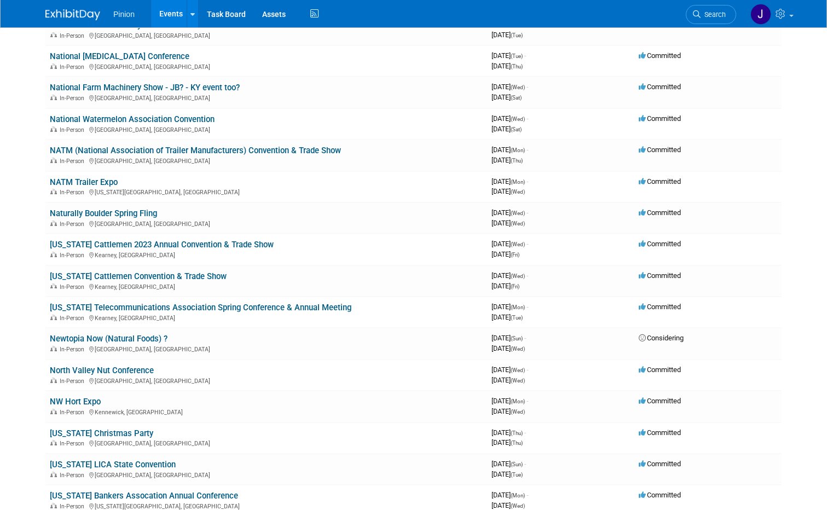
scroll to position [7680, 0]
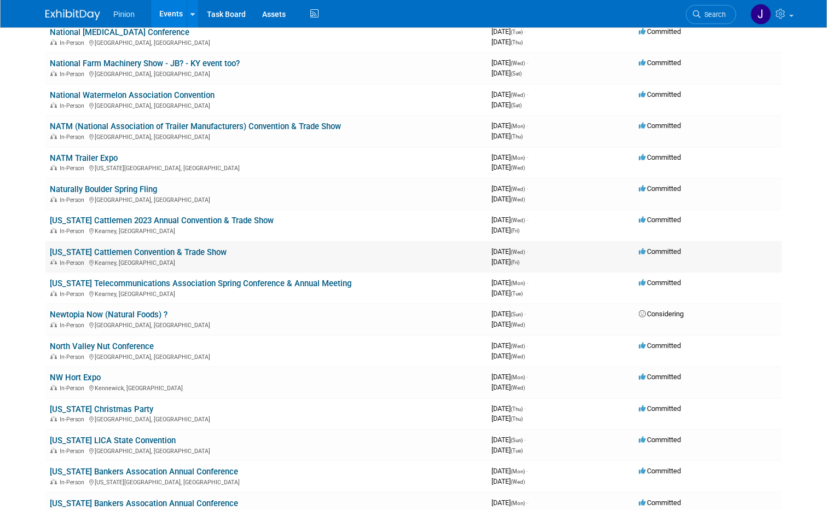
click at [157, 252] on link "[US_STATE] Cattlemen Convention & Trade Show" at bounding box center [138, 253] width 177 height 10
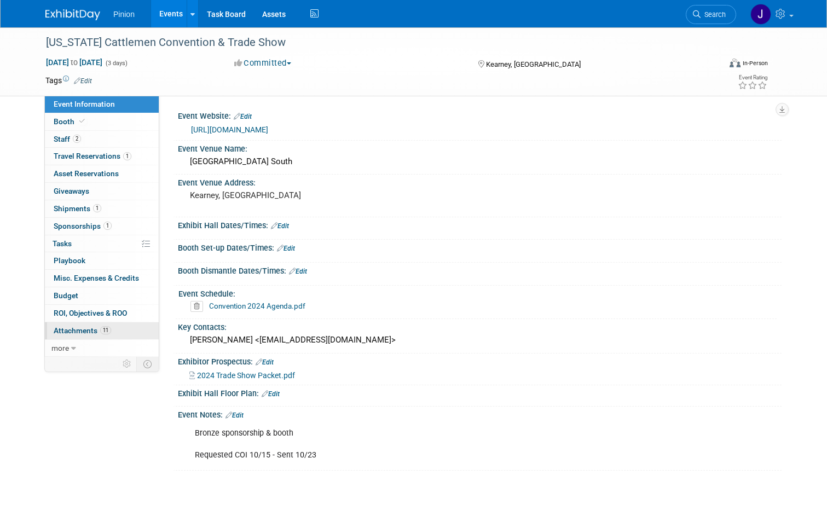
click at [105, 329] on link "11 Attachments 11" at bounding box center [102, 331] width 114 height 17
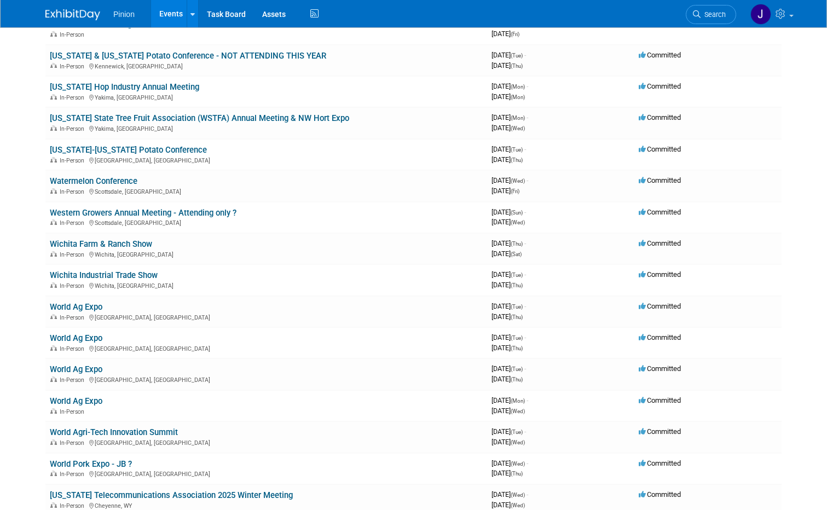
scroll to position [10151, 0]
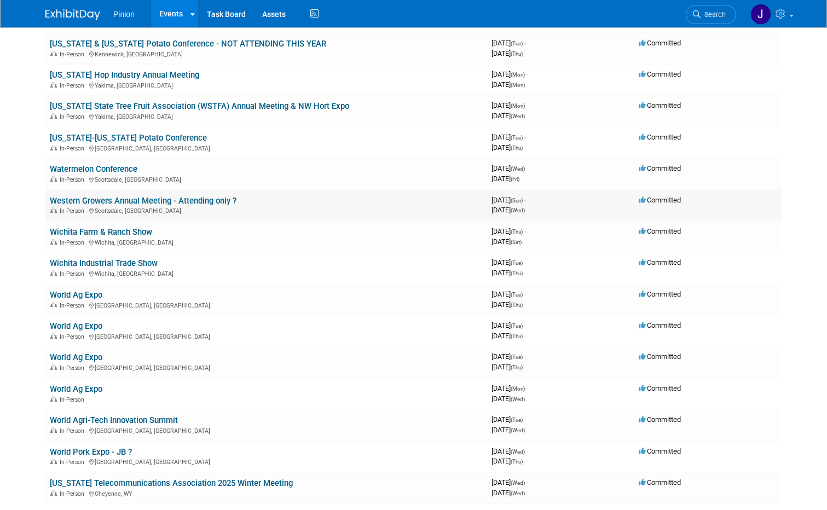
click at [141, 199] on link "Western Growers Annual Meeting - Attending only ?" at bounding box center [143, 201] width 187 height 10
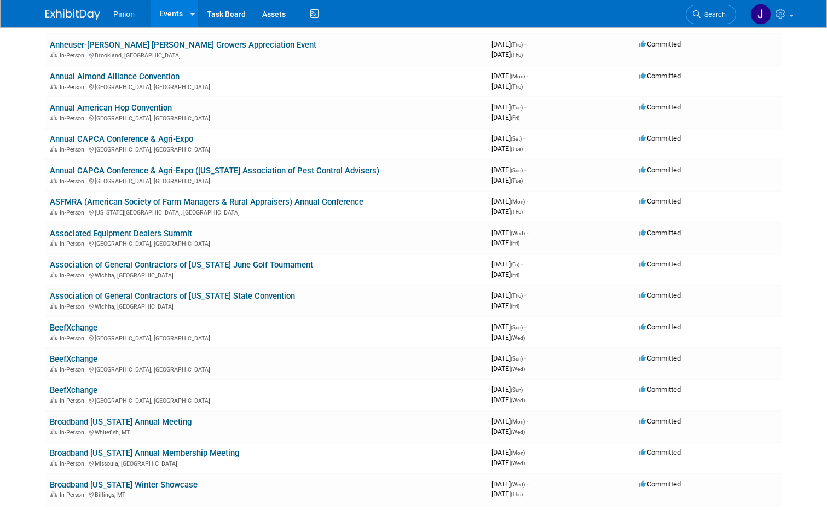
scroll to position [1179, 0]
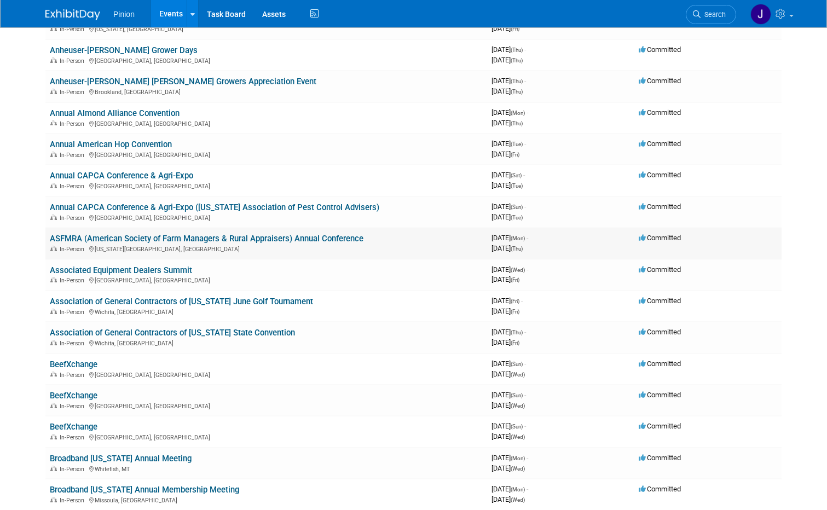
drag, startPoint x: 215, startPoint y: 236, endPoint x: 247, endPoint y: 260, distance: 40.3
click at [216, 236] on link "ASFMRA (American Society of Farm Managers & Rural Appraisers) Annual Conference" at bounding box center [207, 239] width 314 height 10
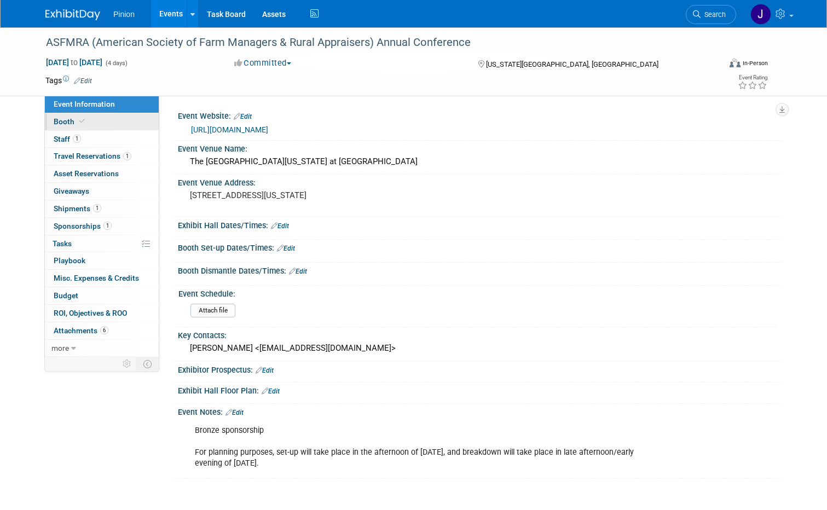
click at [80, 117] on link "Booth" at bounding box center [102, 121] width 114 height 17
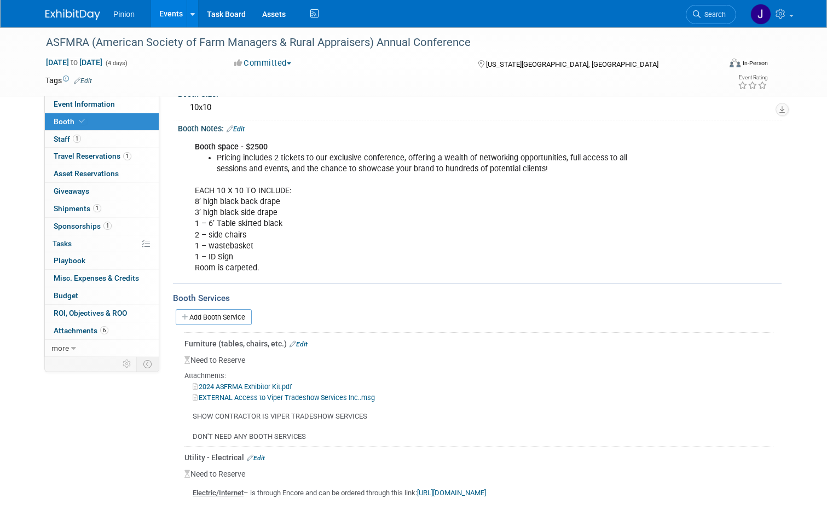
scroll to position [103, 0]
click at [66, 131] on link "1 Staff 1" at bounding box center [102, 139] width 114 height 17
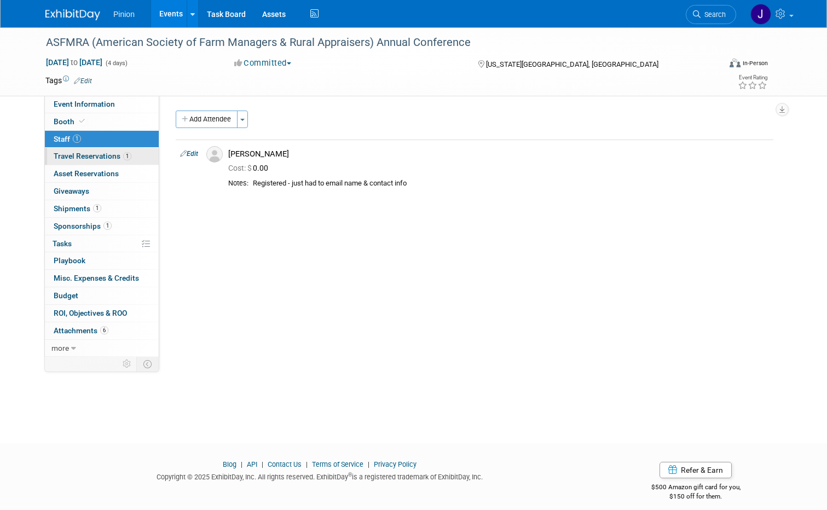
click at [75, 156] on span "Travel Reservations 1" at bounding box center [93, 156] width 78 height 9
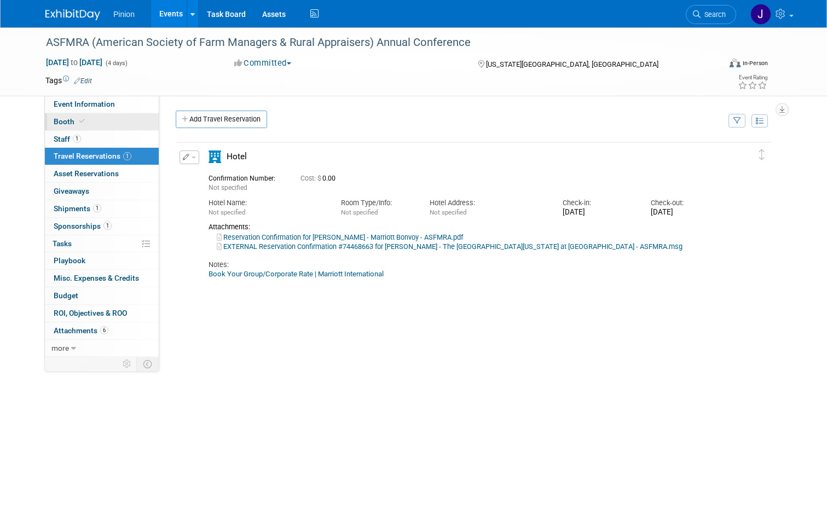
click at [70, 128] on link "Booth" at bounding box center [102, 121] width 114 height 17
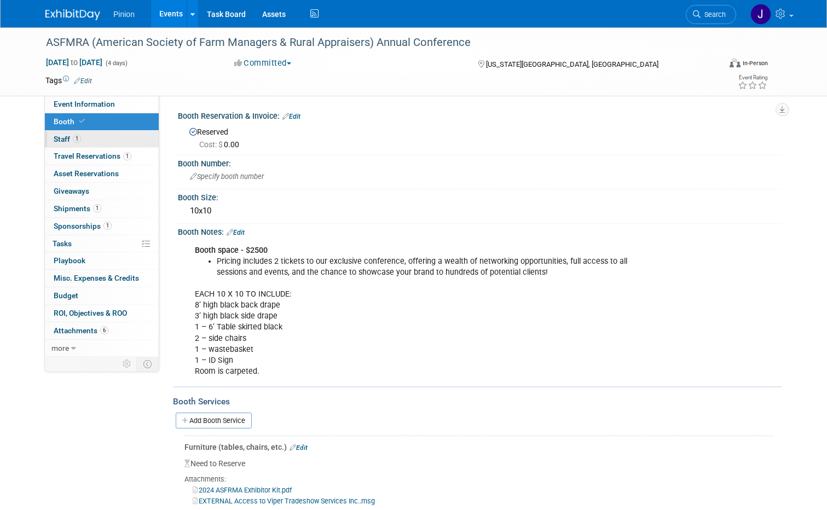
click at [73, 140] on span "1" at bounding box center [77, 139] width 8 height 8
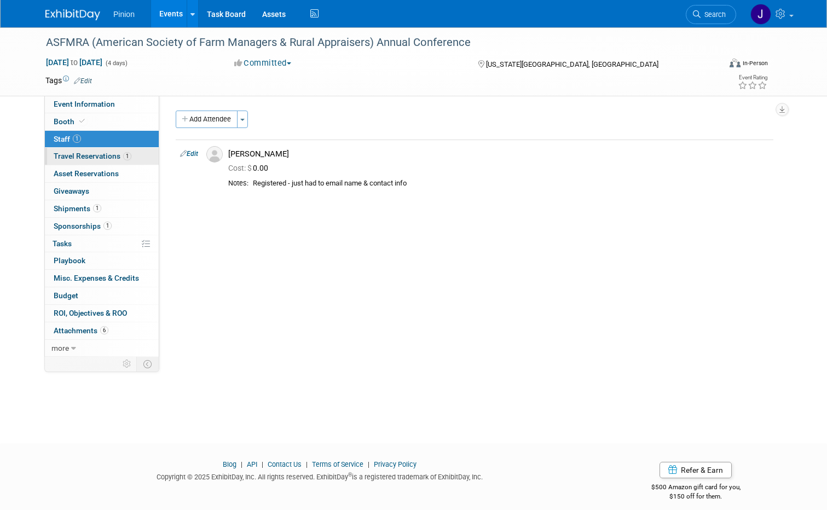
click at [69, 151] on link "1 Travel Reservations 1" at bounding box center [102, 156] width 114 height 17
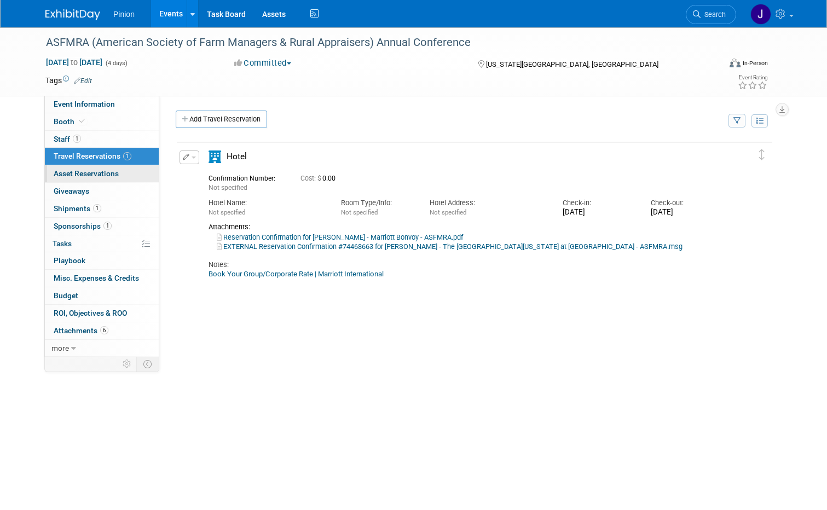
click at [82, 171] on span "Asset Reservations 0" at bounding box center [86, 173] width 65 height 9
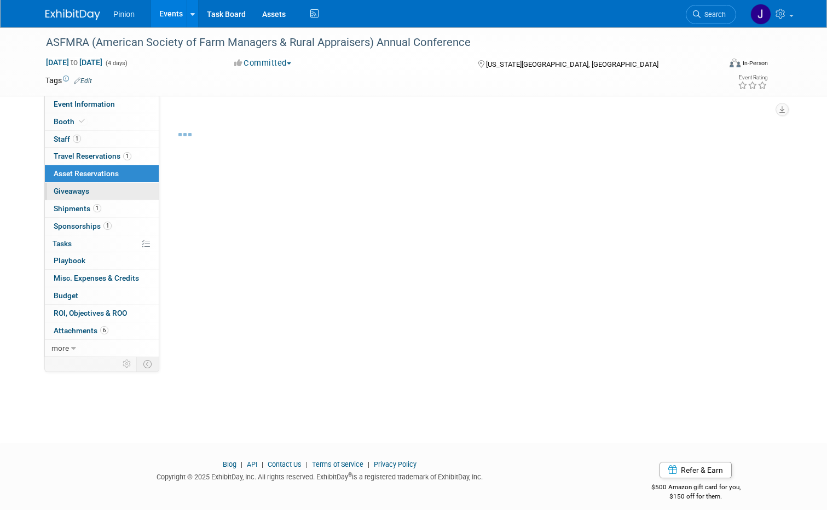
click at [76, 189] on span "Giveaways 0" at bounding box center [72, 191] width 36 height 9
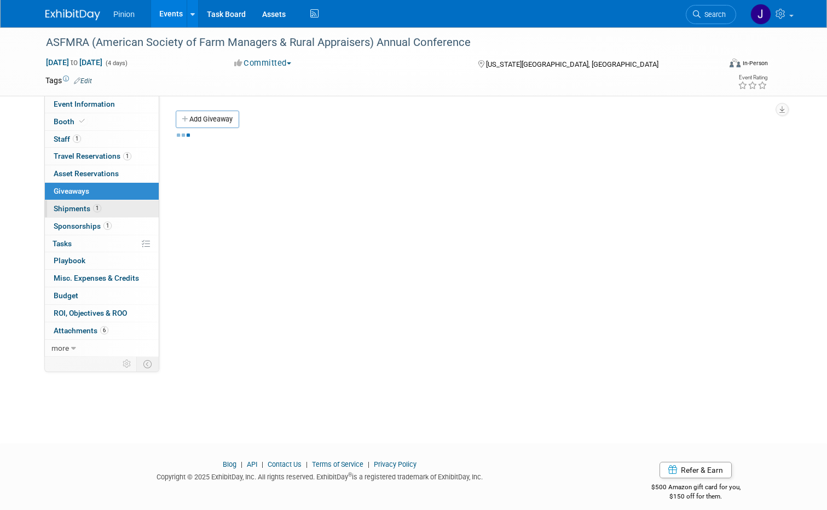
click at [71, 206] on span "Shipments 1" at bounding box center [78, 208] width 48 height 9
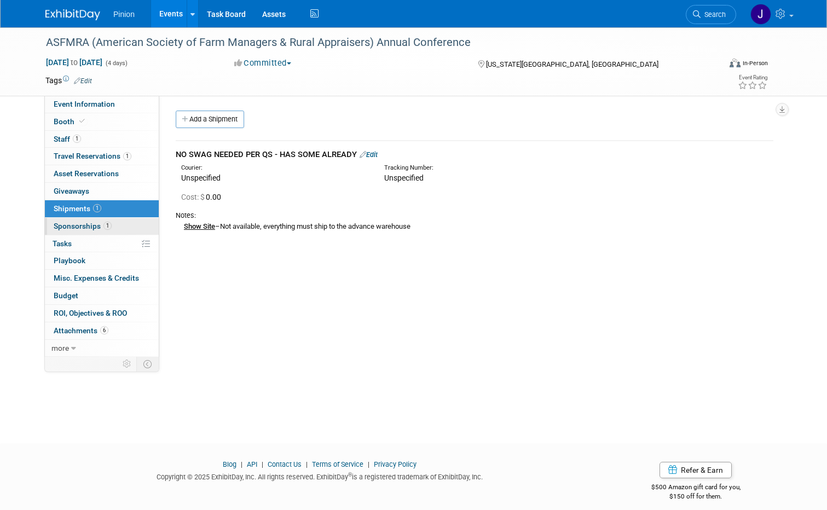
click at [74, 230] on span "Sponsorships 1" at bounding box center [83, 226] width 58 height 9
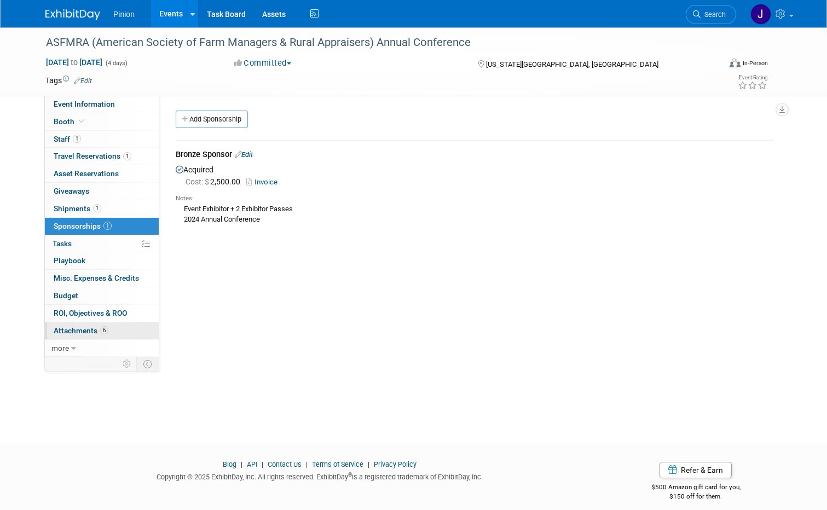
click at [79, 327] on span "Attachments 6" at bounding box center [81, 330] width 55 height 9
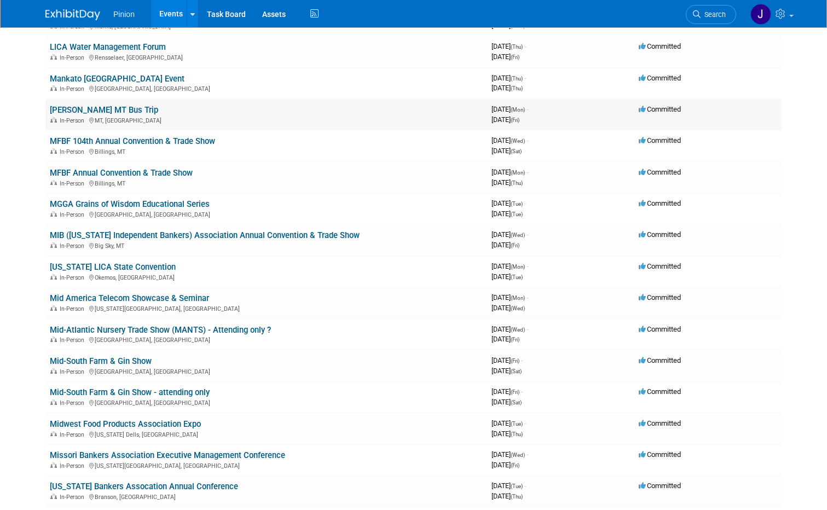
scroll to position [5866, 0]
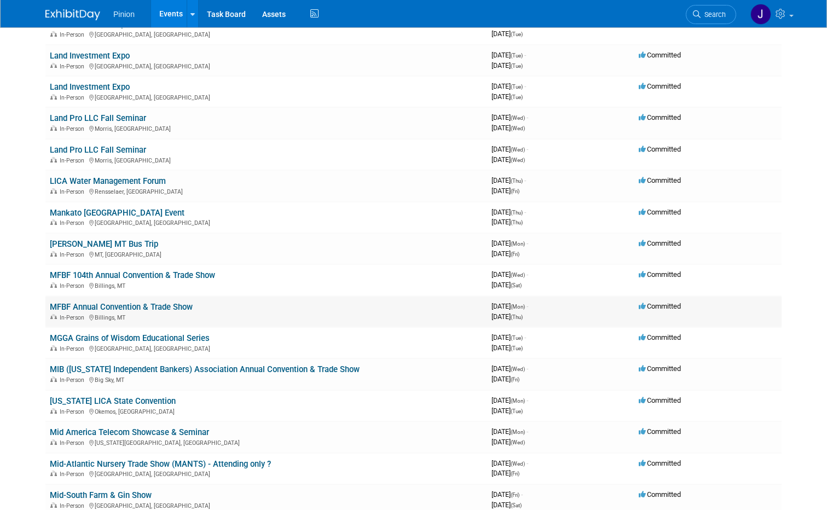
click at [107, 307] on link "MFBF Annual Convention & Trade Show" at bounding box center [121, 307] width 143 height 10
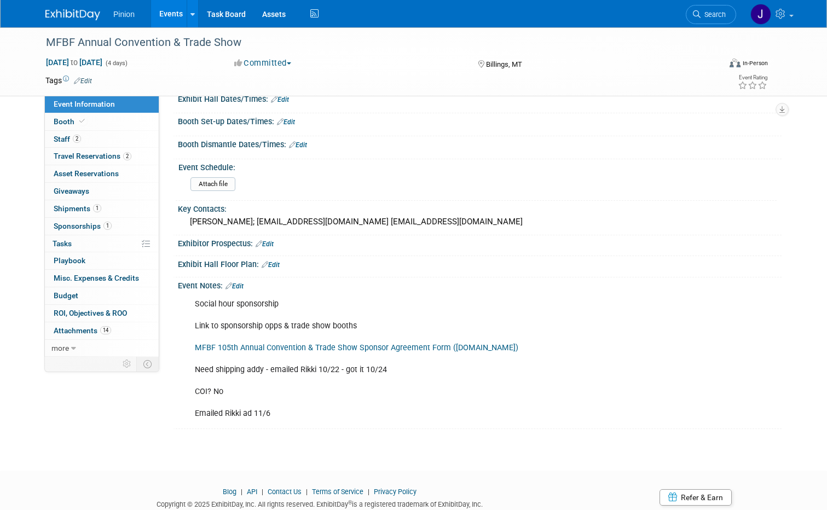
scroll to position [129, 0]
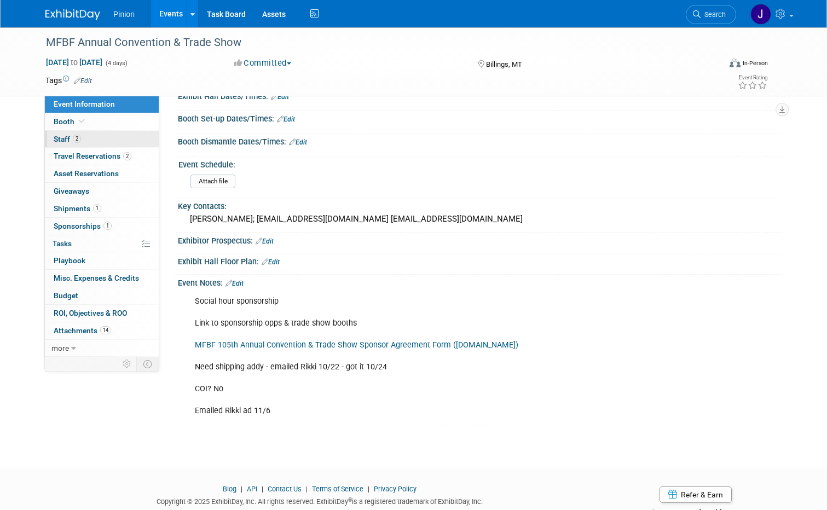
click at [91, 143] on link "2 Staff 2" at bounding box center [102, 139] width 114 height 17
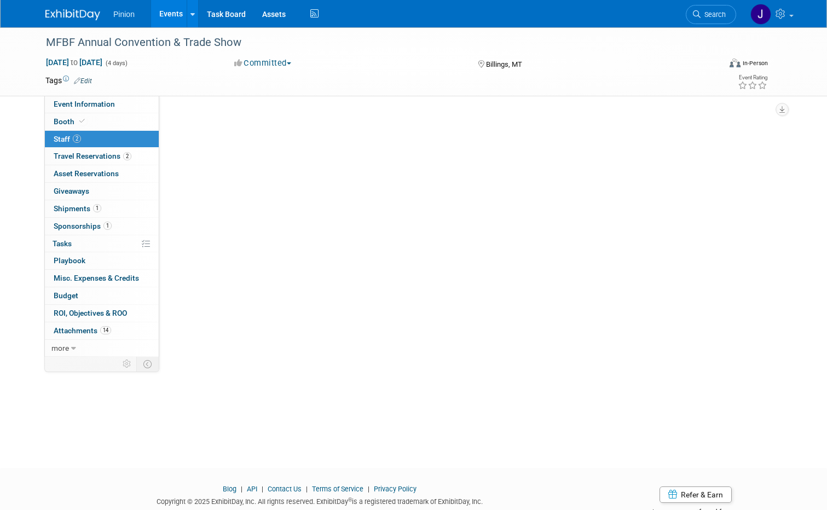
scroll to position [0, 0]
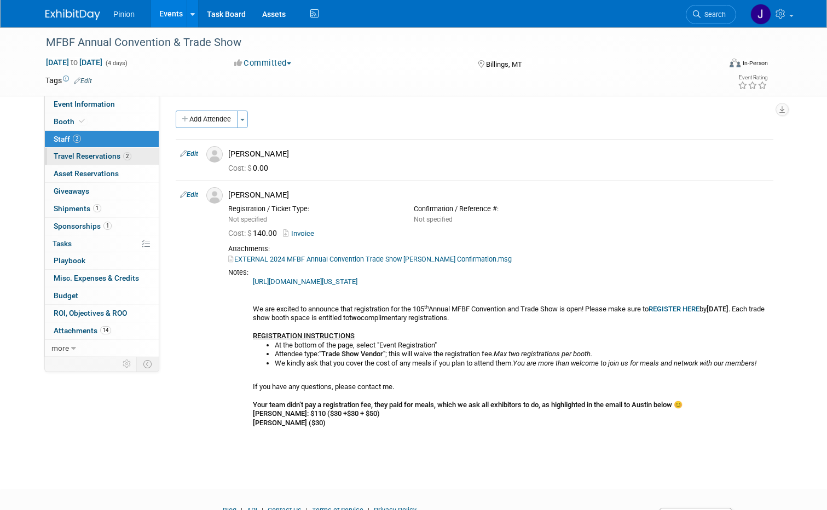
click at [125, 153] on link "2 Travel Reservations 2" at bounding box center [102, 156] width 114 height 17
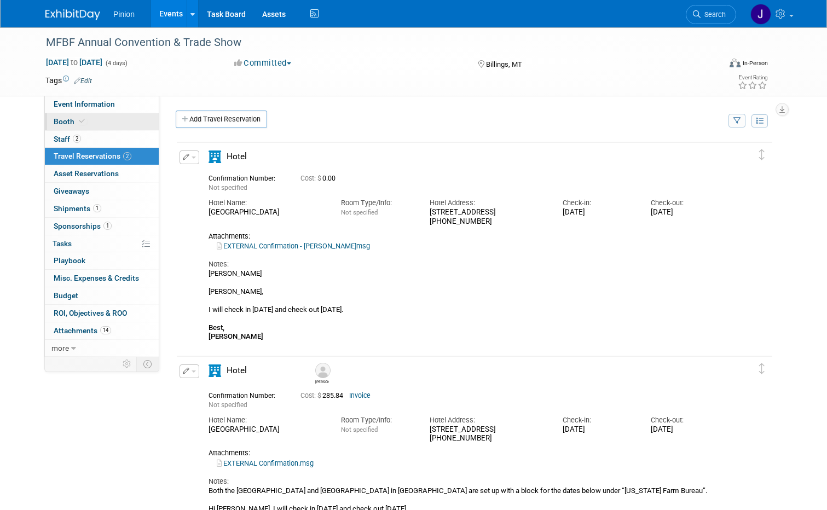
click at [112, 126] on link "Booth" at bounding box center [102, 121] width 114 height 17
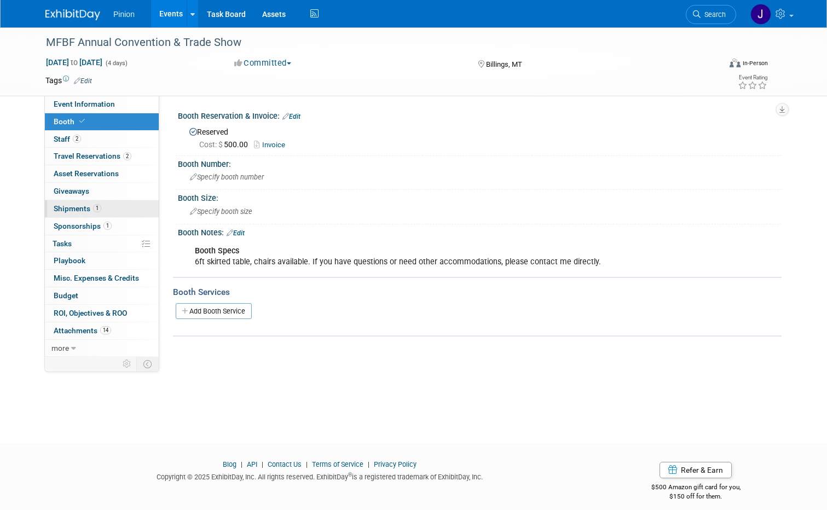
click at [70, 208] on span "Shipments 1" at bounding box center [78, 208] width 48 height 9
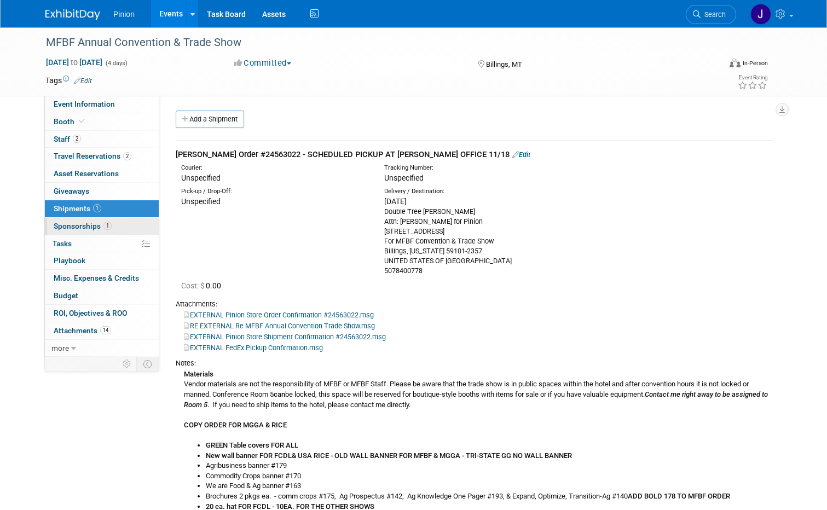
click at [104, 224] on span "1" at bounding box center [108, 226] width 8 height 8
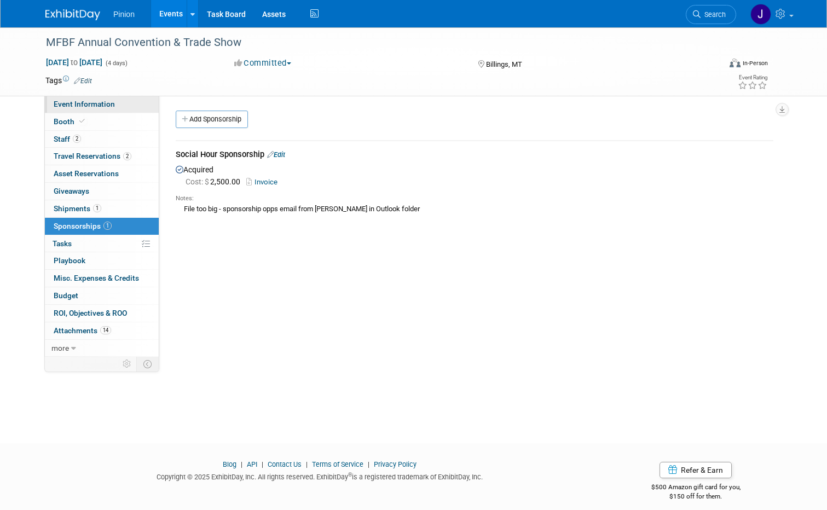
click at [85, 104] on span "Event Information" at bounding box center [84, 104] width 61 height 9
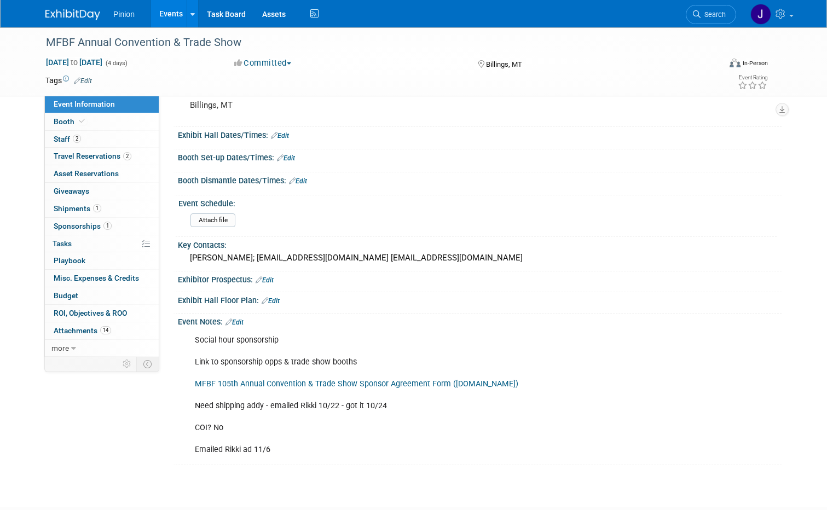
scroll to position [82, 0]
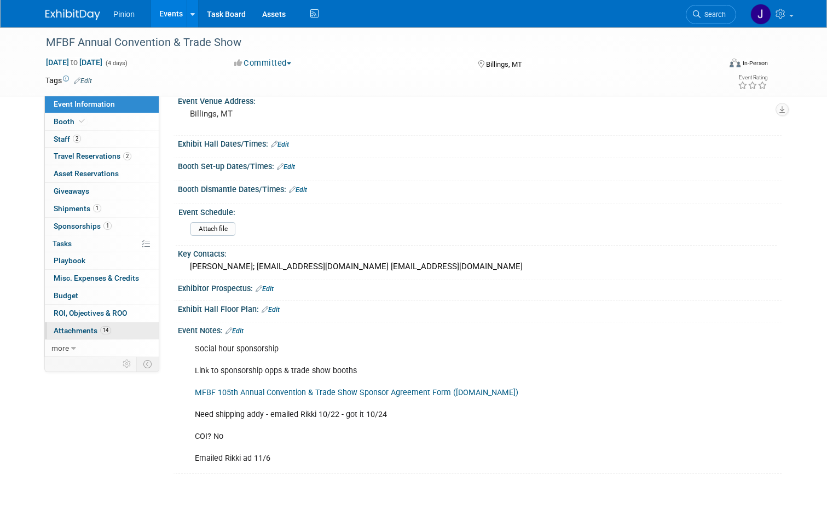
click at [92, 332] on span "Attachments 14" at bounding box center [83, 330] width 58 height 9
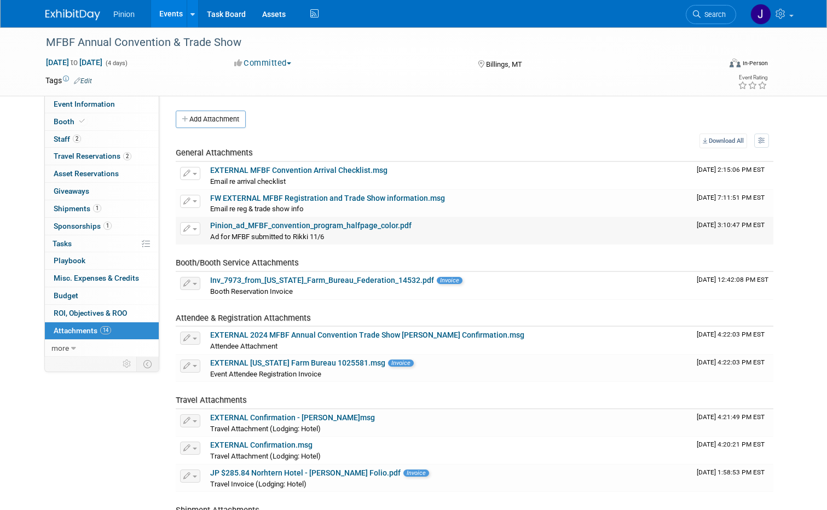
click at [298, 223] on link "Pinion_ad_MFBF_convention_program_halfpage_color.pdf" at bounding box center [311, 225] width 202 height 9
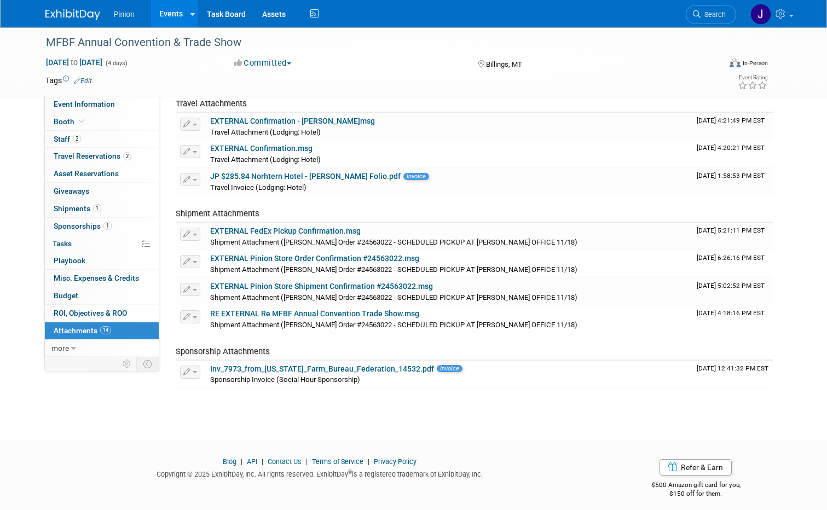
scroll to position [304, 0]
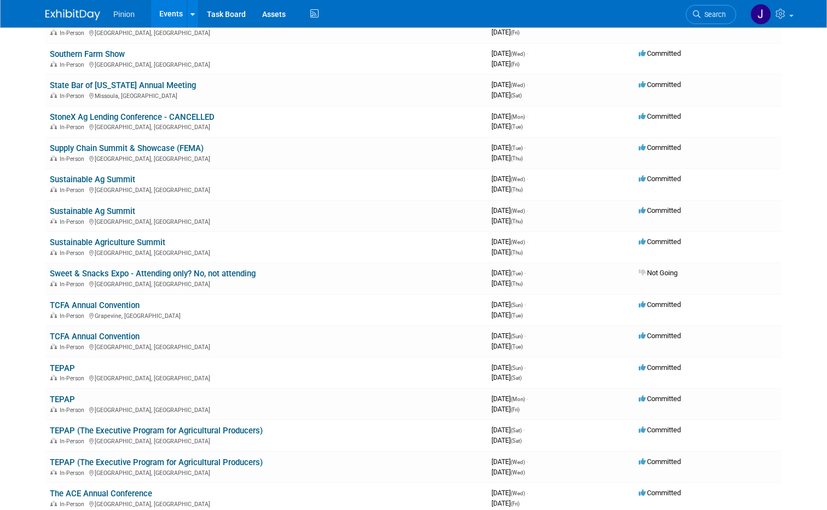
scroll to position [8751, 0]
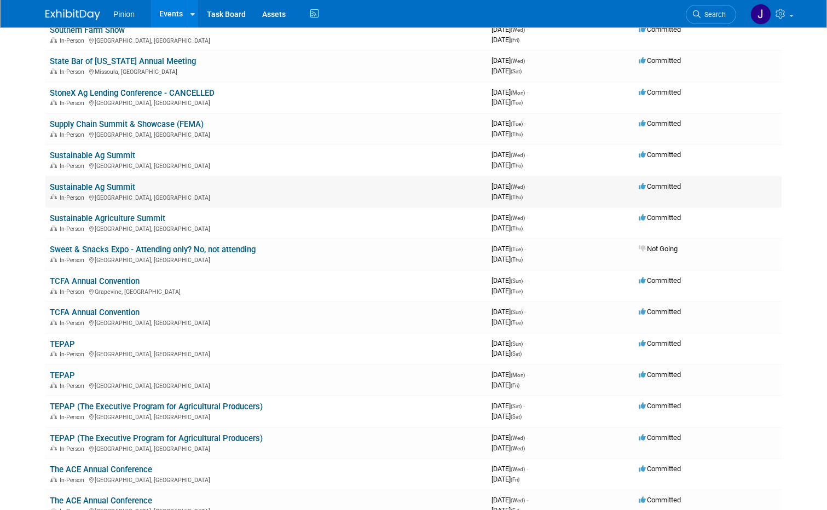
click at [89, 186] on link "Sustainable Ag Summit" at bounding box center [92, 187] width 85 height 10
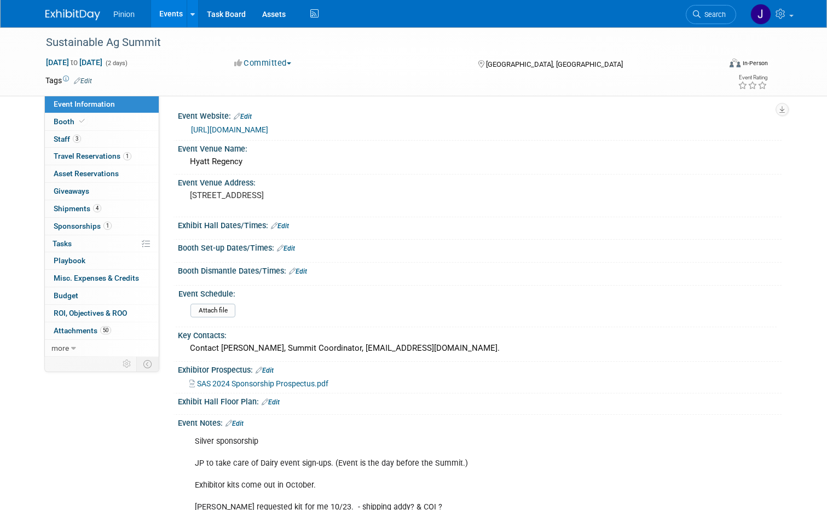
drag, startPoint x: 826, startPoint y: 232, endPoint x: 829, endPoint y: 248, distance: 16.0
click at [827, 248] on html "Pinion Events Add Event Bulk Upload Events Shareable Event Boards Recently View…" at bounding box center [413, 255] width 827 height 510
click at [67, 124] on span "Booth" at bounding box center [70, 121] width 33 height 9
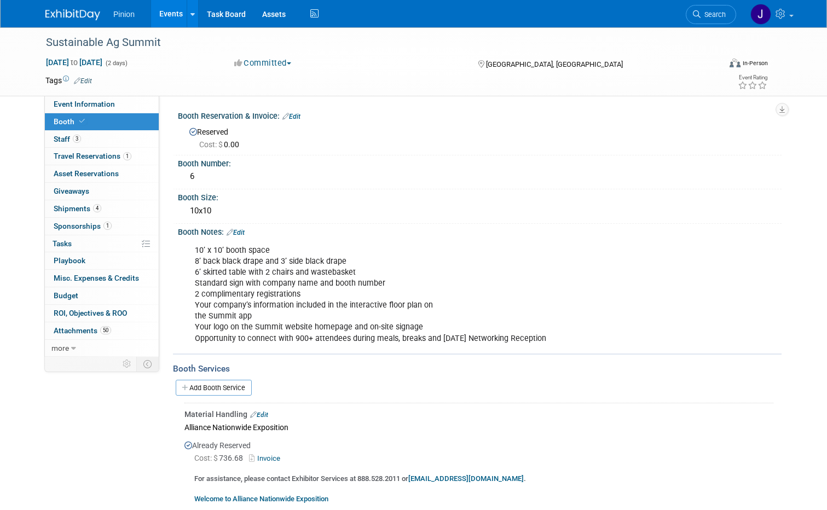
drag, startPoint x: 827, startPoint y: 186, endPoint x: 826, endPoint y: 263, distance: 76.7
click at [826, 263] on div "Sustainable Ag Summit [DATE] to [DATE] (2 days) [DATE] to [DATE] Committed Comm…" at bounding box center [413, 431] width 827 height 808
click at [123, 140] on link "3 Staff 3" at bounding box center [102, 139] width 114 height 17
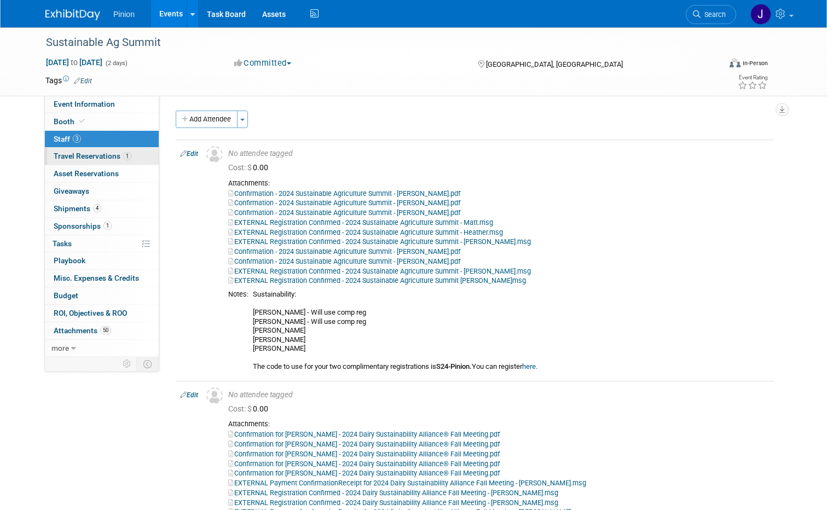
click at [97, 152] on span "Travel Reservations 1" at bounding box center [93, 156] width 78 height 9
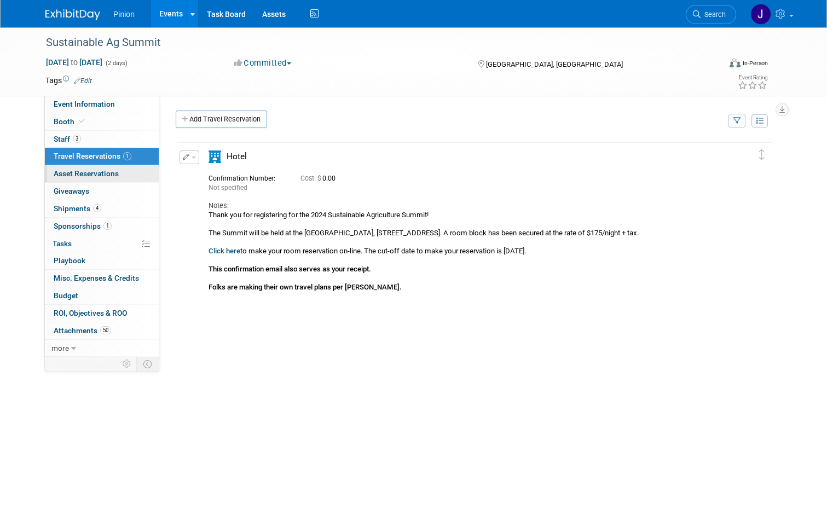
click at [96, 180] on link "0 Asset Reservations 0" at bounding box center [102, 173] width 114 height 17
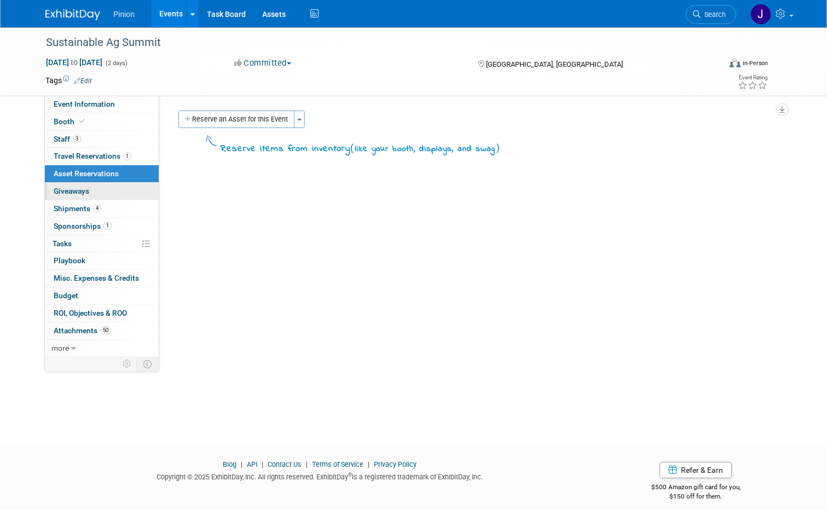
click at [76, 191] on span "Giveaways 0" at bounding box center [72, 191] width 36 height 9
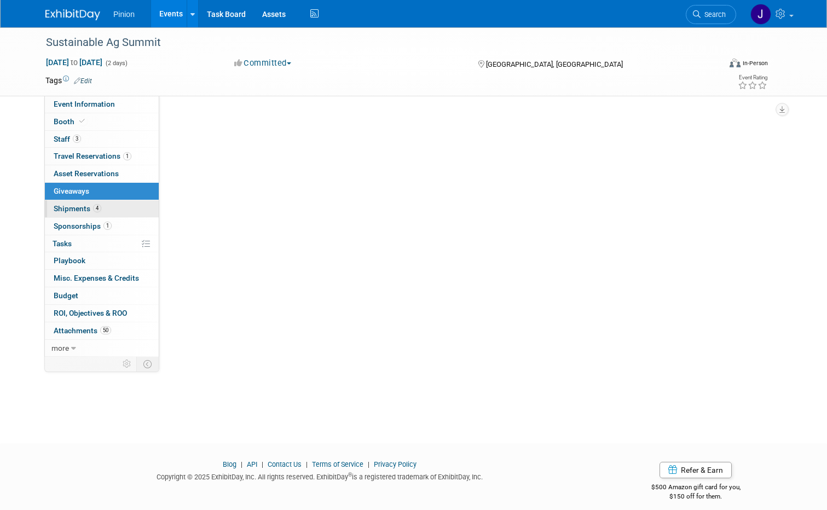
click at [79, 210] on span "Shipments 4" at bounding box center [78, 208] width 48 height 9
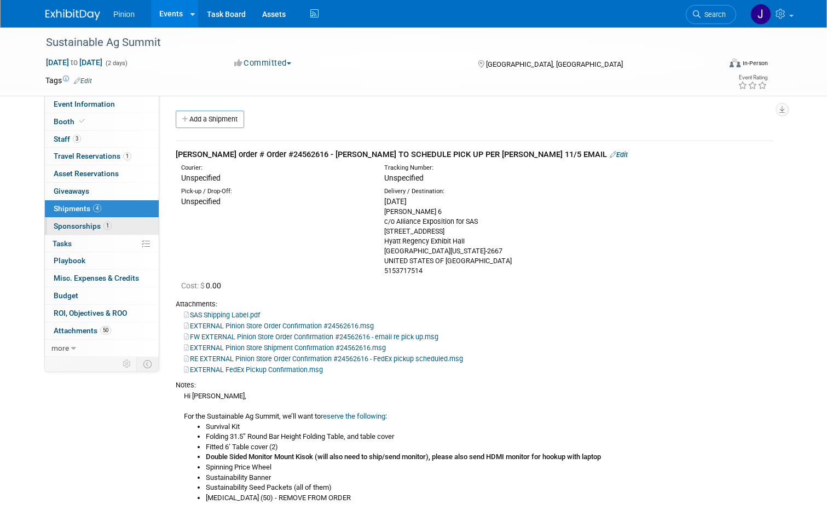
click at [106, 222] on link "1 Sponsorships 1" at bounding box center [102, 226] width 114 height 17
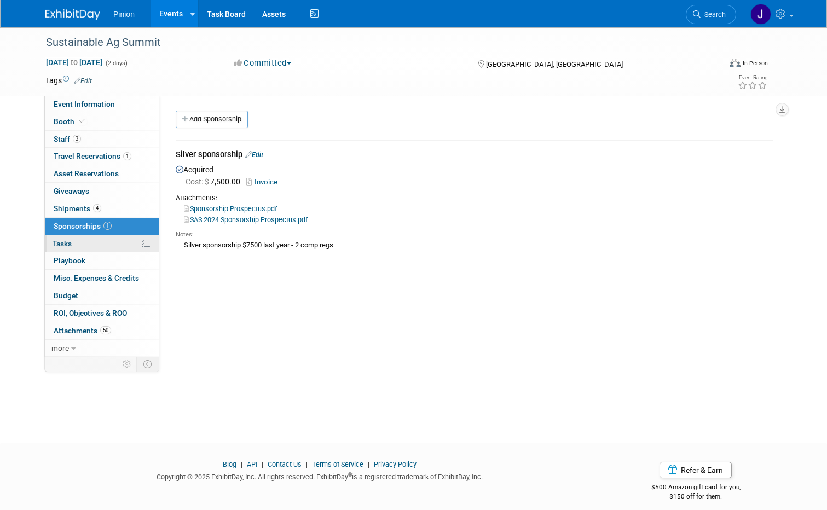
click at [91, 239] on link "0% Tasks 0%" at bounding box center [102, 243] width 114 height 17
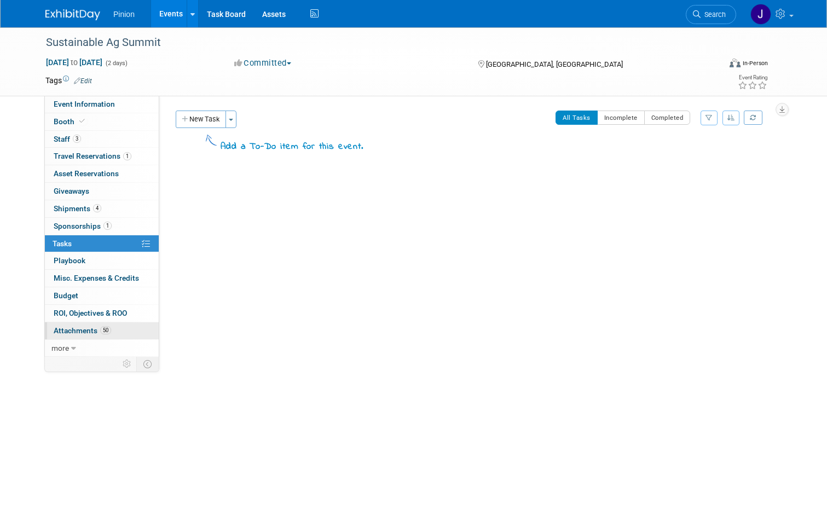
click at [100, 331] on span "50" at bounding box center [105, 330] width 11 height 8
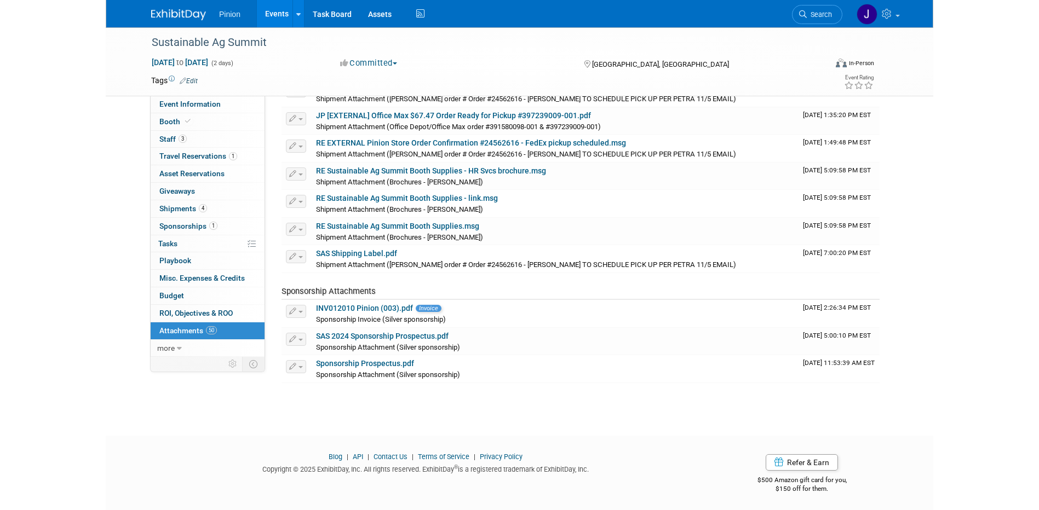
scroll to position [1299, 0]
